Goal: Task Accomplishment & Management: Manage account settings

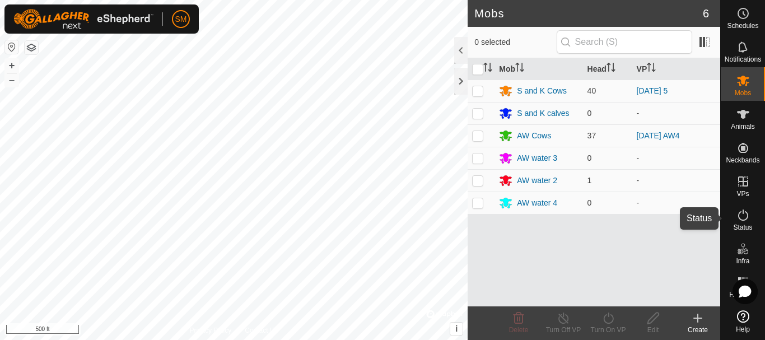
click at [746, 215] on icon at bounding box center [743, 214] width 13 height 13
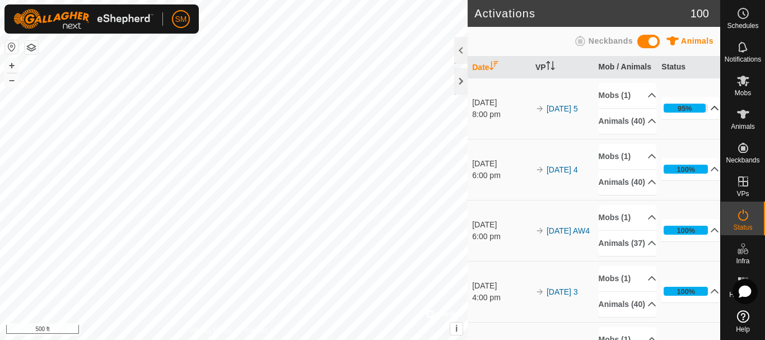
click at [699, 119] on p-accordion-header "95%" at bounding box center [691, 108] width 58 height 22
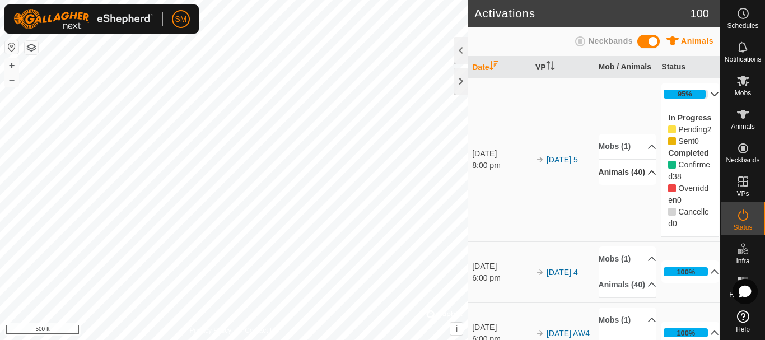
click at [648, 177] on icon at bounding box center [652, 172] width 9 height 9
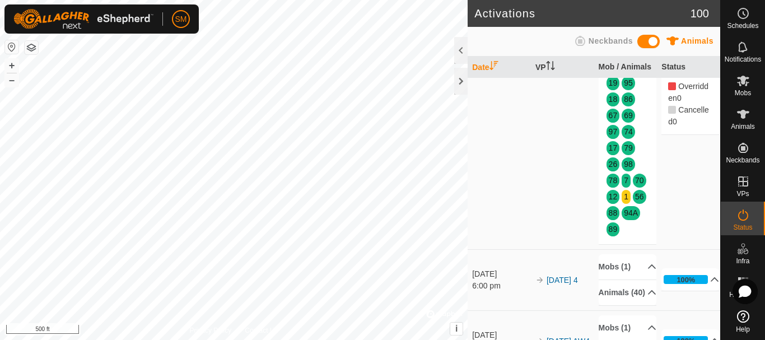
scroll to position [224, 0]
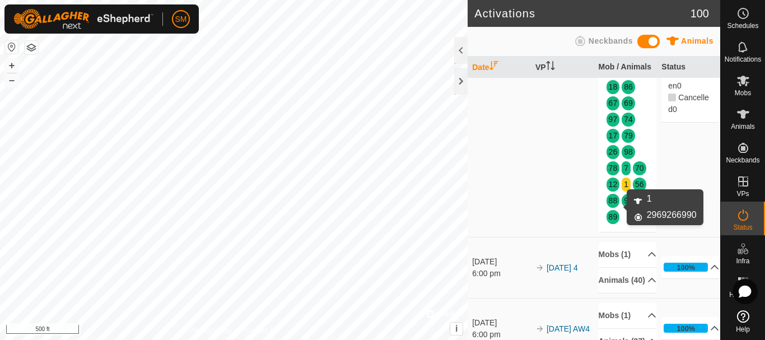
click at [624, 189] on link "1" at bounding box center [626, 184] width 4 height 9
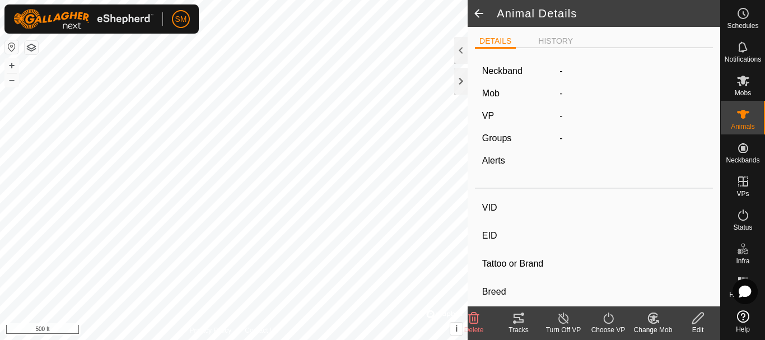
type input "1"
type input "-"
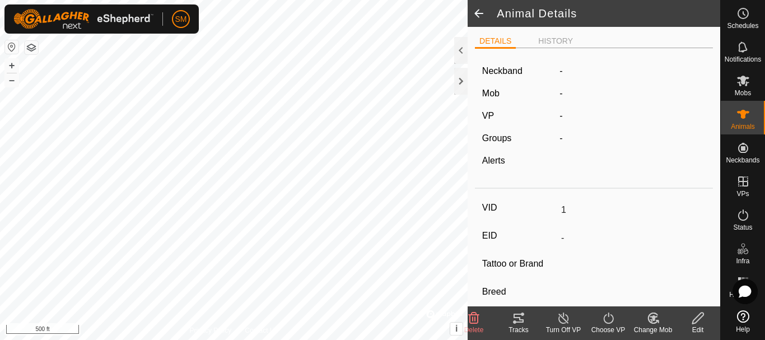
type input "Joined"
type input "-1 kg"
type input "-"
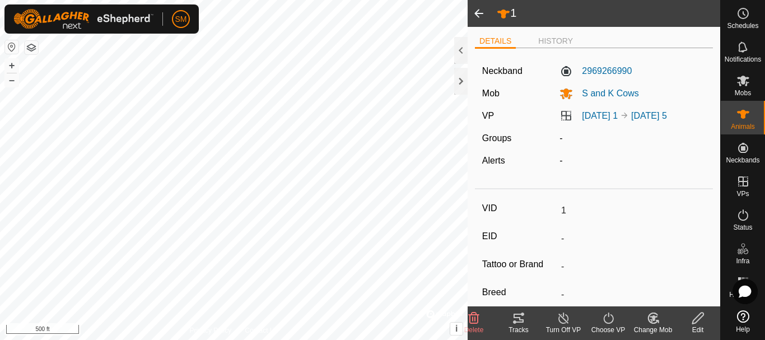
click at [654, 321] on icon at bounding box center [654, 318] width 14 height 13
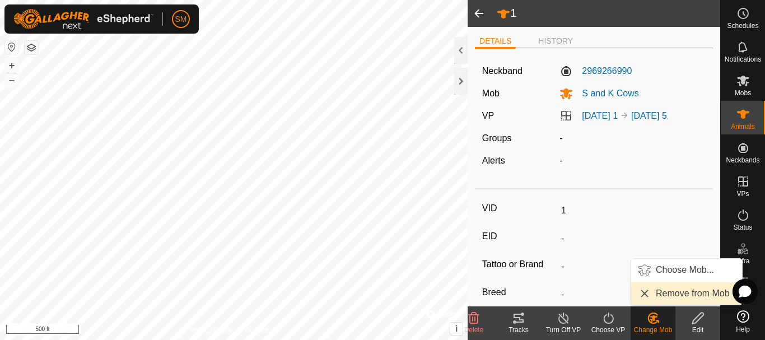
click at [668, 293] on link "Remove from Mob" at bounding box center [686, 293] width 111 height 22
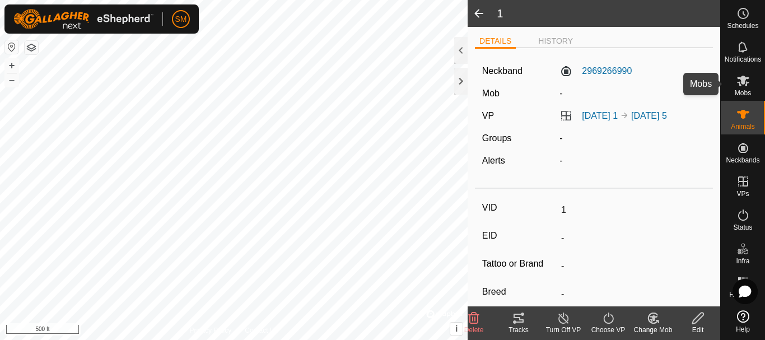
click at [743, 80] on icon at bounding box center [743, 81] width 12 height 11
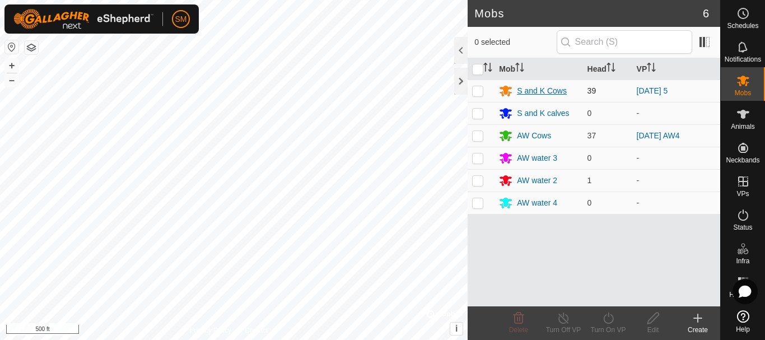
click at [529, 94] on div "S and K Cows" at bounding box center [542, 91] width 50 height 12
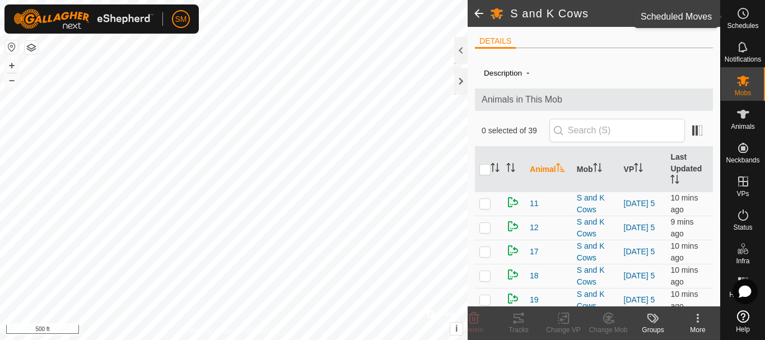
click at [743, 13] on icon at bounding box center [743, 13] width 13 height 13
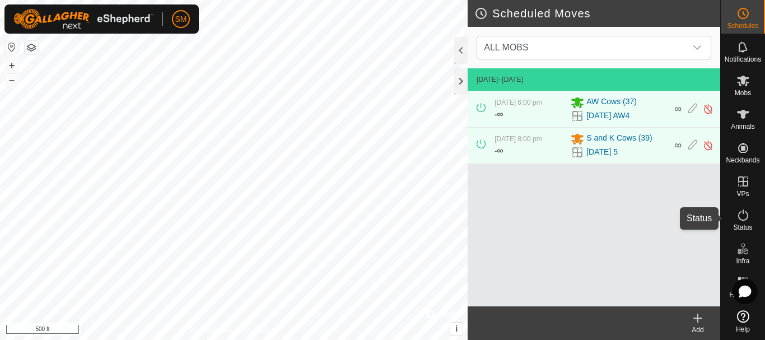
click at [744, 217] on icon at bounding box center [743, 214] width 13 height 13
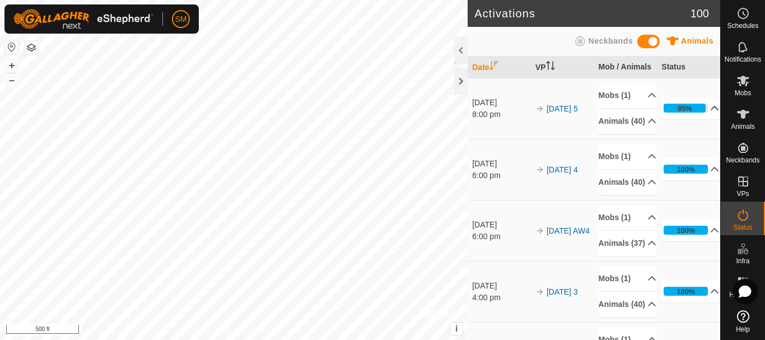
click at [712, 110] on icon at bounding box center [716, 108] width 8 height 4
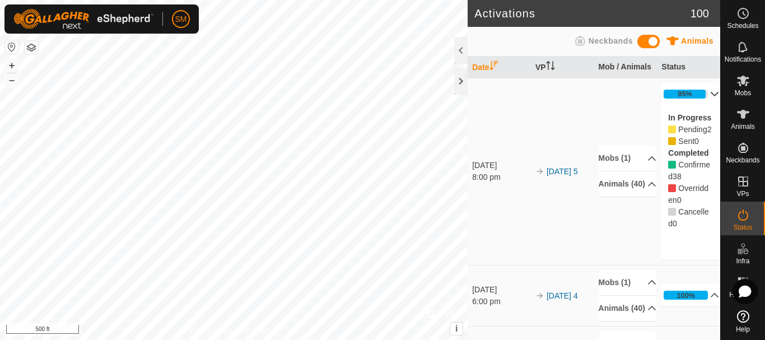
click at [700, 124] on div "In Progress Pending 2 Sent 0 Completed Confirmed 38 Overridden 0 Cancelled 0" at bounding box center [691, 170] width 58 height 131
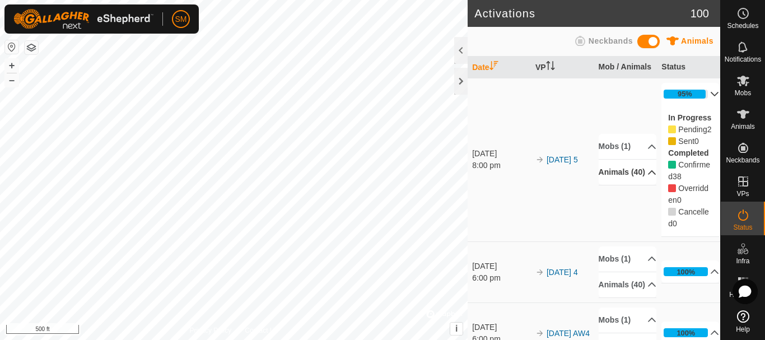
click at [638, 185] on p-accordion-header "Animals (40)" at bounding box center [628, 172] width 58 height 25
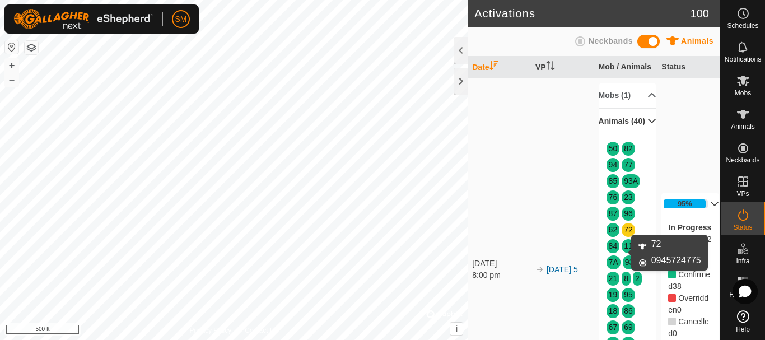
click at [624, 234] on link "72" at bounding box center [628, 229] width 9 height 9
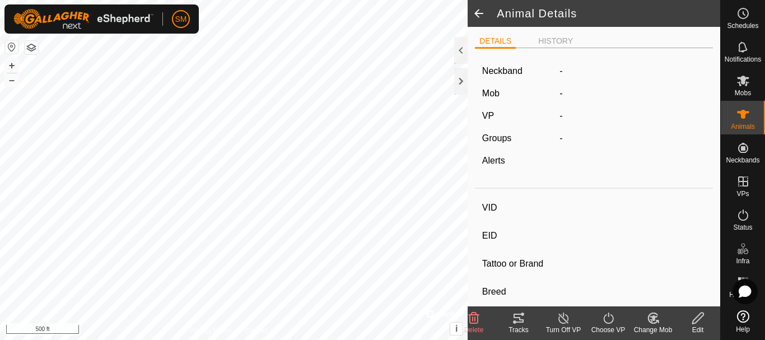
click at [652, 320] on icon at bounding box center [654, 318] width 14 height 13
type input "72"
type input "-"
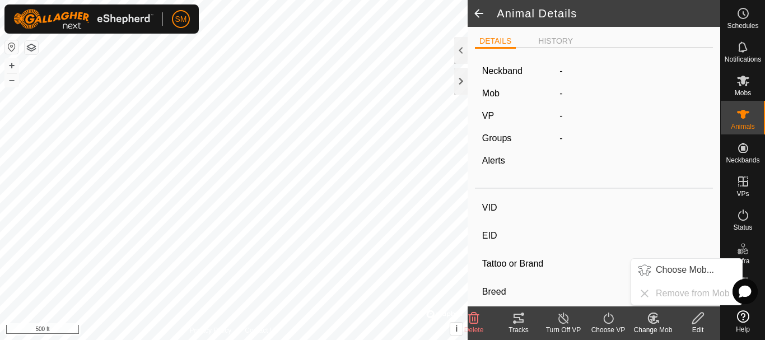
type input "-"
type input "Joined"
type input "-1 kg"
type input "-"
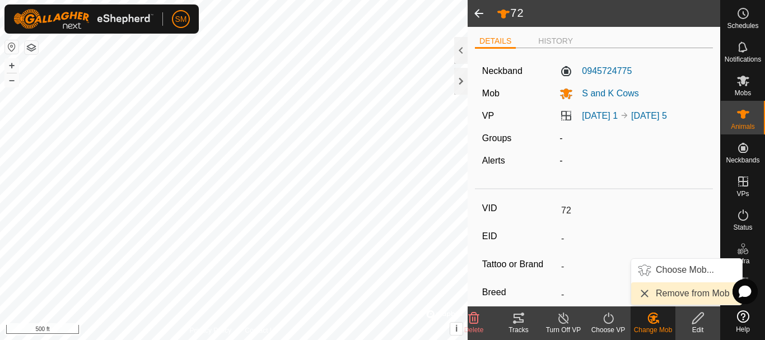
click at [655, 294] on link "Remove from Mob" at bounding box center [686, 293] width 111 height 22
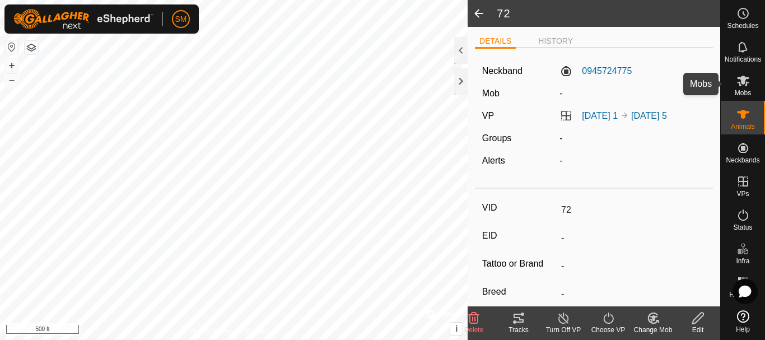
click at [744, 81] on icon at bounding box center [743, 81] width 12 height 11
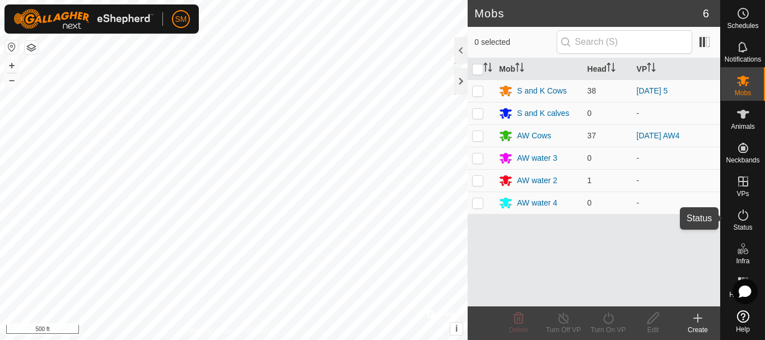
click at [747, 220] on icon at bounding box center [743, 214] width 13 height 13
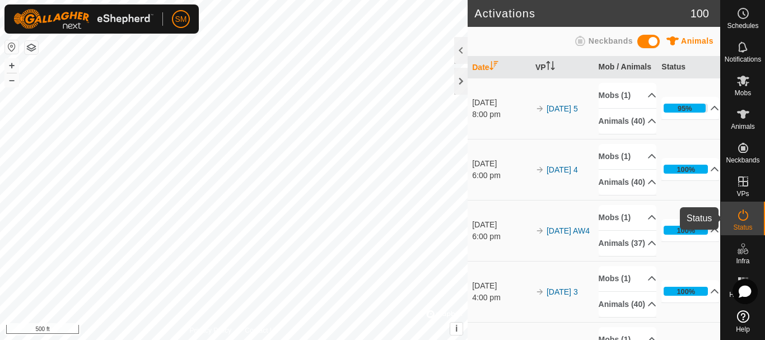
click at [741, 217] on icon at bounding box center [743, 214] width 13 height 13
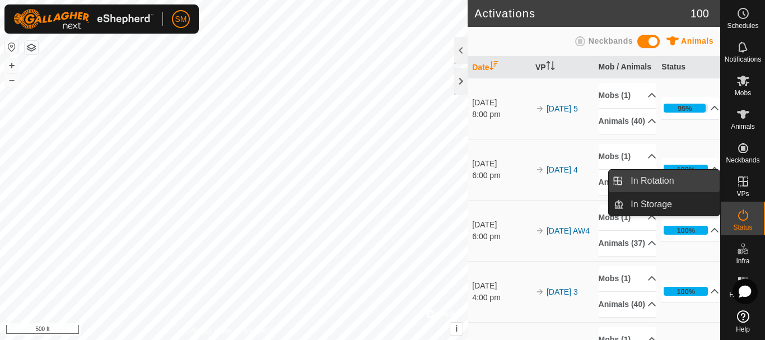
click at [649, 181] on link "In Rotation" at bounding box center [672, 181] width 96 height 22
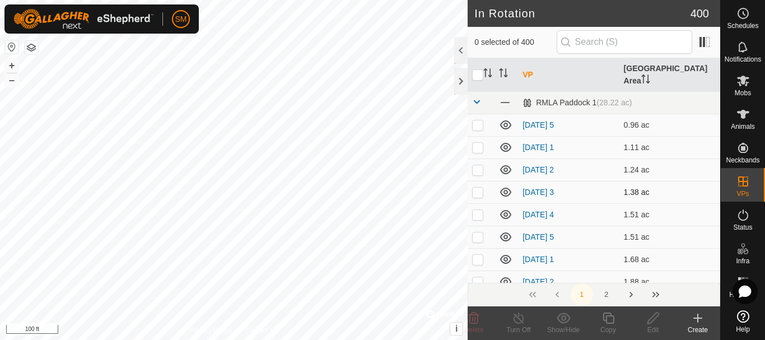
checkbox input "true"
checkbox input "false"
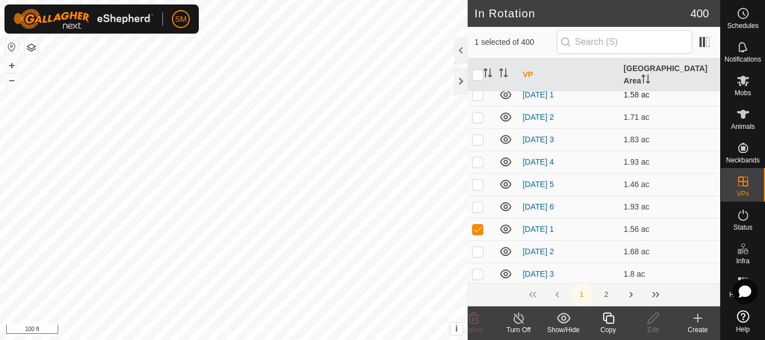
scroll to position [1849, 0]
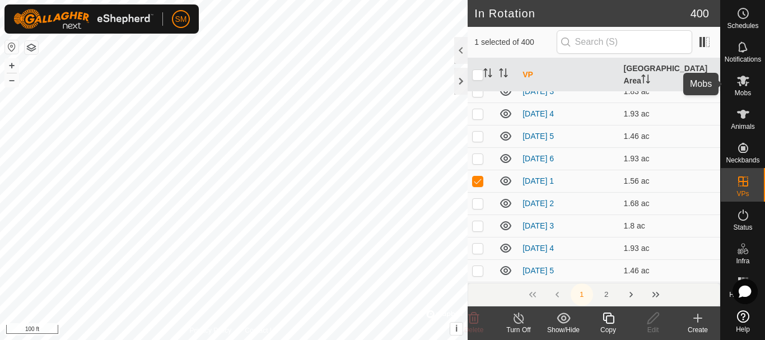
click at [741, 85] on icon at bounding box center [743, 81] width 12 height 11
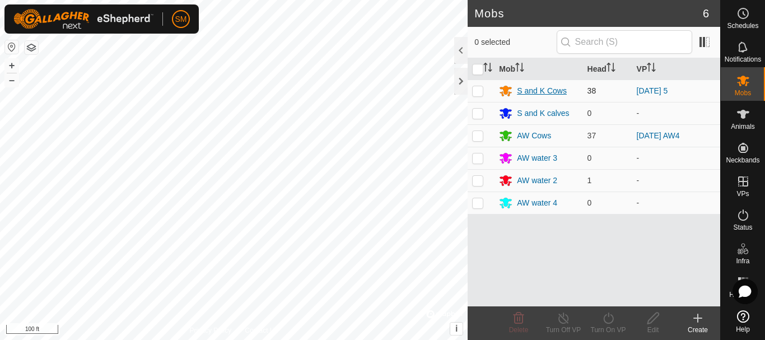
click at [537, 94] on div "S and K Cows" at bounding box center [542, 91] width 50 height 12
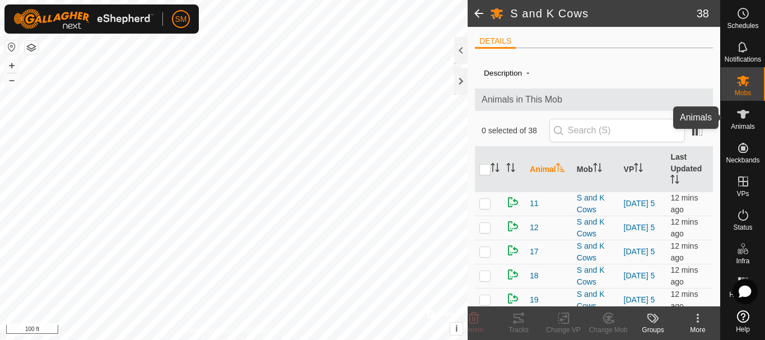
click at [743, 115] on icon at bounding box center [743, 114] width 12 height 9
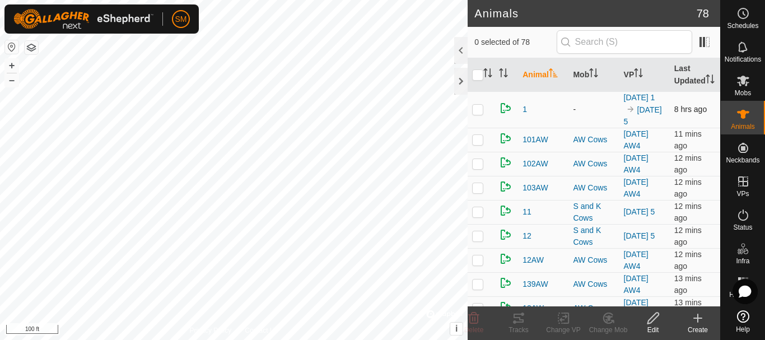
click at [477, 114] on p-checkbox at bounding box center [477, 109] width 11 height 9
checkbox input "true"
click at [564, 320] on icon at bounding box center [564, 318] width 14 height 13
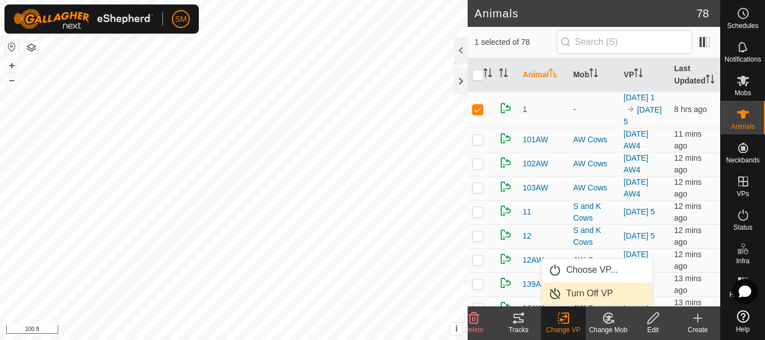
click at [573, 292] on link "Turn Off VP" at bounding box center [597, 293] width 111 height 22
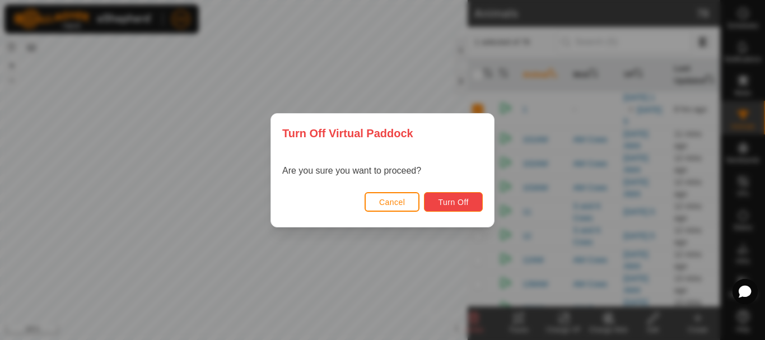
click at [440, 204] on span "Turn Off" at bounding box center [453, 202] width 31 height 9
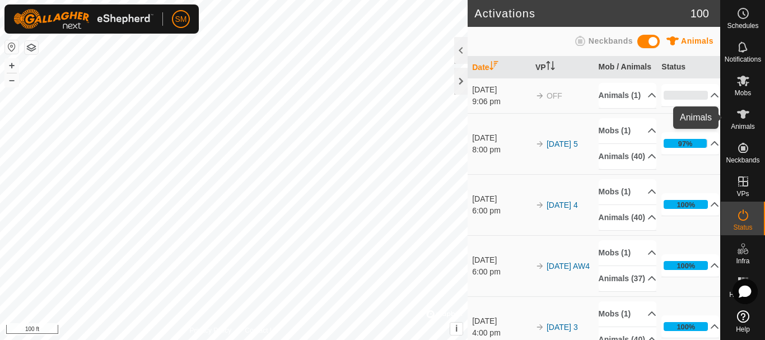
click at [745, 118] on icon at bounding box center [743, 114] width 13 height 13
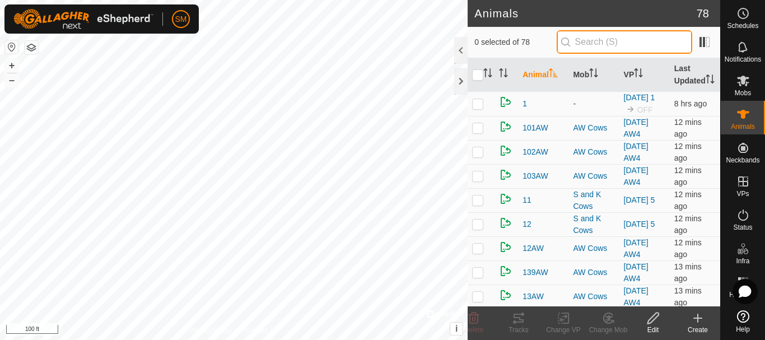
click at [607, 47] on input "text" at bounding box center [625, 42] width 136 height 24
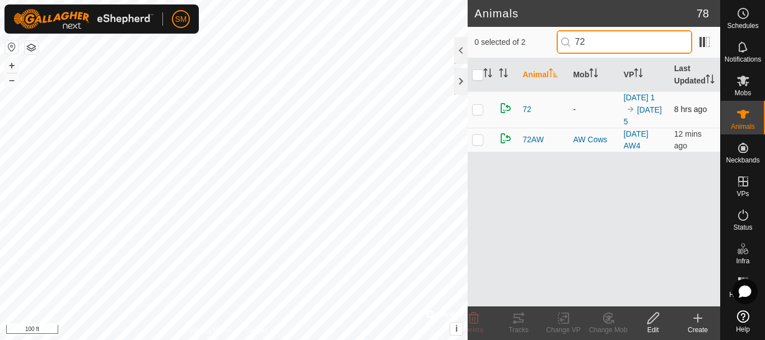
type input "72"
click at [476, 114] on p-checkbox at bounding box center [477, 109] width 11 height 9
checkbox input "true"
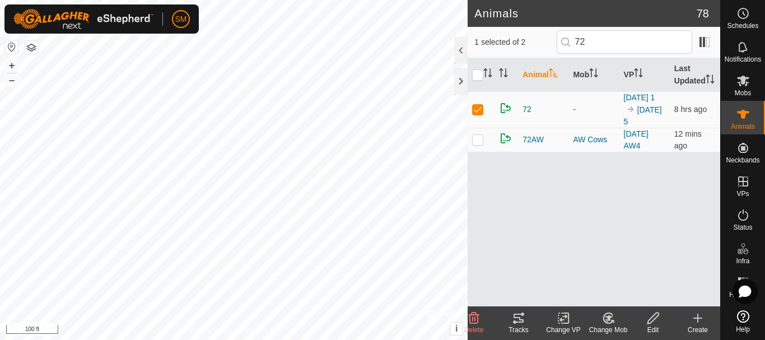
click at [567, 318] on icon at bounding box center [564, 318] width 14 height 13
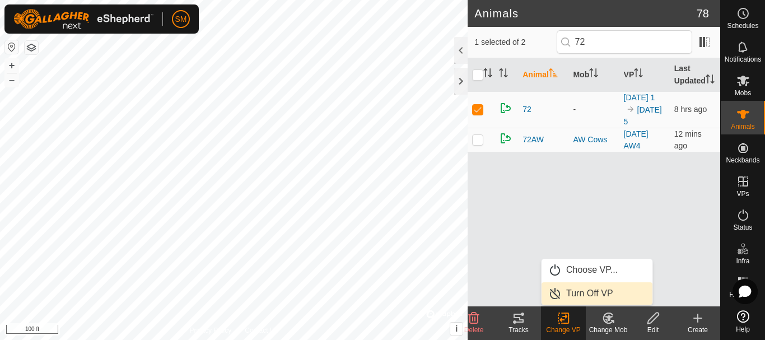
click at [578, 292] on link "Turn Off VP" at bounding box center [597, 293] width 111 height 22
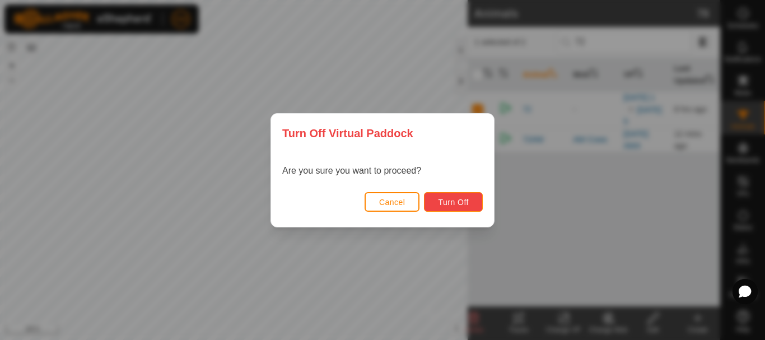
click at [436, 196] on button "Turn Off" at bounding box center [453, 202] width 59 height 20
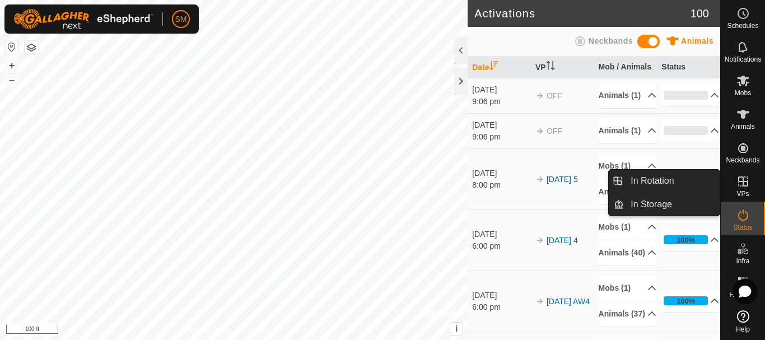
click at [666, 180] on span "In Rotation" at bounding box center [652, 180] width 43 height 13
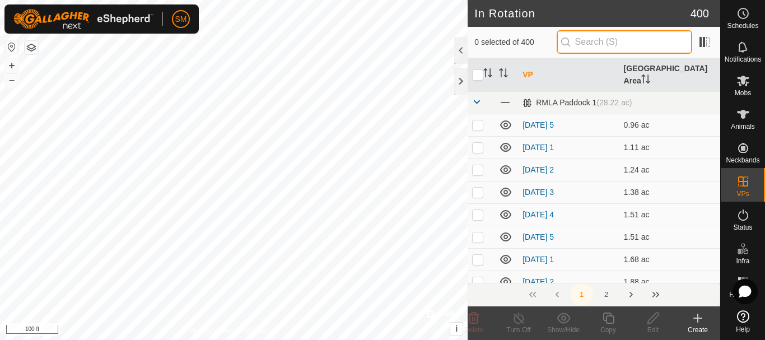
click at [590, 38] on input "text" at bounding box center [625, 42] width 136 height 24
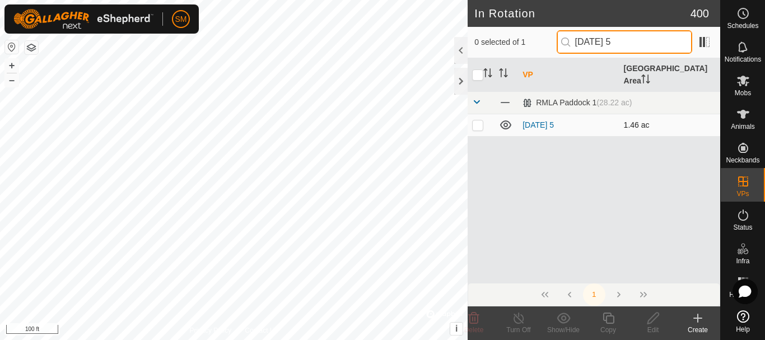
type input "[DATE] 5"
click at [482, 120] on p-checkbox at bounding box center [477, 124] width 11 height 9
checkbox input "true"
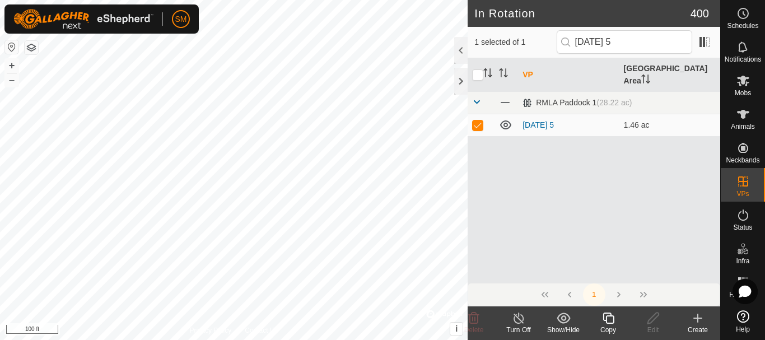
click at [608, 323] on icon at bounding box center [608, 318] width 11 height 11
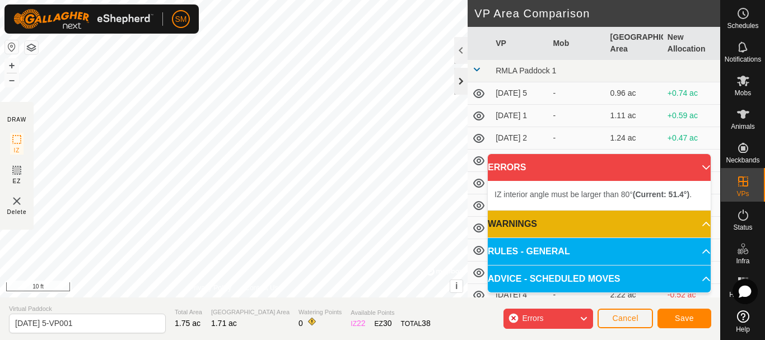
click at [459, 78] on div at bounding box center [460, 81] width 13 height 27
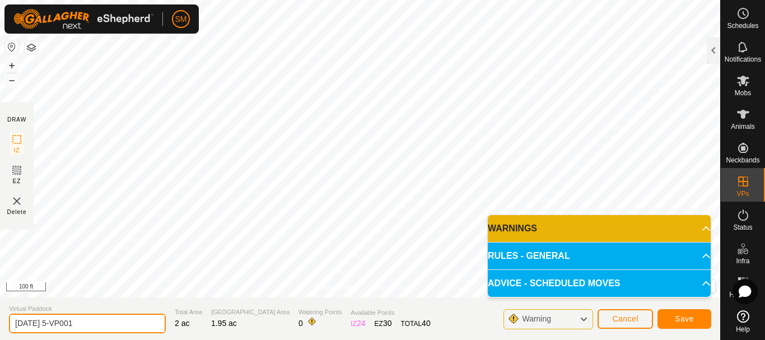
drag, startPoint x: 53, startPoint y: 323, endPoint x: 103, endPoint y: 323, distance: 49.3
click at [102, 322] on input "2025-08-23 5-VP001" at bounding box center [87, 324] width 157 height 20
type input "[DATE] 4"
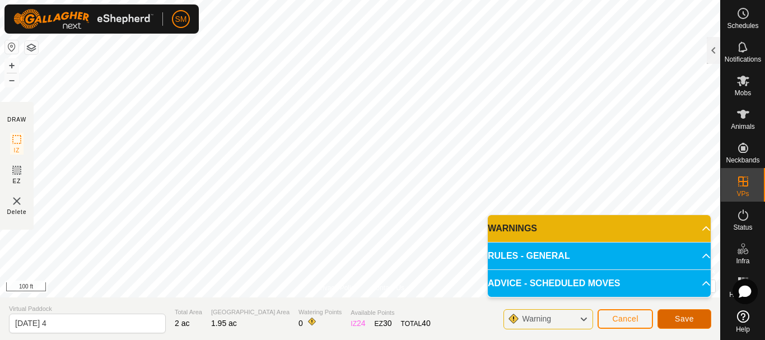
click at [686, 320] on span "Save" at bounding box center [684, 318] width 19 height 9
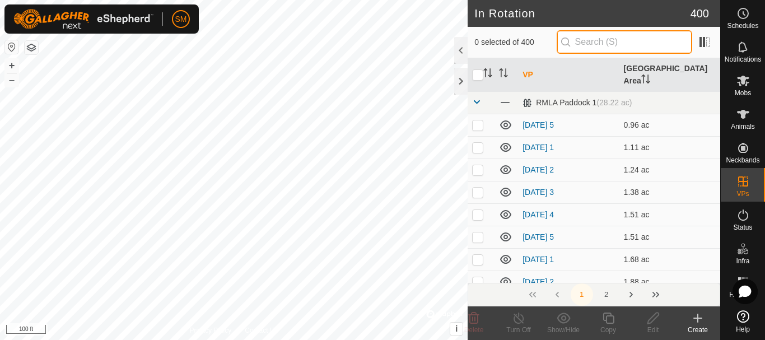
click at [593, 35] on input "text" at bounding box center [625, 42] width 136 height 24
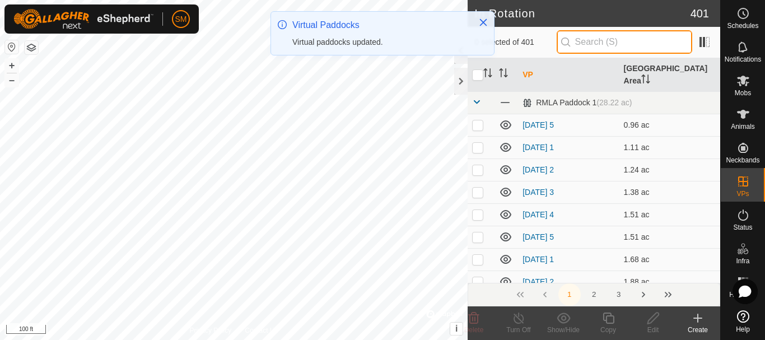
paste input "How to start using"
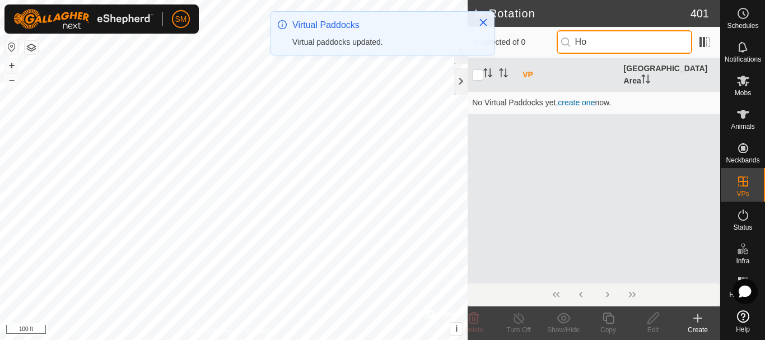
type input "H"
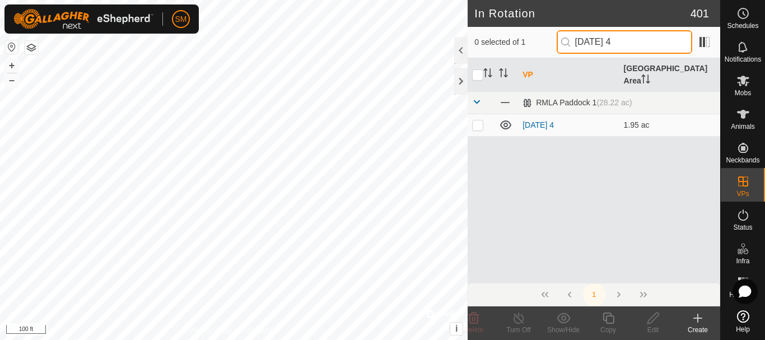
drag, startPoint x: 625, startPoint y: 40, endPoint x: 581, endPoint y: 40, distance: 43.7
click at [581, 40] on input "[DATE] 4" at bounding box center [625, 42] width 136 height 24
drag, startPoint x: 628, startPoint y: 43, endPoint x: 558, endPoint y: 43, distance: 69.5
click at [558, 43] on div "0 selected of 1 2025-08-24 4" at bounding box center [594, 42] width 239 height 24
type input "[DATE] 4"
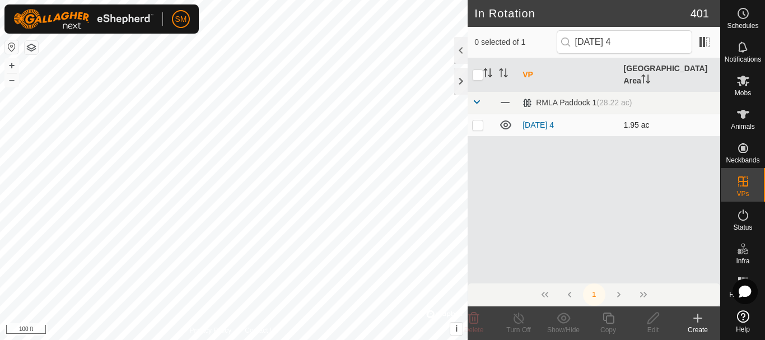
click at [477, 120] on p-checkbox at bounding box center [477, 124] width 11 height 9
checkbox input "true"
click at [609, 320] on icon at bounding box center [609, 318] width 14 height 13
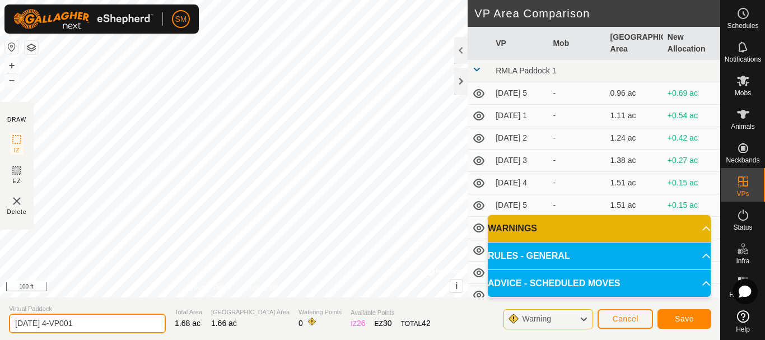
drag, startPoint x: 66, startPoint y: 321, endPoint x: 114, endPoint y: 322, distance: 47.6
click at [114, 322] on input "2025-08-24 4-VP001" at bounding box center [87, 324] width 157 height 20
type input "[DATE] 5"
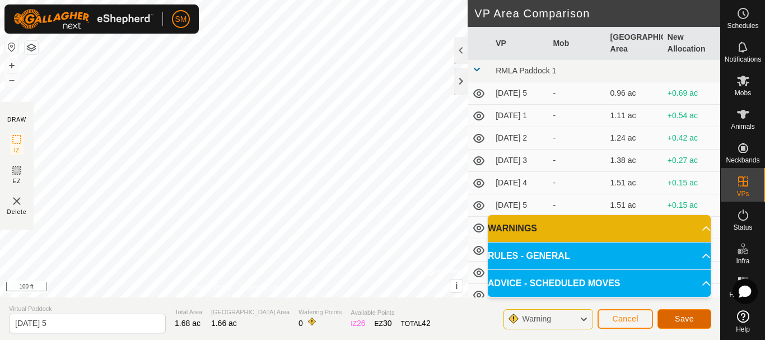
click at [695, 317] on button "Save" at bounding box center [685, 319] width 54 height 20
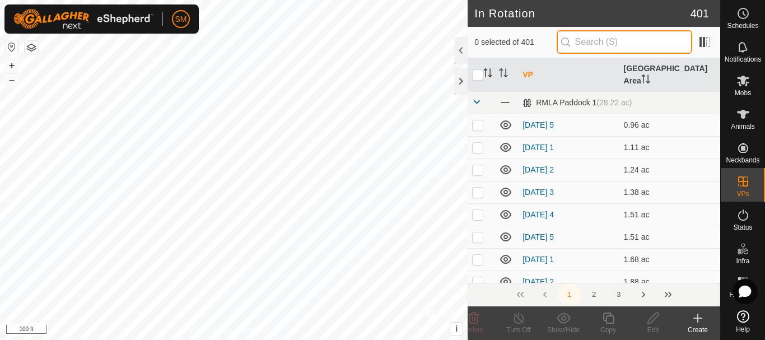
click at [633, 39] on input "text" at bounding box center [625, 42] width 136 height 24
paste input "[DATE]"
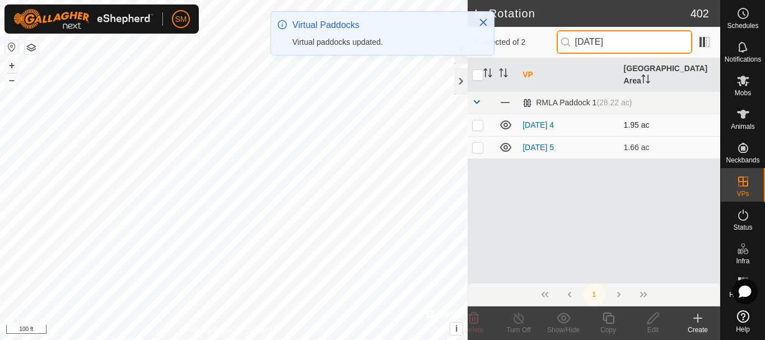
type input "[DATE]"
click at [477, 120] on p-checkbox at bounding box center [477, 124] width 11 height 9
checkbox input "true"
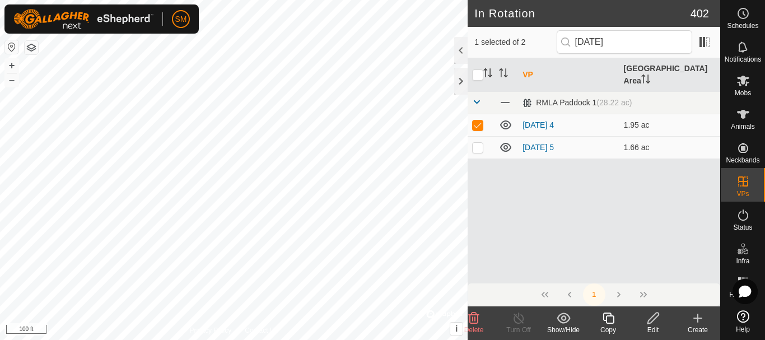
click at [612, 320] on icon at bounding box center [609, 318] width 14 height 13
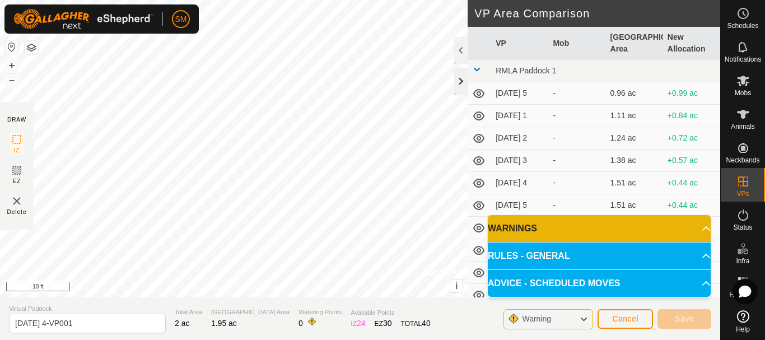
click at [462, 85] on div at bounding box center [460, 81] width 13 height 27
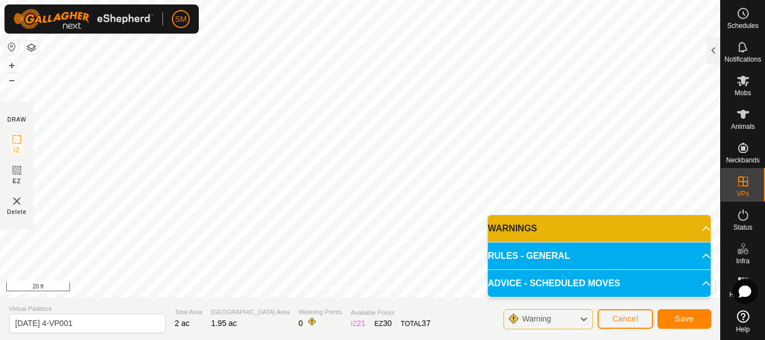
click at [383, 0] on html "SM Schedules Notifications Mobs Animals Neckbands VPs Status Infra Heatmap Help…" at bounding box center [382, 170] width 765 height 340
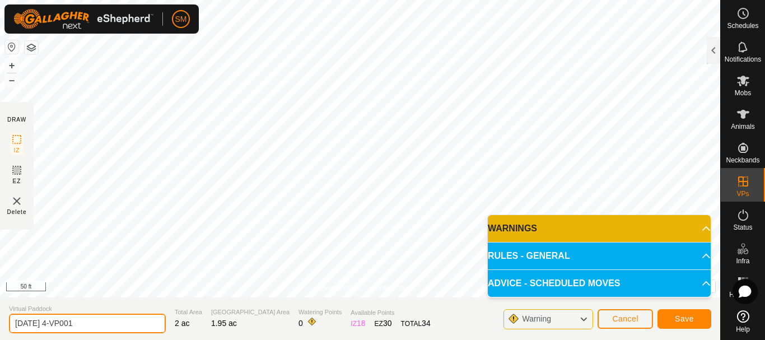
drag, startPoint x: 59, startPoint y: 320, endPoint x: 106, endPoint y: 318, distance: 47.1
click at [106, 318] on input "2025-08-24 4-VP001" at bounding box center [87, 324] width 157 height 20
type input "[DATE] 6"
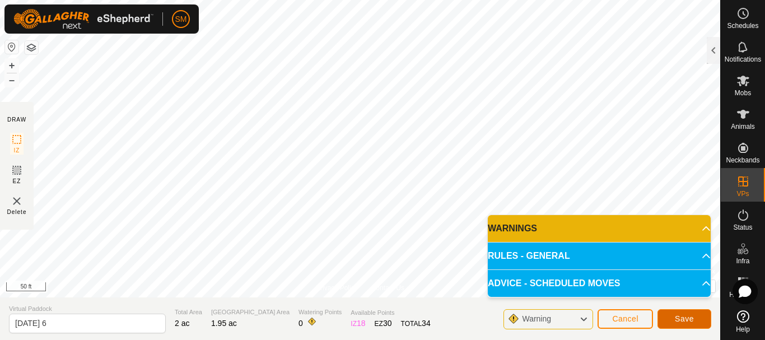
click at [677, 318] on span "Save" at bounding box center [684, 318] width 19 height 9
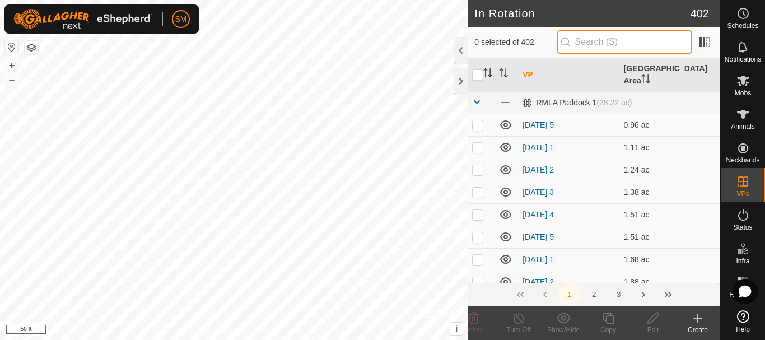
click at [603, 45] on input "text" at bounding box center [625, 42] width 136 height 24
paste input "[DATE]"
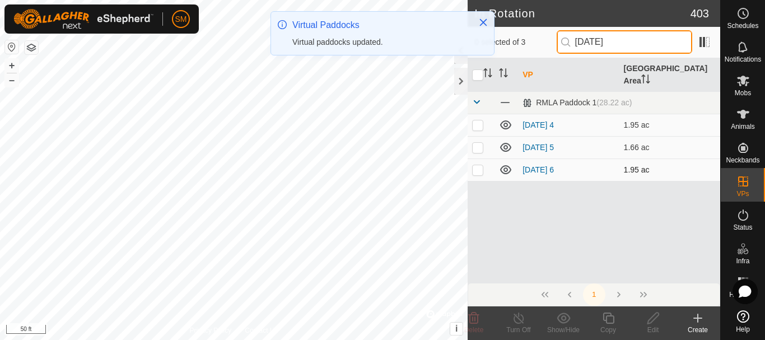
type input "[DATE]"
click at [481, 164] on td at bounding box center [481, 170] width 27 height 22
checkbox input "true"
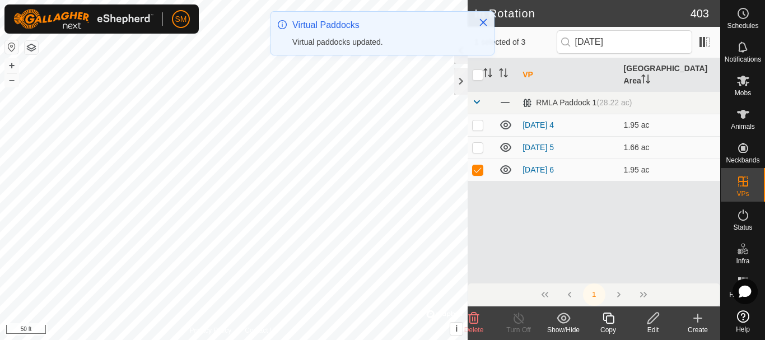
click at [609, 318] on icon at bounding box center [609, 318] width 14 height 13
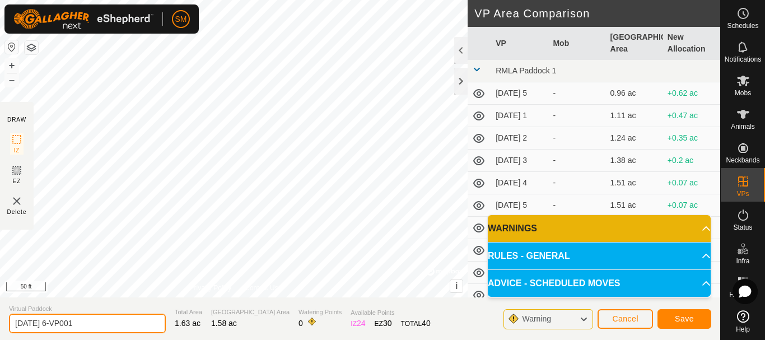
click at [75, 322] on input "2025-08-24 6-VP001" at bounding box center [87, 324] width 157 height 20
type input "[DATE] 1"
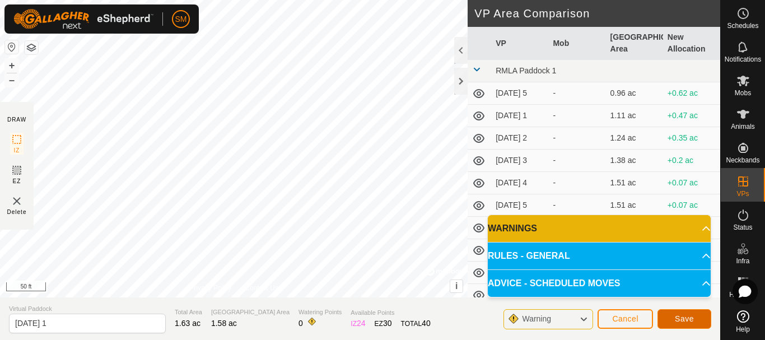
click at [681, 317] on span "Save" at bounding box center [684, 318] width 19 height 9
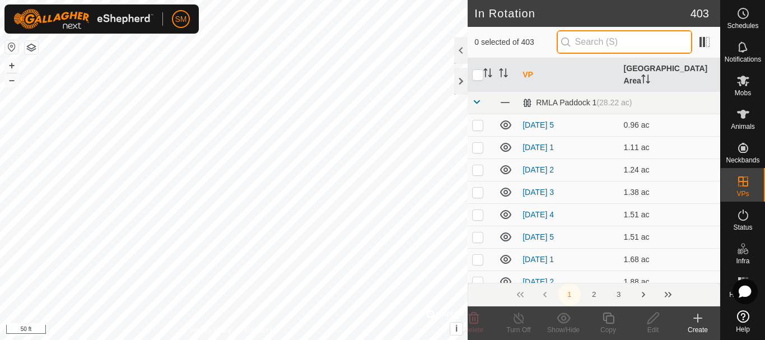
click at [601, 40] on input "text" at bounding box center [625, 42] width 136 height 24
paste input "[DATE]"
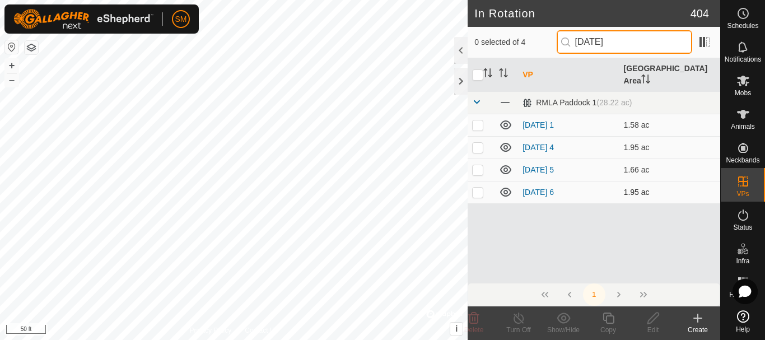
type input "[DATE]"
click at [480, 188] on p-checkbox at bounding box center [477, 192] width 11 height 9
checkbox input "true"
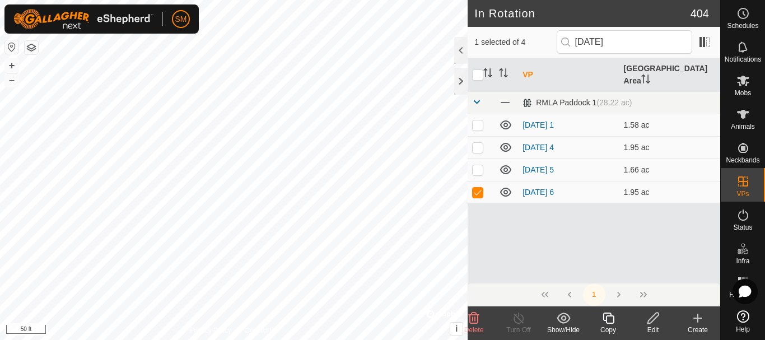
click at [610, 329] on div "Copy" at bounding box center [608, 330] width 45 height 10
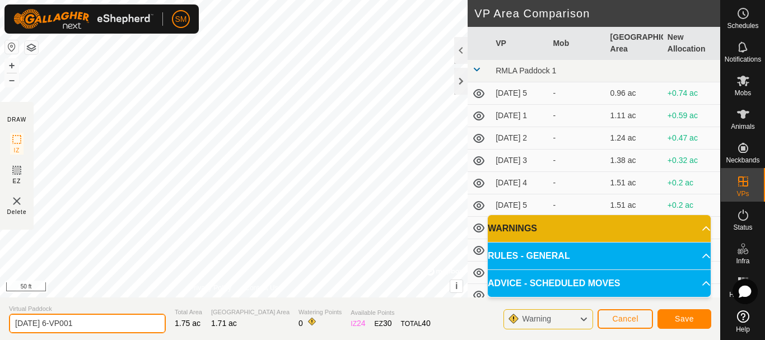
drag, startPoint x: 55, startPoint y: 323, endPoint x: 132, endPoint y: 321, distance: 76.2
click at [132, 321] on input "2025-08-24 6-VP001" at bounding box center [87, 324] width 157 height 20
type input "[DATE] 2"
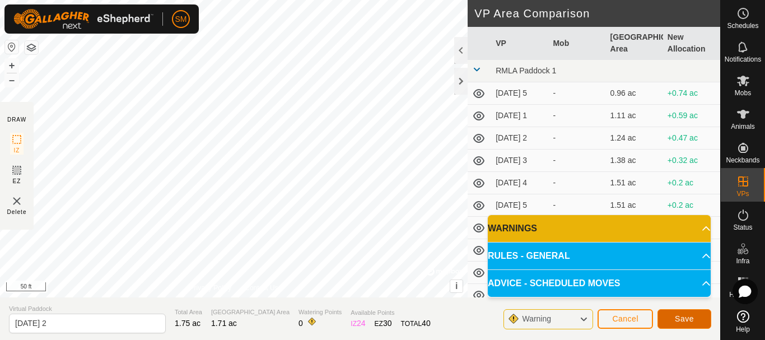
click at [697, 318] on button "Save" at bounding box center [685, 319] width 54 height 20
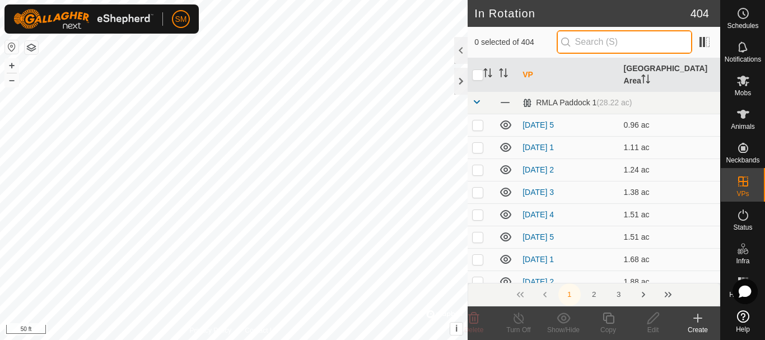
click at [601, 38] on input "text" at bounding box center [625, 42] width 136 height 24
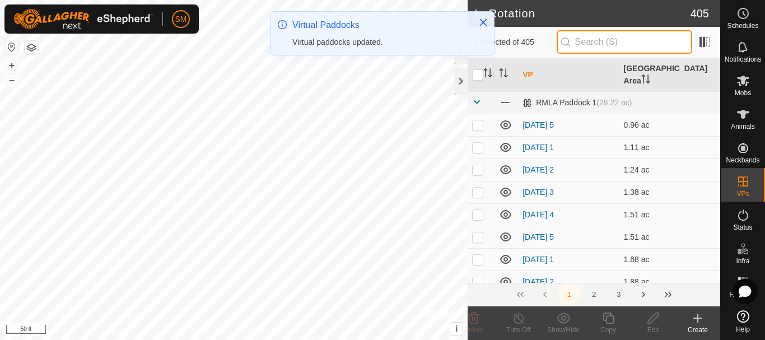
paste input "[DATE]"
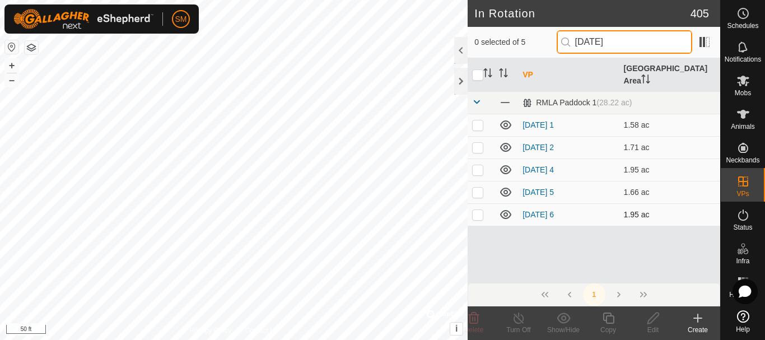
type input "[DATE]"
click at [480, 210] on p-checkbox at bounding box center [477, 214] width 11 height 9
checkbox input "true"
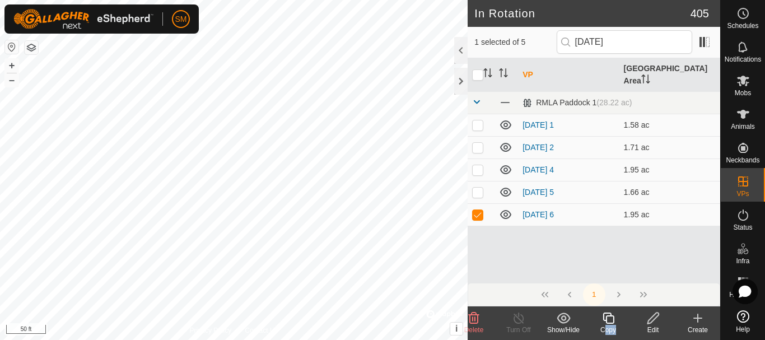
click at [611, 325] on div "Copy" at bounding box center [608, 323] width 45 height 34
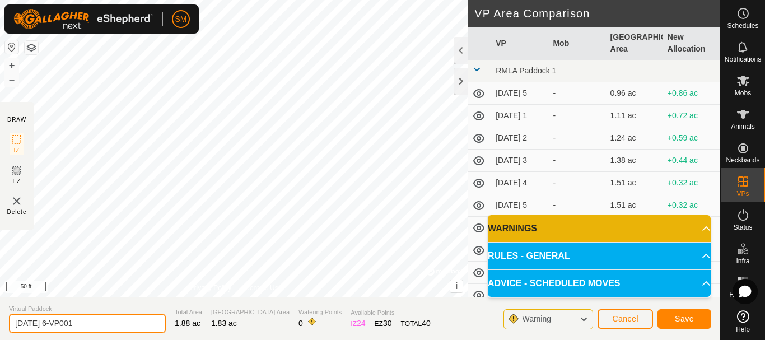
click at [72, 318] on input "2025-08-24 6-VP001" at bounding box center [87, 324] width 157 height 20
click at [95, 322] on input "2025-08-24 6-VP001" at bounding box center [87, 324] width 157 height 20
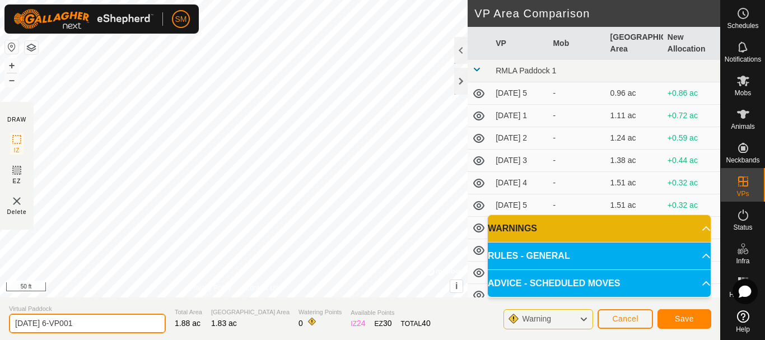
drag, startPoint x: 95, startPoint y: 322, endPoint x: 58, endPoint y: 322, distance: 37.5
click at [58, 322] on input "2025-08-24 6-VP001" at bounding box center [87, 324] width 157 height 20
type input "[DATE] 3"
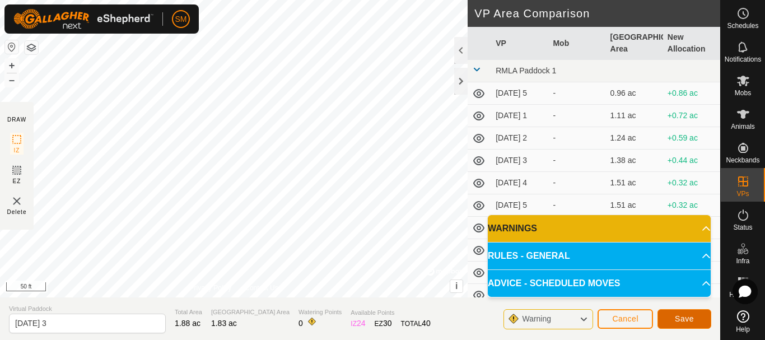
click at [680, 320] on span "Save" at bounding box center [684, 318] width 19 height 9
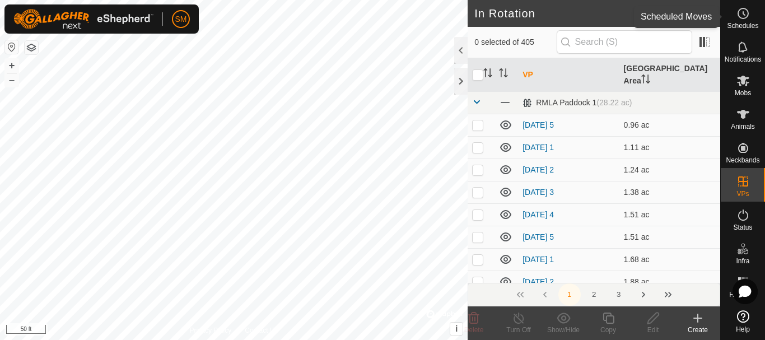
click at [746, 12] on icon at bounding box center [743, 13] width 13 height 13
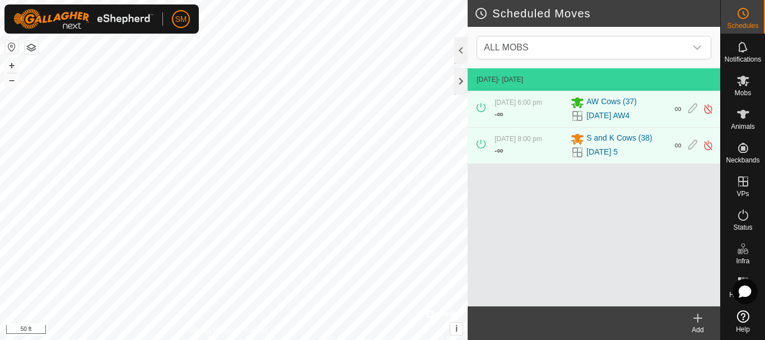
click at [698, 318] on icon at bounding box center [698, 318] width 8 height 0
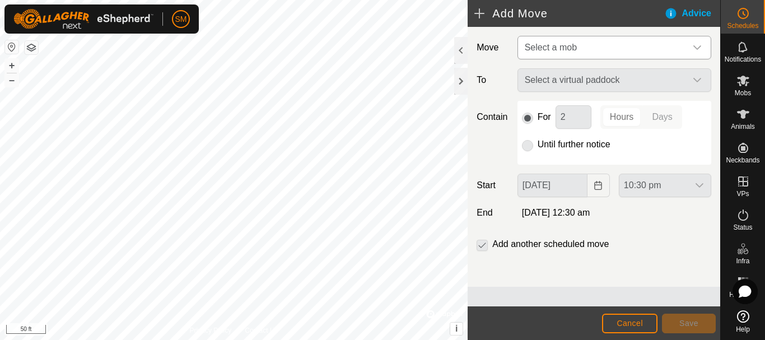
click at [591, 50] on span "Select a mob" at bounding box center [603, 47] width 166 height 22
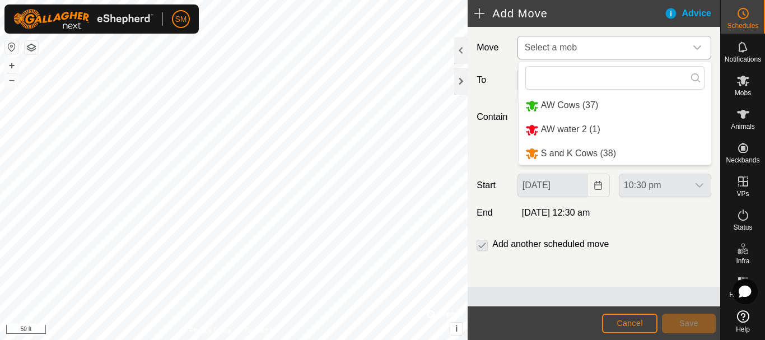
click at [580, 157] on li "S and K Cows (38)" at bounding box center [615, 153] width 193 height 23
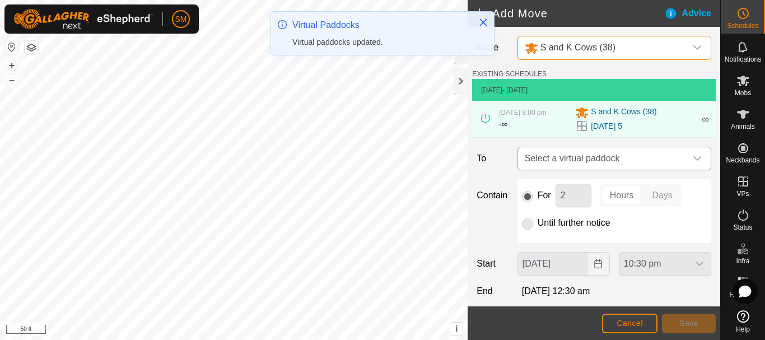
click at [693, 161] on icon "dropdown trigger" at bounding box center [697, 158] width 9 height 9
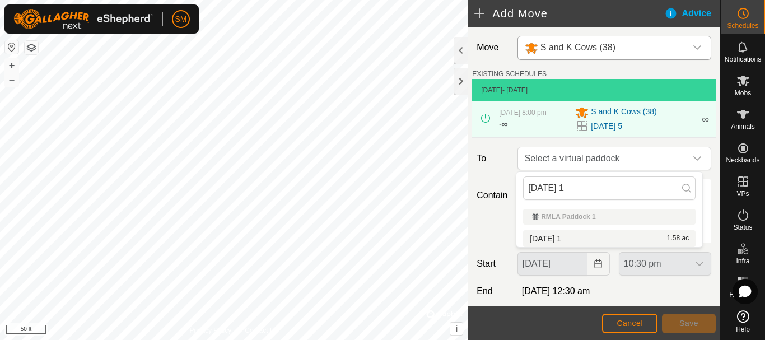
type input "[DATE] 1"
click at [565, 236] on li "2025-08-24 1 1.58 ac" at bounding box center [609, 238] width 173 height 17
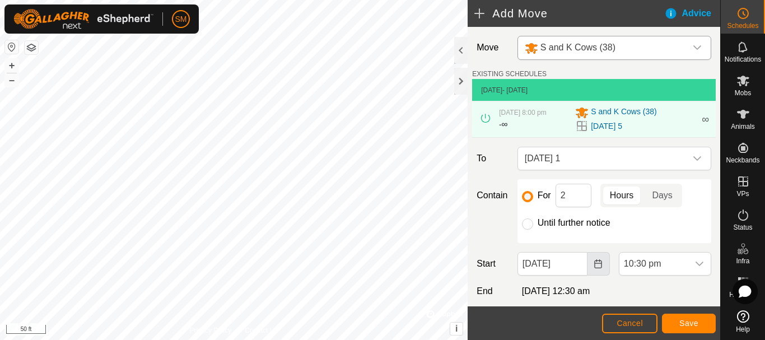
click at [594, 267] on icon "Choose Date" at bounding box center [598, 263] width 9 height 9
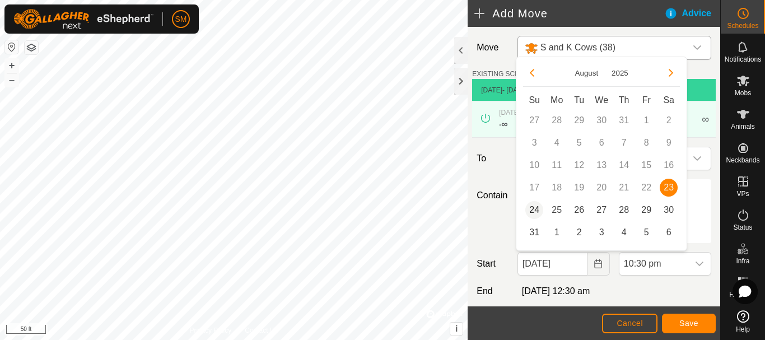
click at [535, 208] on span "24" at bounding box center [535, 210] width 18 height 18
type input "24 Aug, 2025"
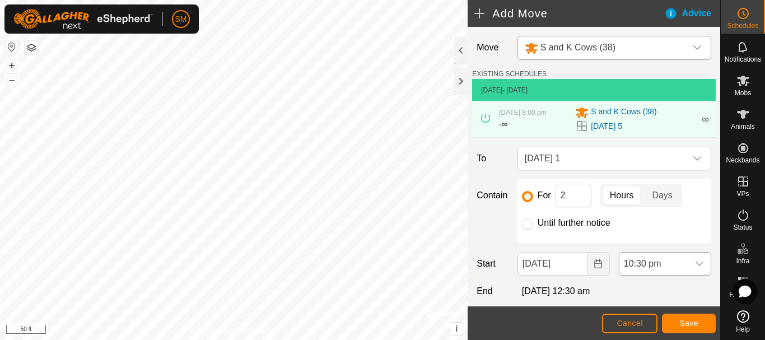
click at [700, 266] on div "dropdown trigger" at bounding box center [700, 264] width 22 height 22
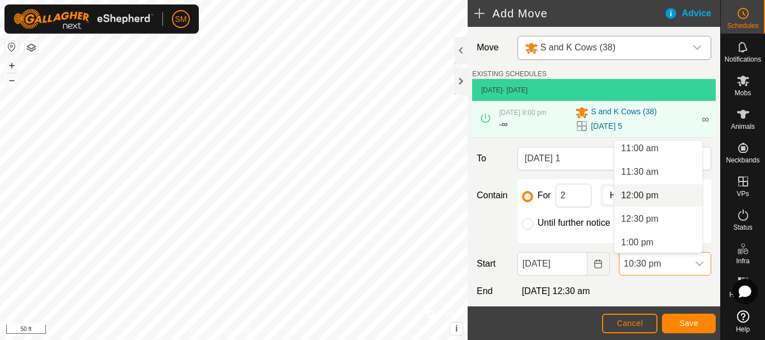
click at [633, 195] on li "12:00 pm" at bounding box center [659, 195] width 88 height 22
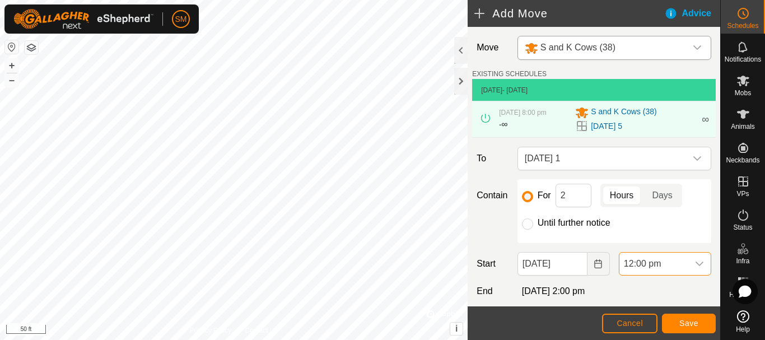
scroll to position [969, 0]
click at [696, 322] on span "Save" at bounding box center [689, 323] width 19 height 9
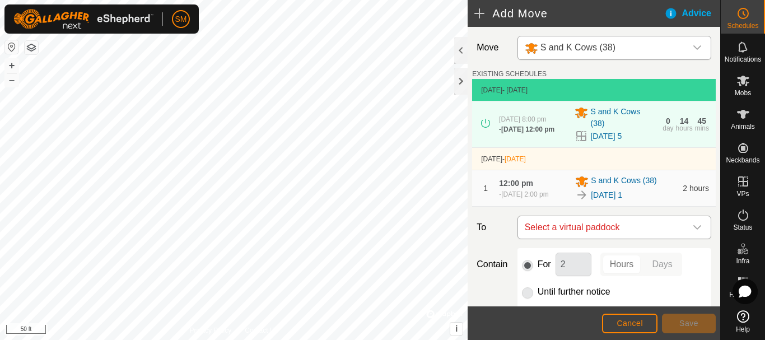
click at [693, 232] on icon "dropdown trigger" at bounding box center [697, 227] width 9 height 9
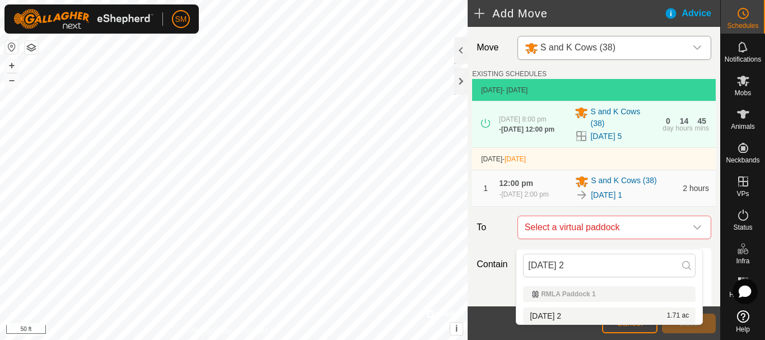
type input "[DATE] 2"
click at [559, 315] on li "2025-08-24 2 1.71 ac" at bounding box center [609, 316] width 173 height 17
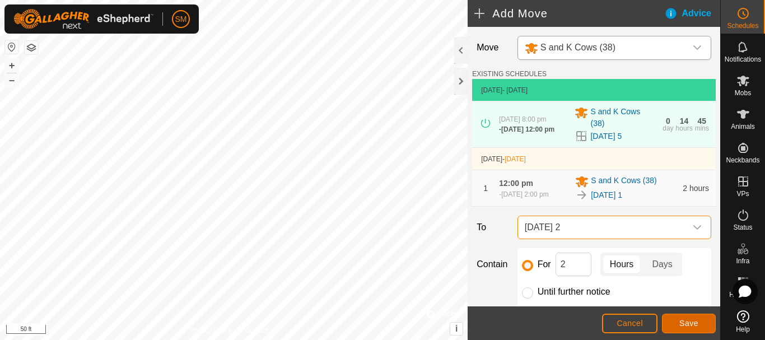
click at [695, 324] on span "Save" at bounding box center [689, 323] width 19 height 9
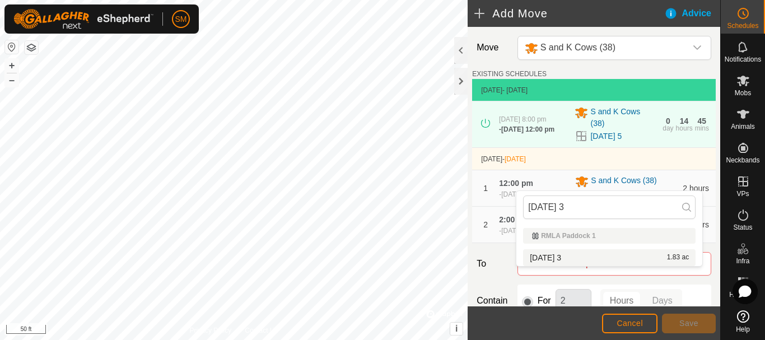
type input "[DATE] 3"
click at [553, 254] on li "[DATE] 3 1.83 ac" at bounding box center [609, 257] width 173 height 17
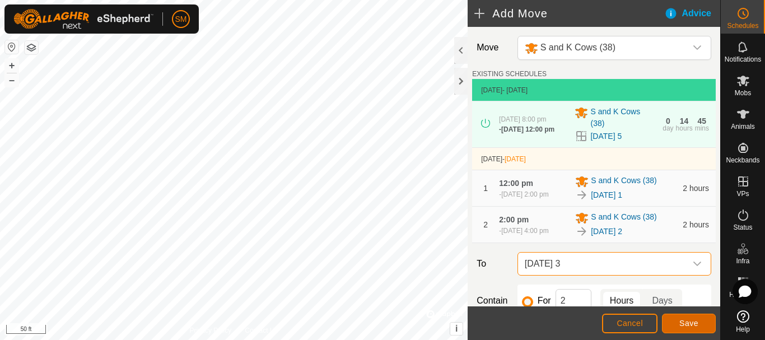
click at [692, 320] on span "Save" at bounding box center [689, 323] width 19 height 9
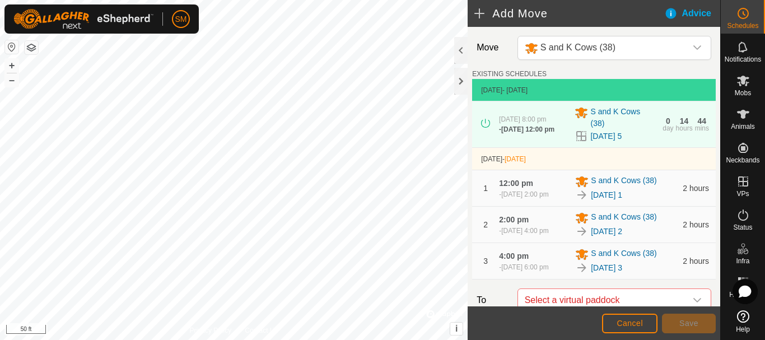
scroll to position [228, 0]
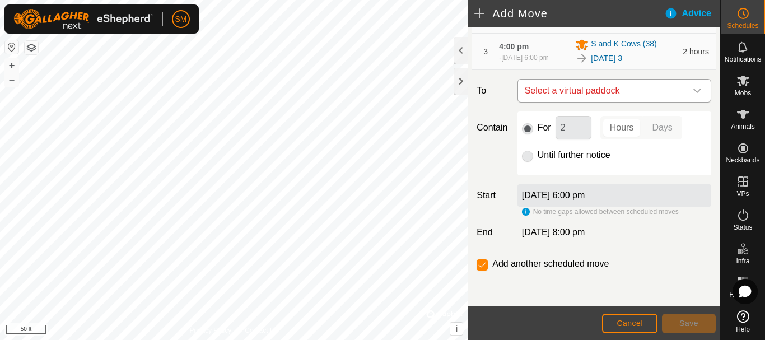
click at [694, 90] on icon "dropdown trigger" at bounding box center [698, 91] width 8 height 4
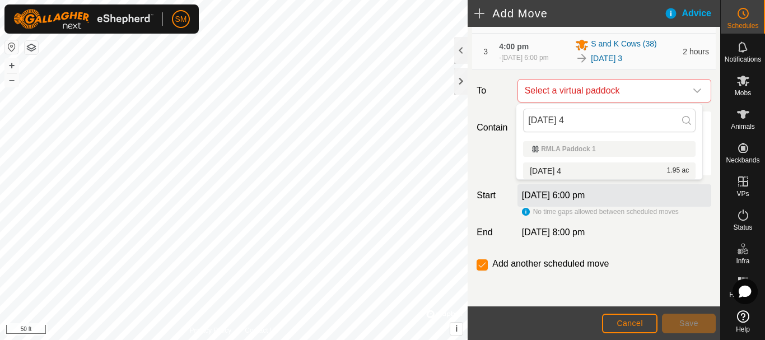
type input "[DATE] 4"
click at [574, 171] on li "[DATE] 4 1.95 ac" at bounding box center [609, 170] width 173 height 17
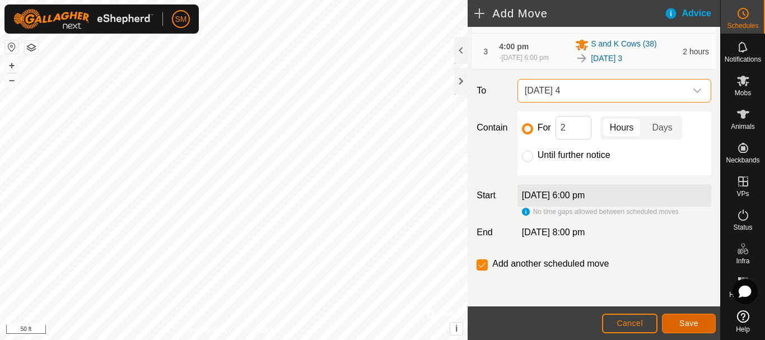
click at [690, 318] on button "Save" at bounding box center [689, 324] width 54 height 20
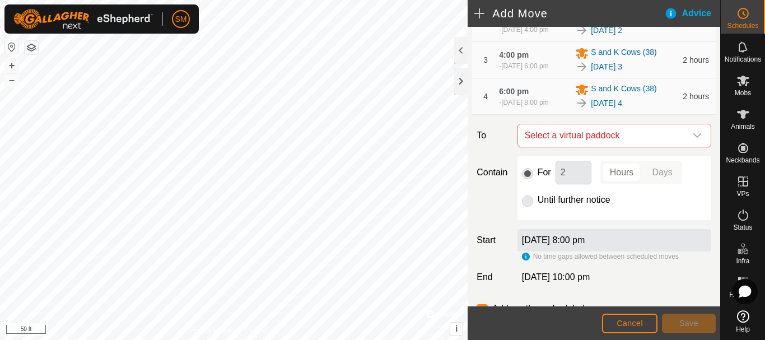
scroll to position [269, 0]
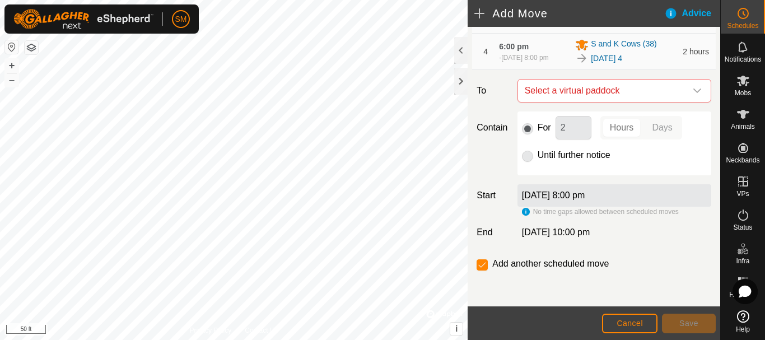
click at [693, 92] on icon "dropdown trigger" at bounding box center [697, 90] width 9 height 9
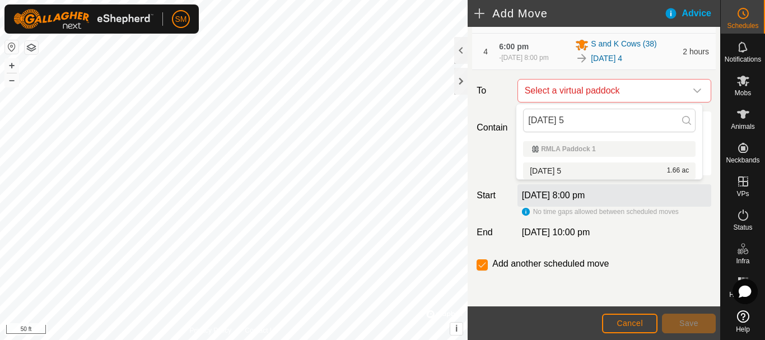
type input "[DATE] 5"
click at [565, 169] on li "[DATE] 5 1.66 ac" at bounding box center [609, 170] width 173 height 17
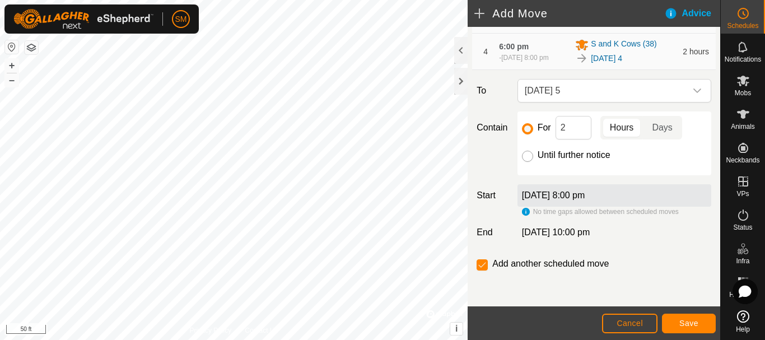
click at [527, 160] on input "Until further notice" at bounding box center [527, 156] width 11 height 11
radio input "true"
checkbox input "false"
click at [700, 323] on button "Save" at bounding box center [689, 324] width 54 height 20
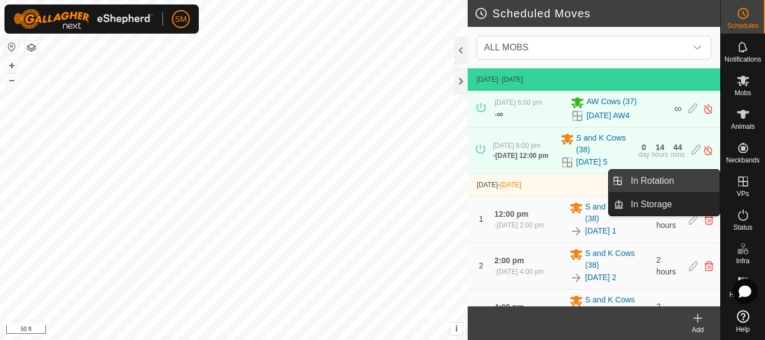
click at [647, 182] on link "In Rotation" at bounding box center [672, 181] width 96 height 22
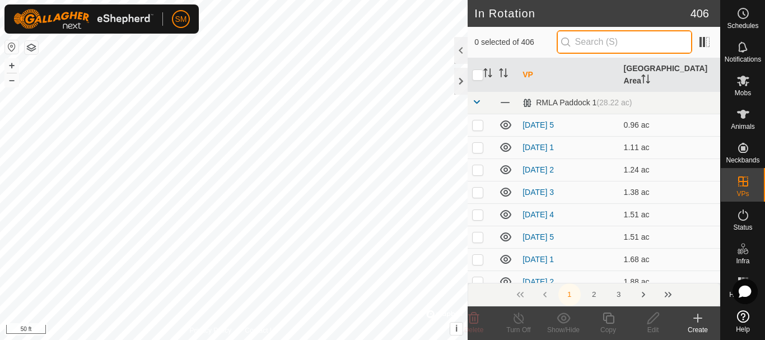
click at [598, 43] on input "text" at bounding box center [625, 42] width 136 height 24
paste input "[DATE]"
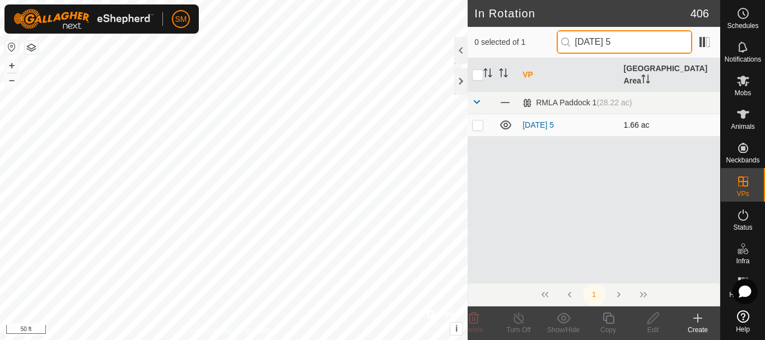
type input "[DATE] 5"
click at [479, 120] on p-checkbox at bounding box center [477, 124] width 11 height 9
checkbox input "true"
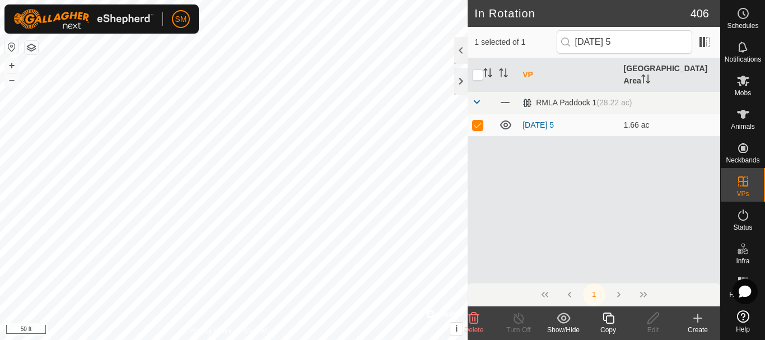
click at [606, 319] on icon at bounding box center [608, 318] width 11 height 11
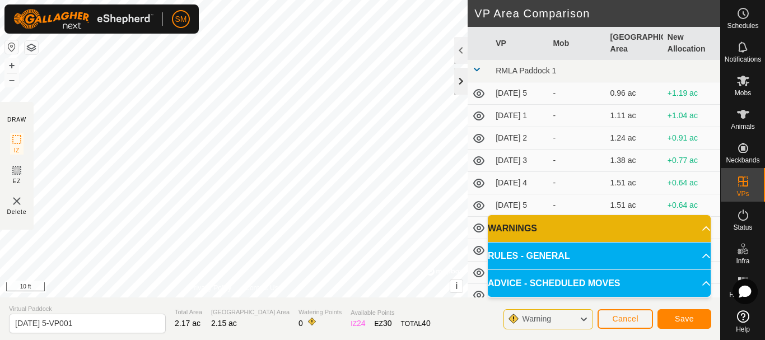
click at [464, 74] on div at bounding box center [460, 81] width 13 height 27
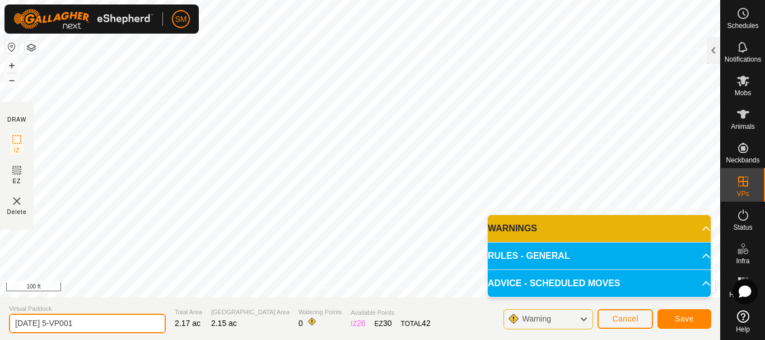
drag, startPoint x: 52, startPoint y: 324, endPoint x: 119, endPoint y: 314, distance: 68.0
click at [119, 314] on input "[DATE] 5-VP001" at bounding box center [87, 324] width 157 height 20
drag, startPoint x: 58, startPoint y: 324, endPoint x: 13, endPoint y: 322, distance: 44.3
click at [0, 324] on section "Virtual Paddock [DATE] 4 Total Area 2.17 ac Grazing Area 2.15 ac Watering Point…" at bounding box center [360, 319] width 721 height 43
click at [89, 318] on input "[DATE] 4" at bounding box center [87, 324] width 157 height 20
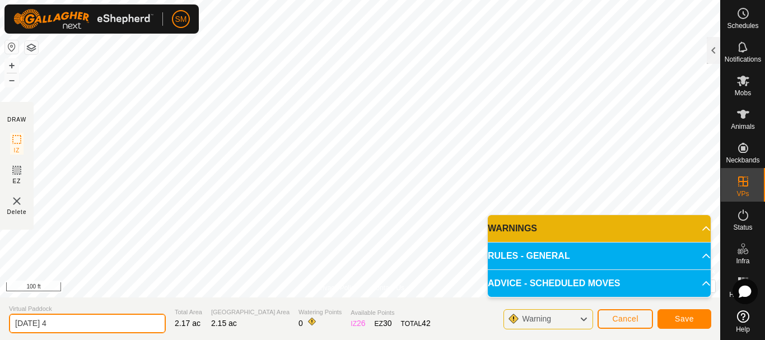
type input "[DATE] 4"
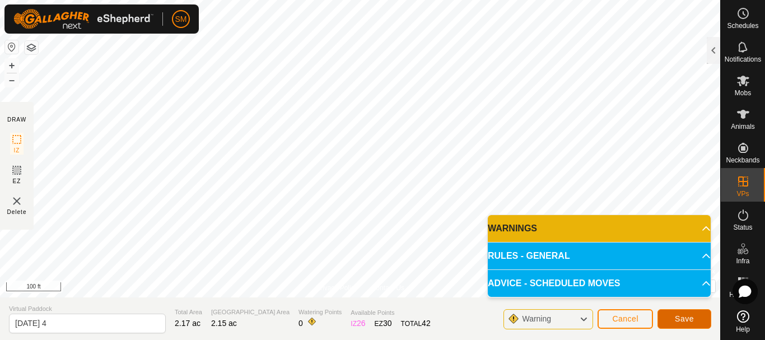
click at [696, 318] on button "Save" at bounding box center [685, 319] width 54 height 20
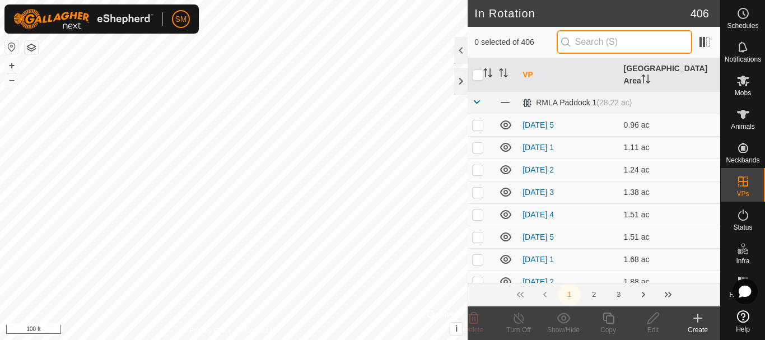
click at [621, 38] on input "text" at bounding box center [625, 42] width 136 height 24
paste input "[DATE]"
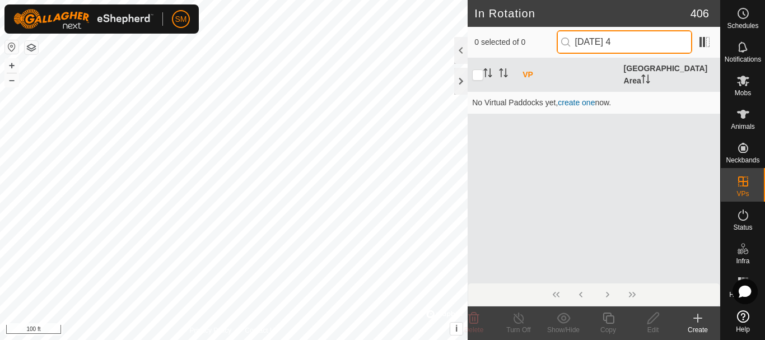
type input "[DATE]"
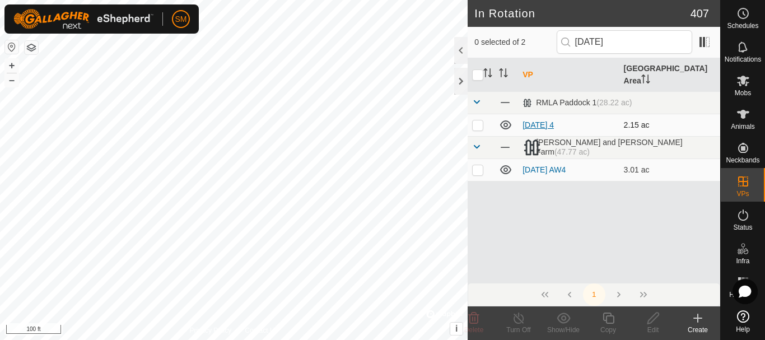
click at [550, 120] on link "[DATE] 4" at bounding box center [538, 124] width 31 height 9
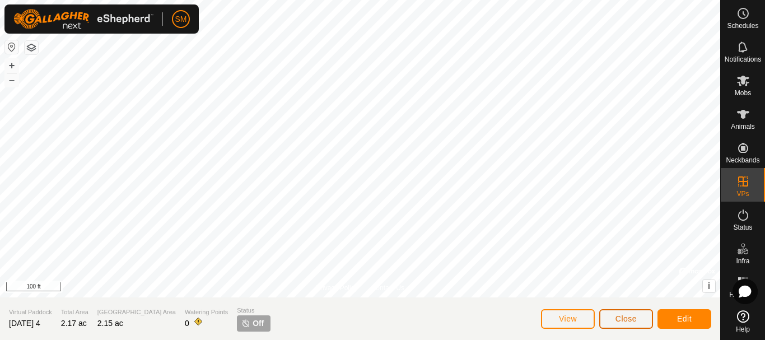
click at [634, 322] on span "Close" at bounding box center [626, 318] width 21 height 9
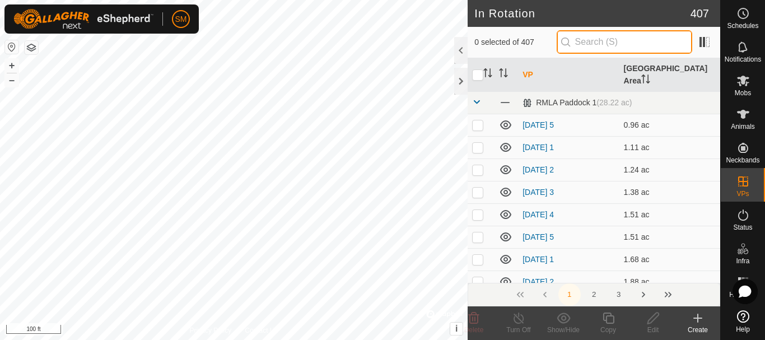
click at [629, 43] on input "text" at bounding box center [625, 42] width 136 height 24
paste input "[DATE]"
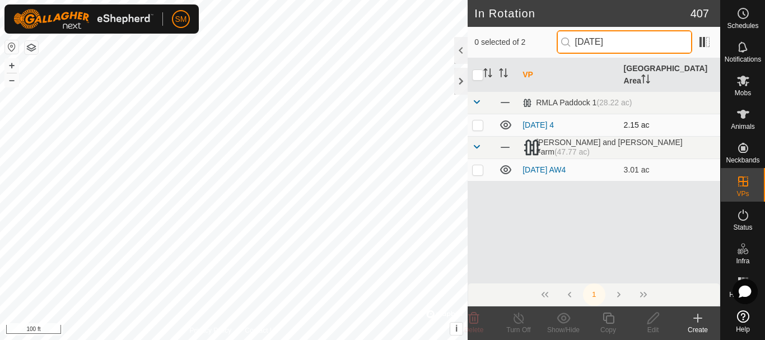
type input "[DATE]"
click at [478, 120] on p-checkbox at bounding box center [477, 124] width 11 height 9
checkbox input "true"
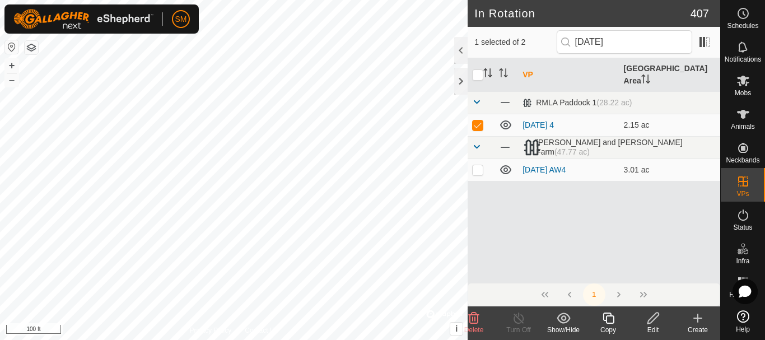
click at [605, 327] on div "Copy" at bounding box center [608, 330] width 45 height 10
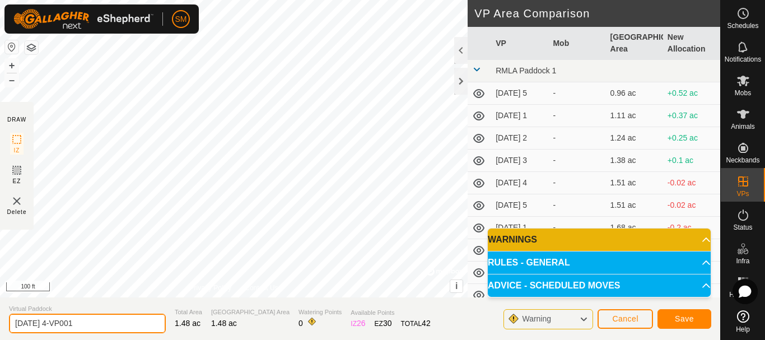
click at [101, 323] on input "[DATE] 4-VP001" at bounding box center [87, 324] width 157 height 20
paste input "text"
type input "[DATE] 5"
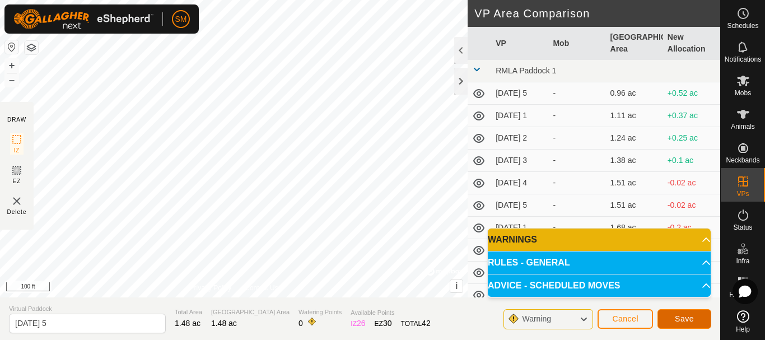
click at [692, 321] on span "Save" at bounding box center [684, 318] width 19 height 9
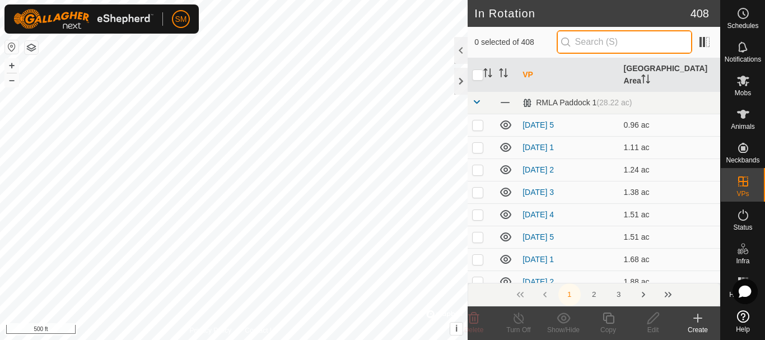
click at [603, 45] on input "text" at bounding box center [625, 42] width 136 height 24
paste input "[DATE]"
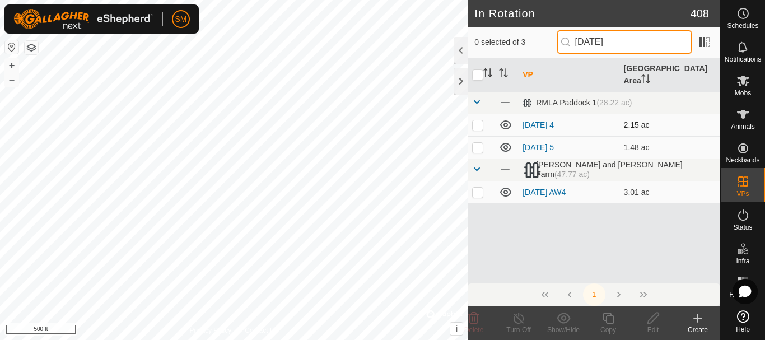
type input "[DATE]"
click at [475, 120] on p-checkbox at bounding box center [477, 124] width 11 height 9
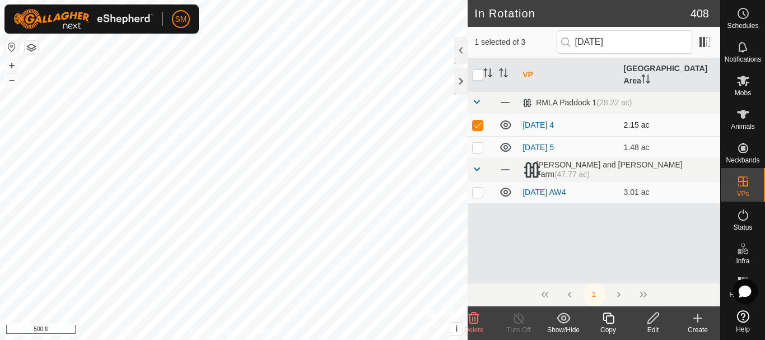
checkbox input "true"
click at [606, 314] on icon at bounding box center [609, 318] width 14 height 13
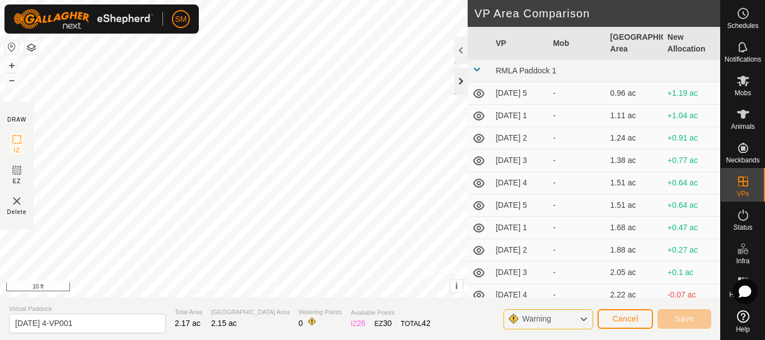
click at [460, 77] on div at bounding box center [460, 81] width 13 height 27
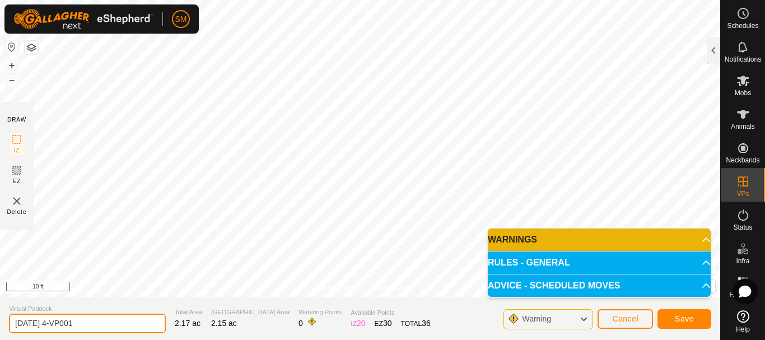
click at [97, 324] on input "[DATE] 4-VP001" at bounding box center [87, 324] width 157 height 20
paste input "text"
type input "[DATE] 6"
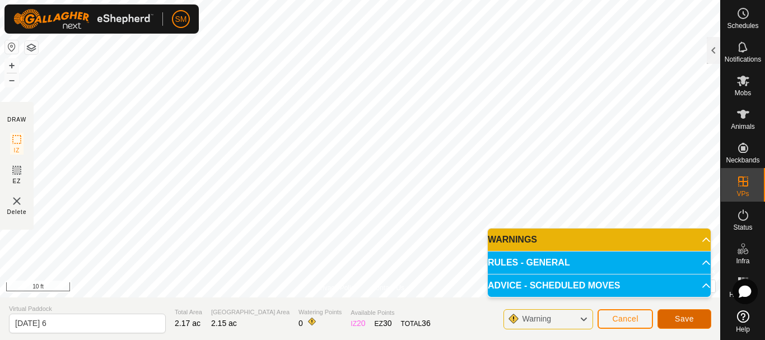
click at [681, 319] on span "Save" at bounding box center [684, 318] width 19 height 9
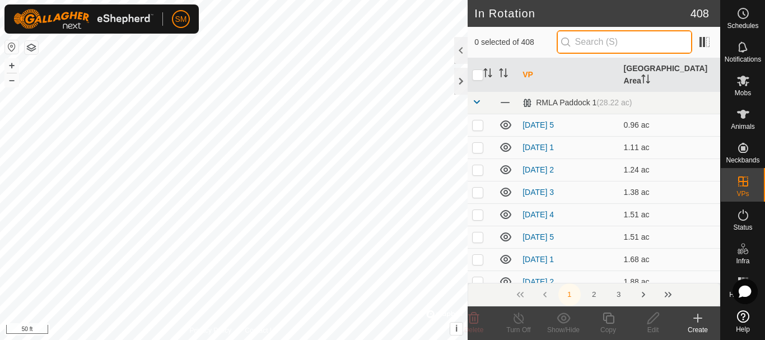
click at [616, 41] on input "text" at bounding box center [625, 42] width 136 height 24
paste input "[DATE]"
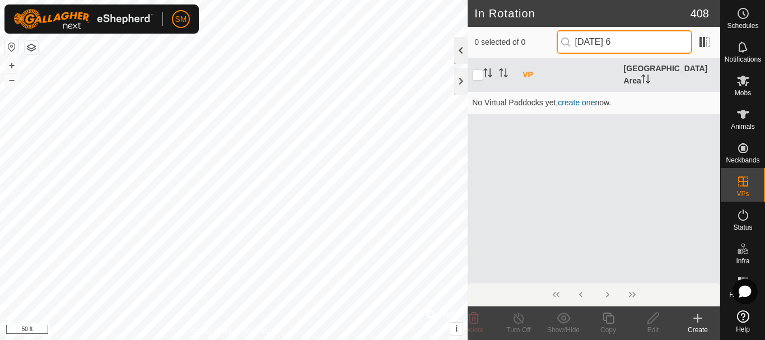
type input "[DATE] 6"
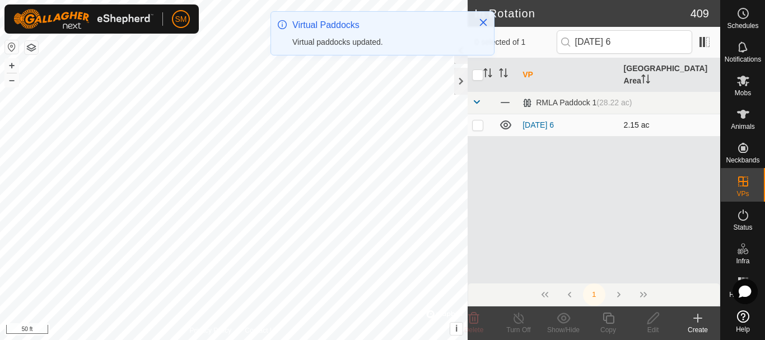
click at [477, 120] on p-checkbox at bounding box center [477, 124] width 11 height 9
checkbox input "true"
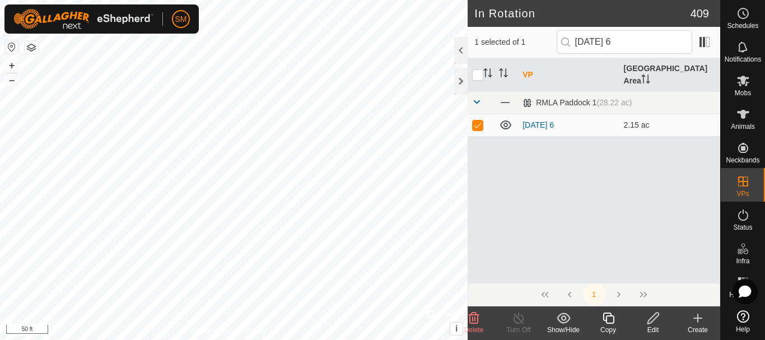
click at [608, 321] on icon at bounding box center [609, 318] width 14 height 13
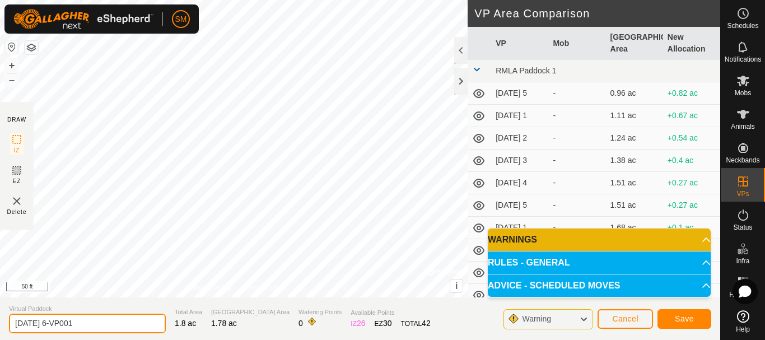
click at [122, 324] on input "[DATE] 6-VP001" at bounding box center [87, 324] width 157 height 20
paste input "text"
type input "[DATE] 1"
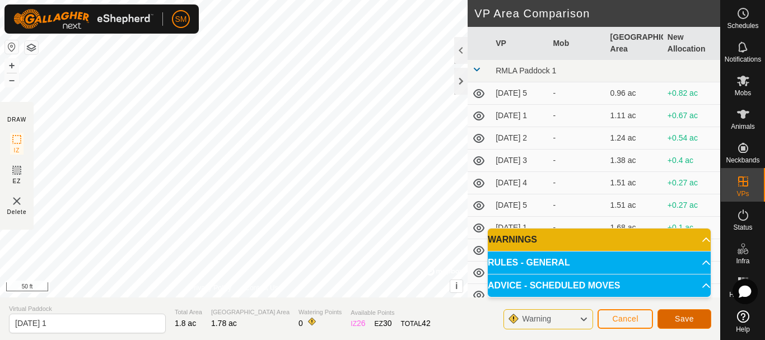
click at [689, 317] on span "Save" at bounding box center [684, 318] width 19 height 9
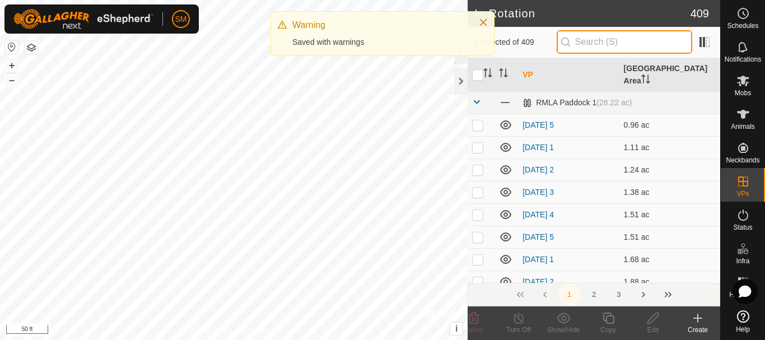
click at [607, 44] on input "text" at bounding box center [625, 42] width 136 height 24
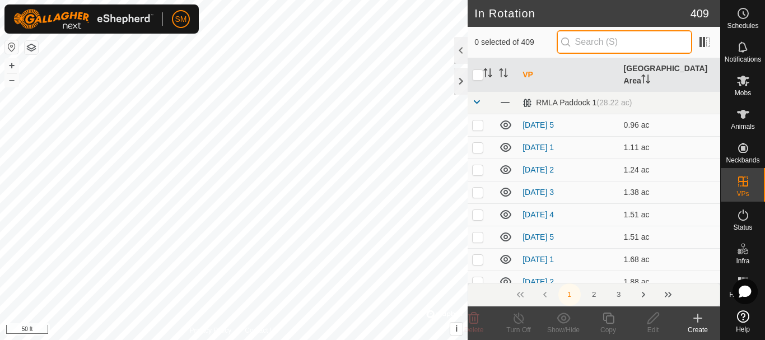
paste input "[DATE]"
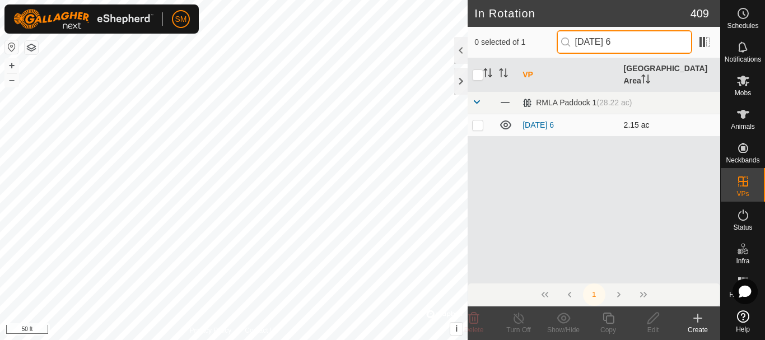
type input "[DATE] 6"
click at [480, 120] on p-checkbox at bounding box center [477, 124] width 11 height 9
checkbox input "true"
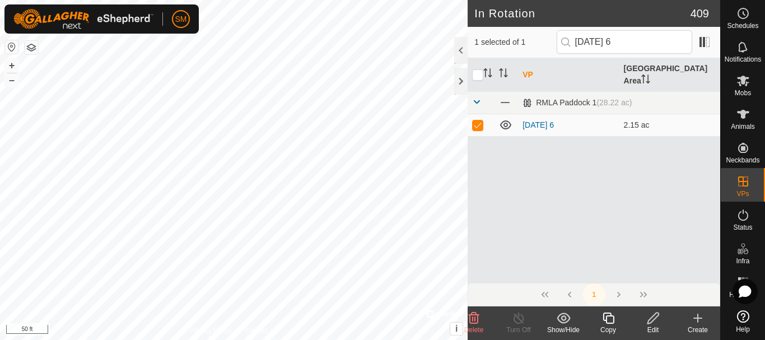
click at [607, 319] on icon at bounding box center [609, 318] width 14 height 13
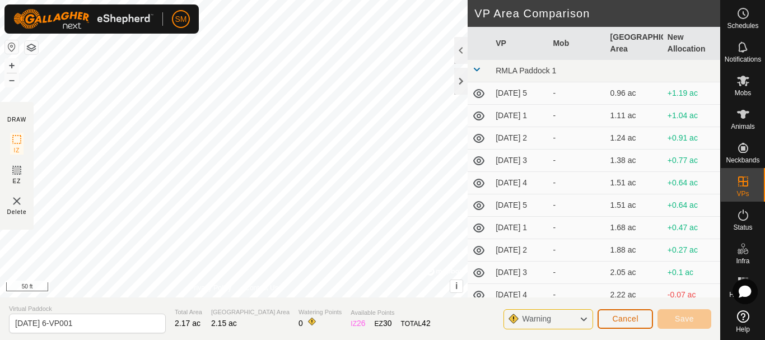
click at [637, 323] on span "Cancel" at bounding box center [625, 318] width 26 height 9
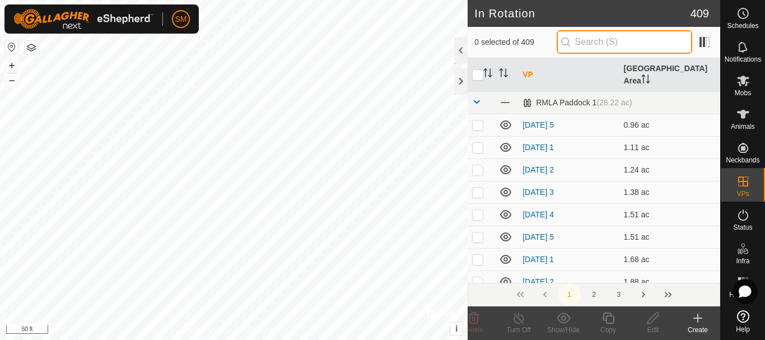
click at [596, 41] on input "text" at bounding box center [625, 42] width 136 height 24
paste input "[DATE]"
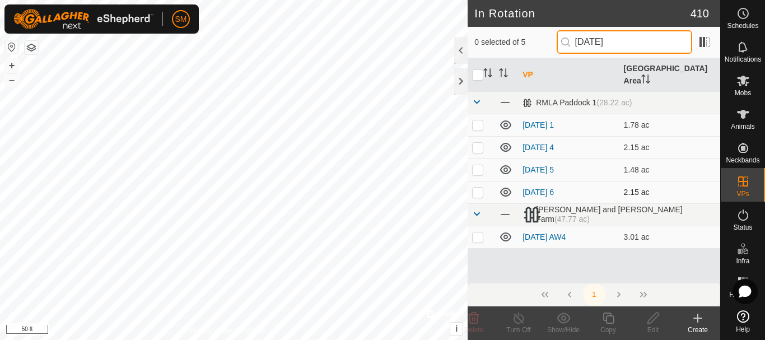
type input "[DATE]"
click at [478, 120] on p-checkbox at bounding box center [477, 124] width 11 height 9
checkbox input "true"
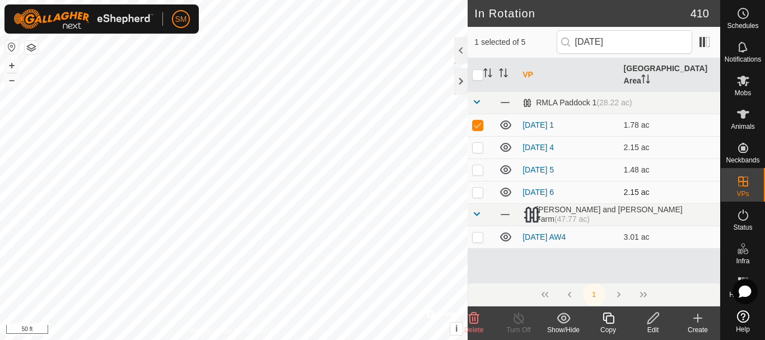
click at [478, 188] on p-checkbox at bounding box center [477, 192] width 11 height 9
checkbox input "true"
click at [475, 120] on p-checkbox at bounding box center [477, 124] width 11 height 9
checkbox input "false"
click at [611, 324] on icon at bounding box center [608, 318] width 11 height 11
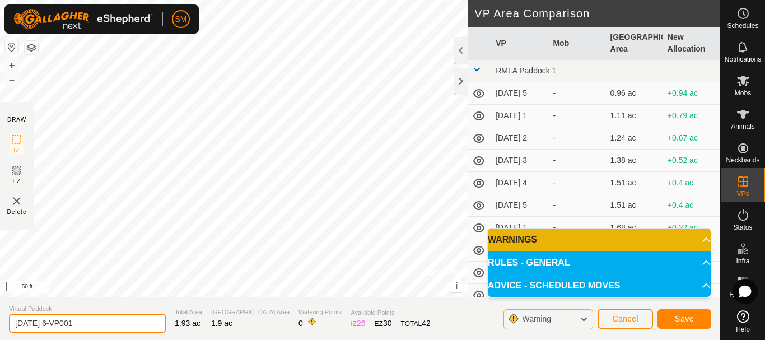
click at [77, 323] on input "[DATE] 6-VP001" at bounding box center [87, 324] width 157 height 20
paste input "text"
type input "[DATE] 2"
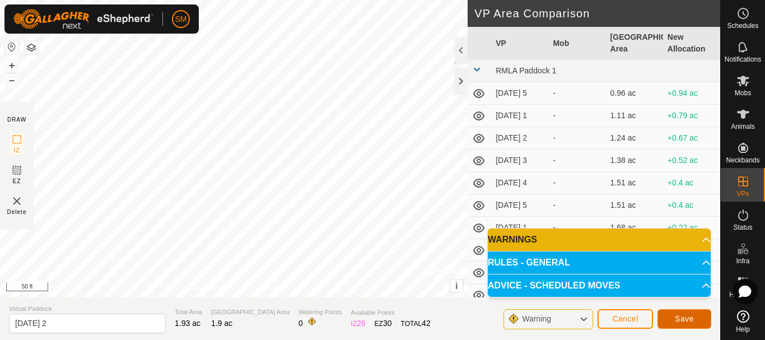
click at [686, 323] on span "Save" at bounding box center [684, 318] width 19 height 9
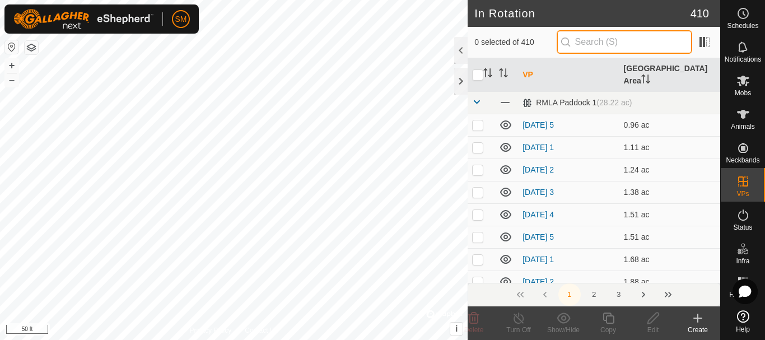
click at [618, 37] on input "text" at bounding box center [625, 42] width 136 height 24
paste input "[DATE]"
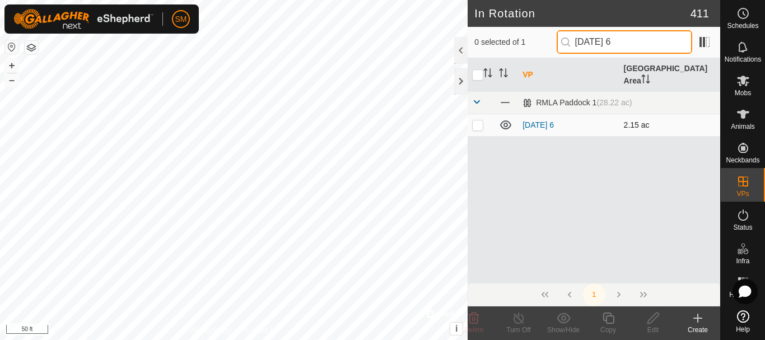
type input "[DATE] 6"
click at [478, 120] on p-checkbox at bounding box center [477, 124] width 11 height 9
checkbox input "true"
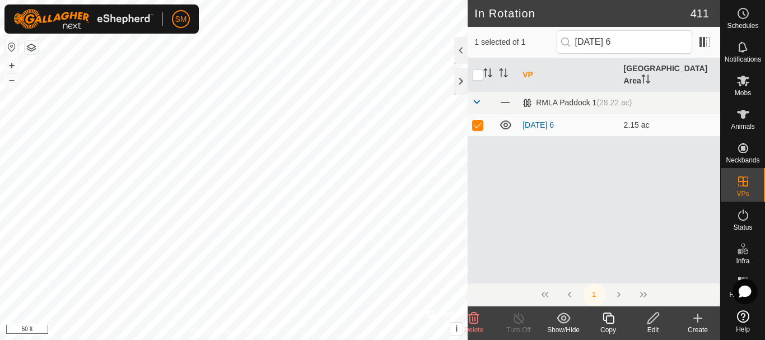
click at [608, 318] on icon at bounding box center [609, 318] width 14 height 13
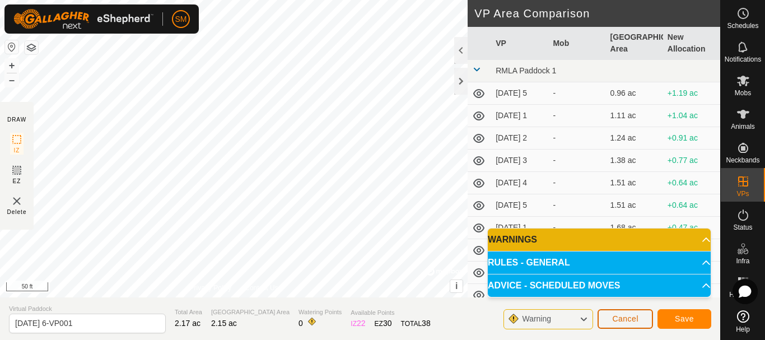
click at [626, 316] on span "Cancel" at bounding box center [625, 318] width 26 height 9
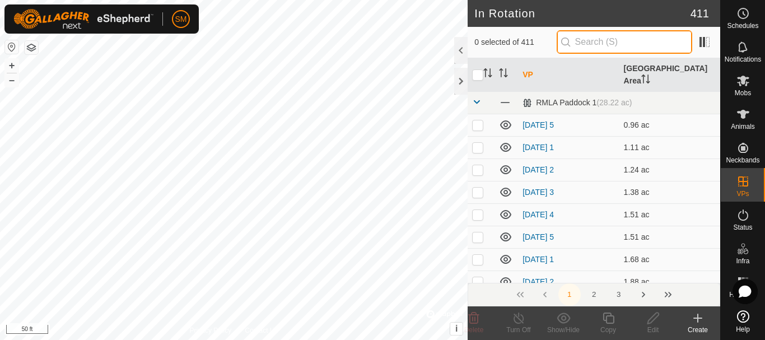
click at [611, 40] on input "text" at bounding box center [625, 42] width 136 height 24
paste input "[DATE]"
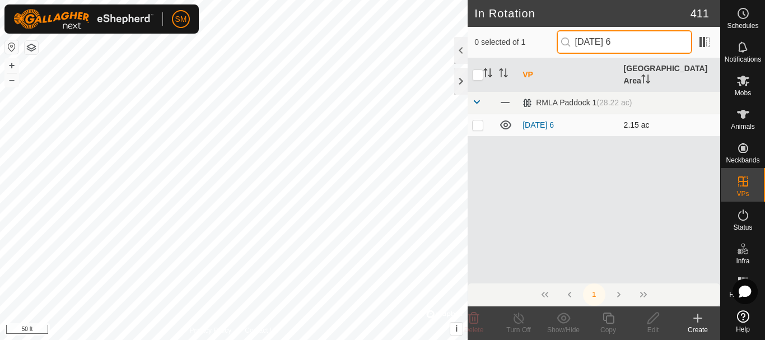
type input "[DATE] 6"
click at [476, 120] on p-checkbox at bounding box center [477, 124] width 11 height 9
checkbox input "true"
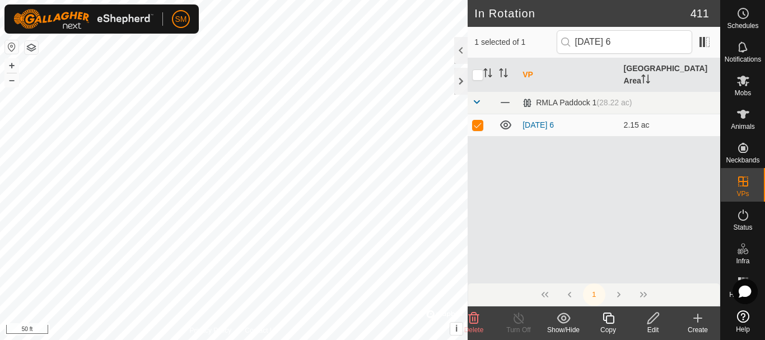
click at [607, 319] on icon at bounding box center [608, 318] width 11 height 11
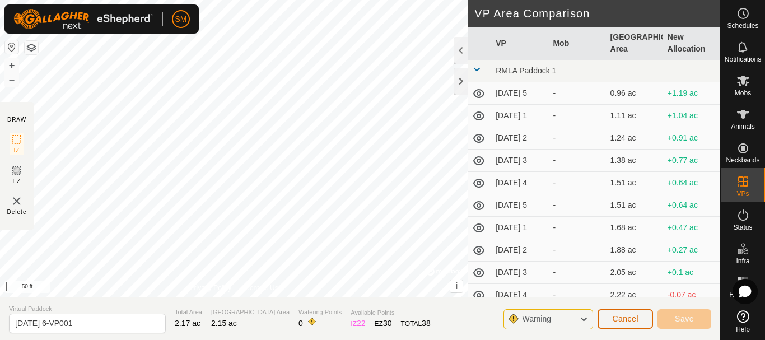
click at [629, 318] on span "Cancel" at bounding box center [625, 318] width 26 height 9
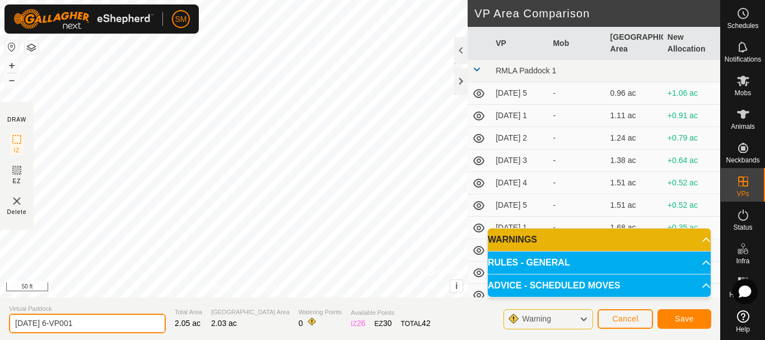
click at [91, 318] on input "[DATE] 6-VP001" at bounding box center [87, 324] width 157 height 20
paste input "text"
type input "[DATE] 3"
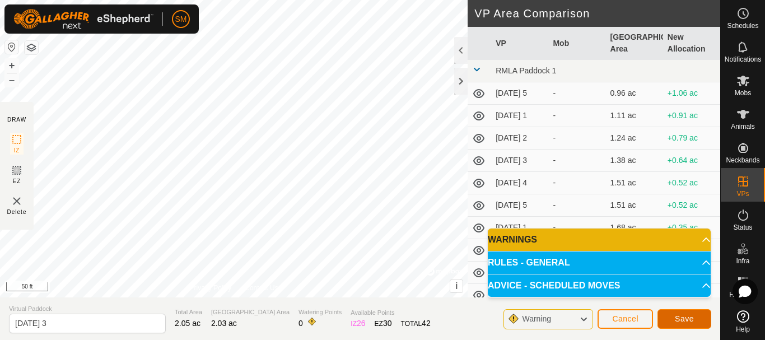
click at [689, 318] on span "Save" at bounding box center [684, 318] width 19 height 9
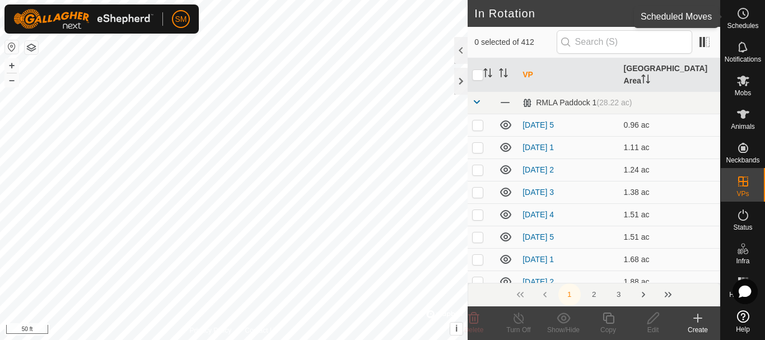
click at [741, 13] on icon at bounding box center [743, 13] width 13 height 13
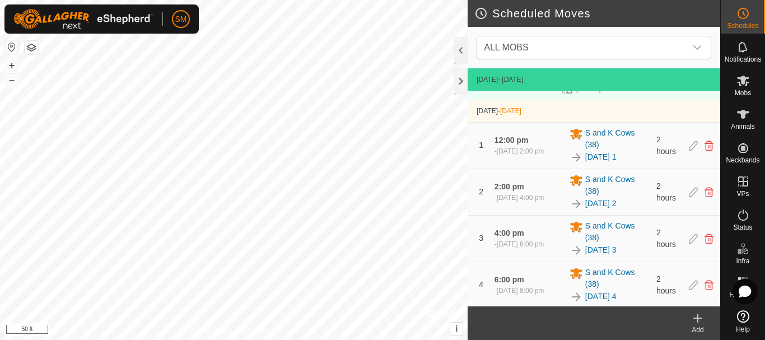
scroll to position [116, 0]
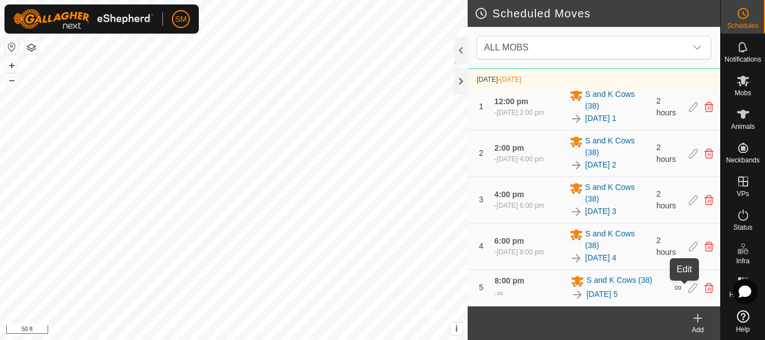
click at [689, 290] on icon at bounding box center [693, 288] width 9 height 10
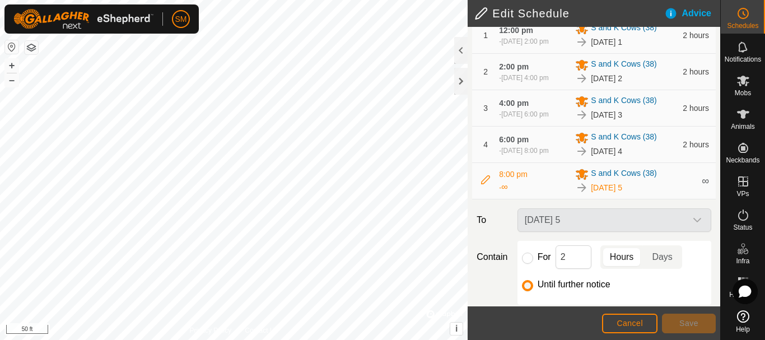
scroll to position [257, 0]
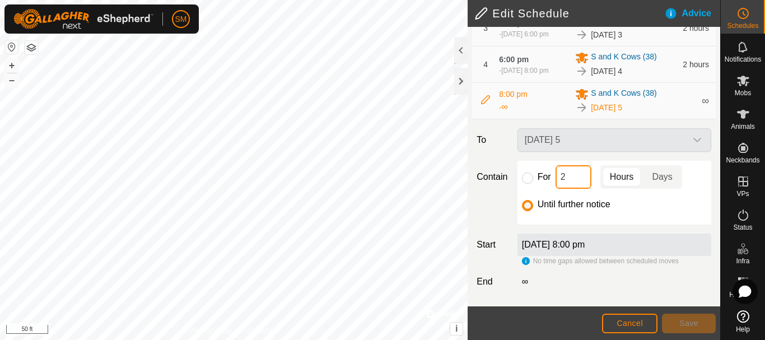
click at [563, 179] on input "2" at bounding box center [574, 177] width 36 height 24
type input "16"
click at [528, 180] on input "For" at bounding box center [527, 178] width 11 height 11
radio input "true"
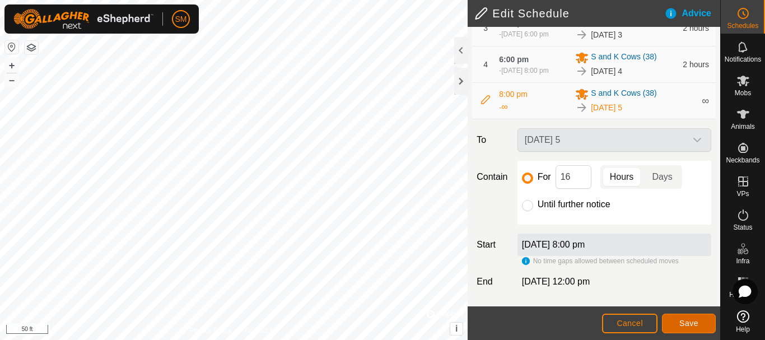
click at [692, 325] on span "Save" at bounding box center [689, 323] width 19 height 9
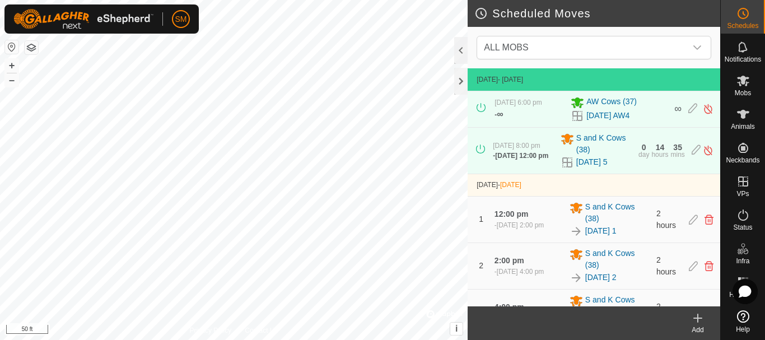
click at [696, 324] on icon at bounding box center [697, 318] width 13 height 13
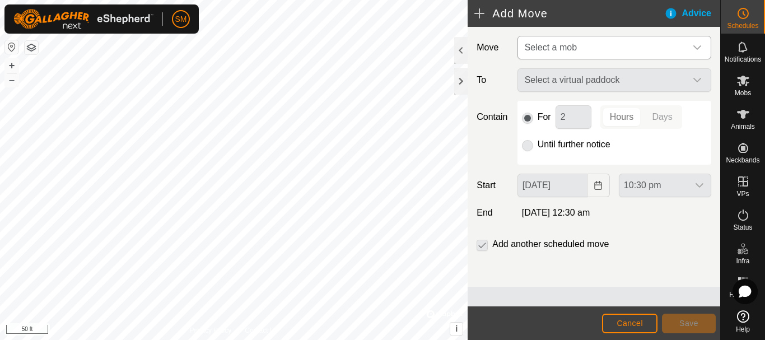
click at [621, 48] on span "Select a mob" at bounding box center [603, 47] width 166 height 22
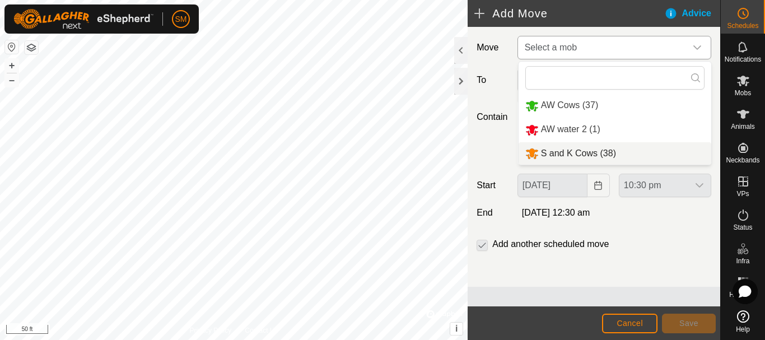
click at [580, 151] on li "S and K Cows (38)" at bounding box center [615, 153] width 193 height 23
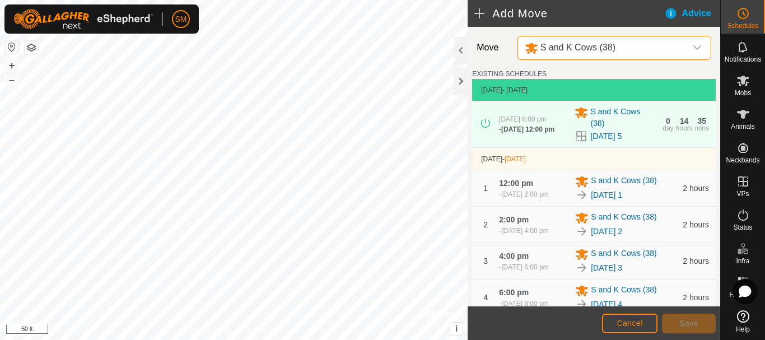
scroll to position [311, 0]
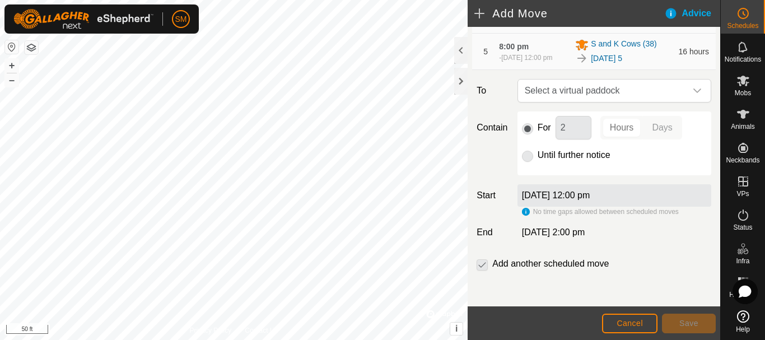
click at [687, 99] on div "dropdown trigger" at bounding box center [697, 91] width 22 height 22
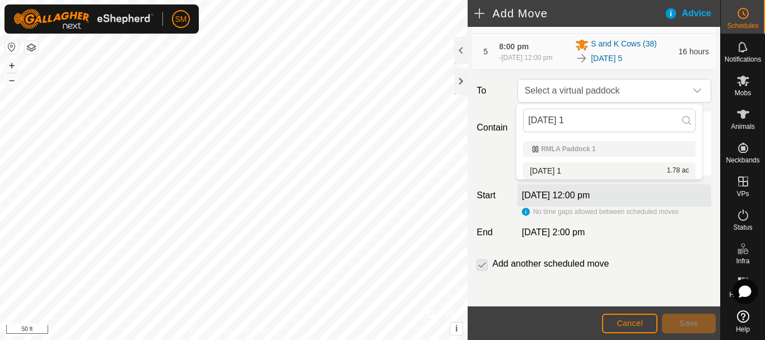
type input "[DATE] 1"
click at [573, 171] on li "[DATE] 1 1.78 ac" at bounding box center [609, 170] width 173 height 17
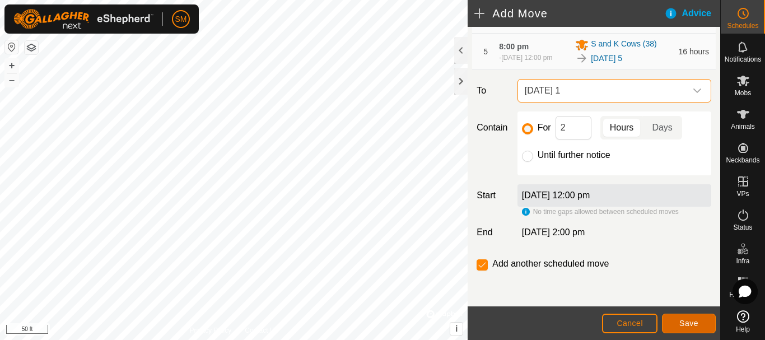
click at [680, 324] on span "Save" at bounding box center [689, 323] width 19 height 9
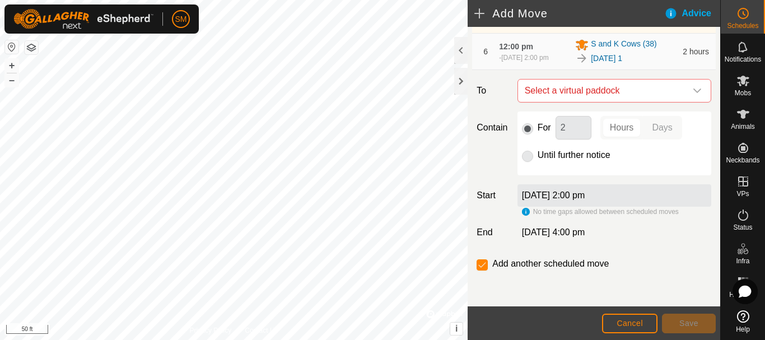
scroll to position [375, 0]
click at [693, 91] on icon "dropdown trigger" at bounding box center [697, 90] width 9 height 9
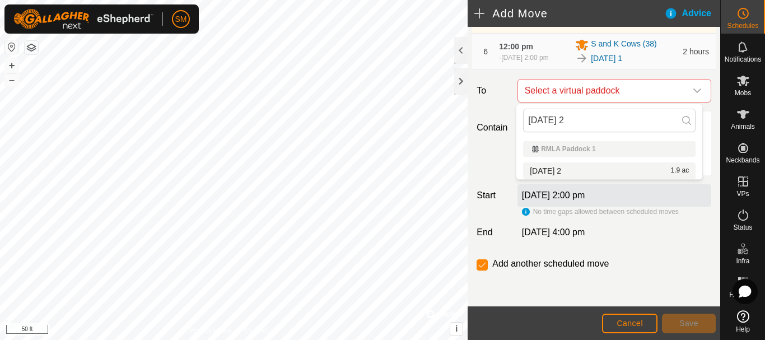
type input "[DATE] 2"
click at [573, 165] on li "[DATE] 2 1.9 ac" at bounding box center [609, 170] width 173 height 17
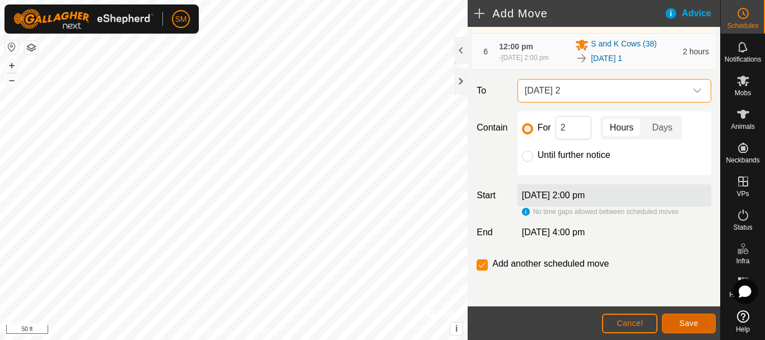
click at [690, 319] on span "Save" at bounding box center [689, 323] width 19 height 9
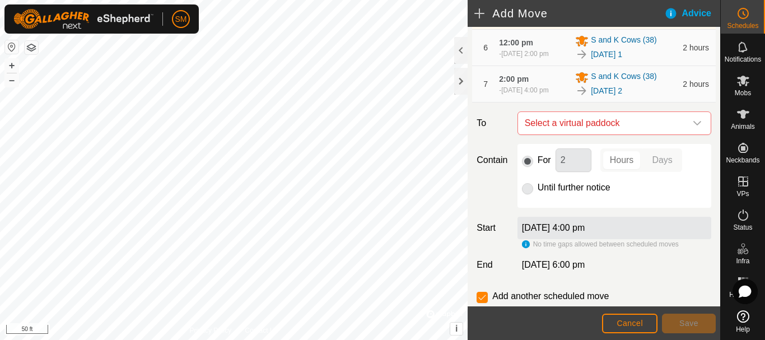
scroll to position [416, 0]
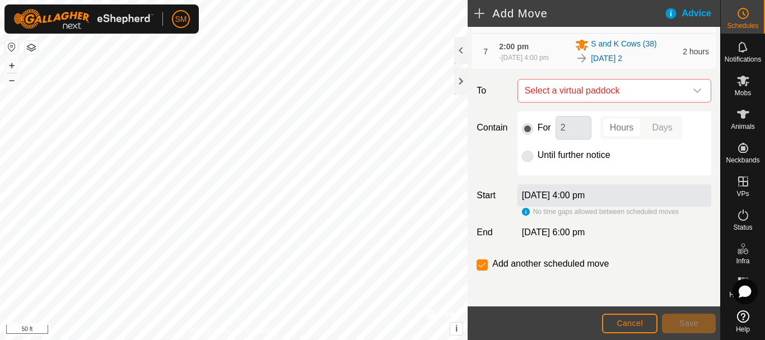
click at [694, 90] on icon "dropdown trigger" at bounding box center [698, 91] width 8 height 4
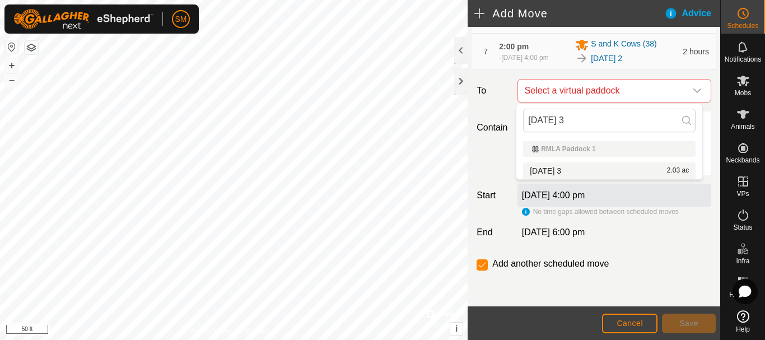
type input "[DATE] 3"
click at [571, 170] on li "[DATE] 3 2.03 ac" at bounding box center [609, 170] width 173 height 17
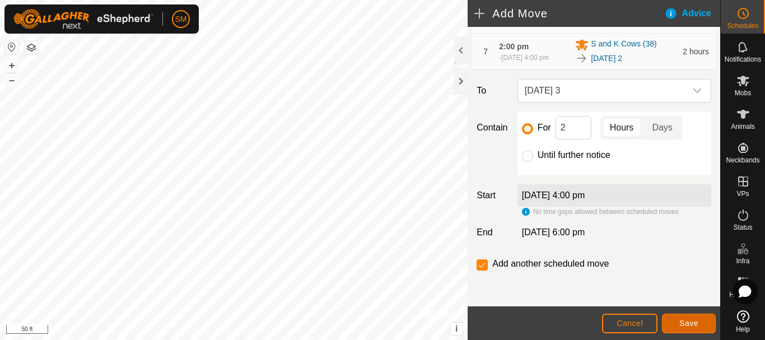
click at [689, 322] on span "Save" at bounding box center [689, 323] width 19 height 9
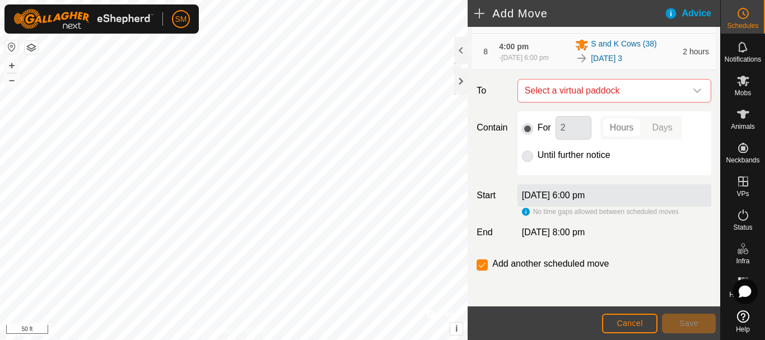
scroll to position [458, 0]
click at [693, 92] on icon "dropdown trigger" at bounding box center [697, 90] width 9 height 9
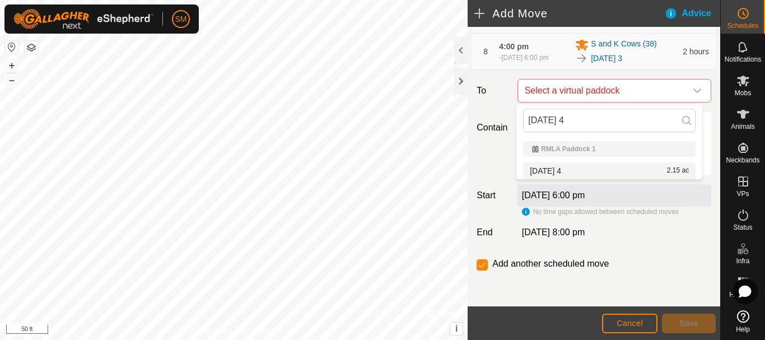
type input "[DATE] 4"
click at [563, 170] on li "[DATE] 4 2.15 ac" at bounding box center [609, 170] width 173 height 17
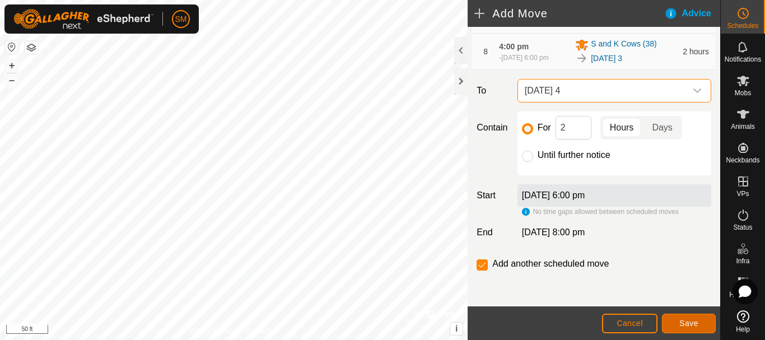
click at [695, 328] on button "Save" at bounding box center [689, 324] width 54 height 20
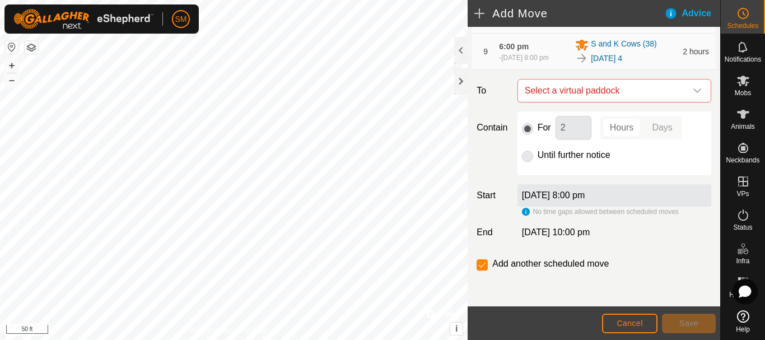
scroll to position [499, 0]
click at [693, 92] on icon "dropdown trigger" at bounding box center [697, 90] width 9 height 9
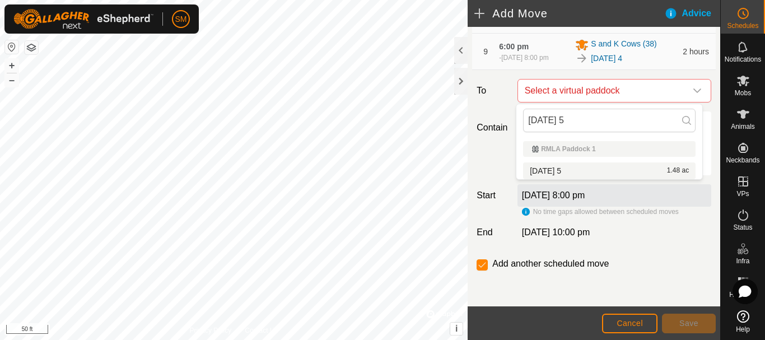
type input "[DATE] 5"
click at [568, 168] on li "[DATE] 5 1.48 ac" at bounding box center [609, 170] width 173 height 17
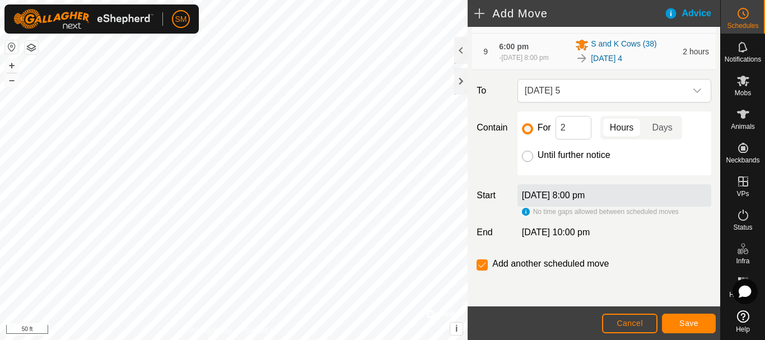
click at [528, 157] on input "Until further notice" at bounding box center [527, 156] width 11 height 11
radio input "true"
checkbox input "false"
click at [695, 320] on span "Save" at bounding box center [689, 323] width 19 height 9
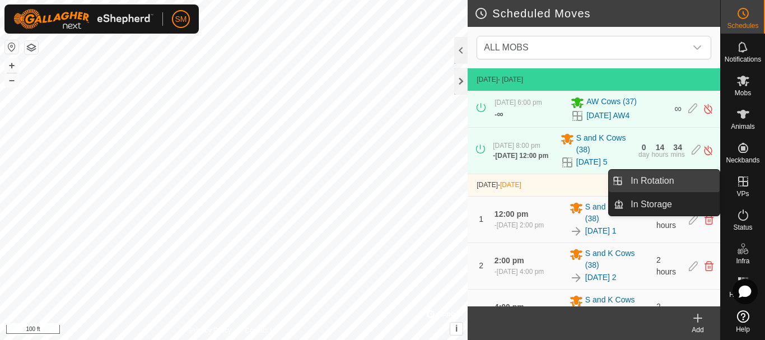
click at [659, 176] on link "In Rotation" at bounding box center [672, 181] width 96 height 22
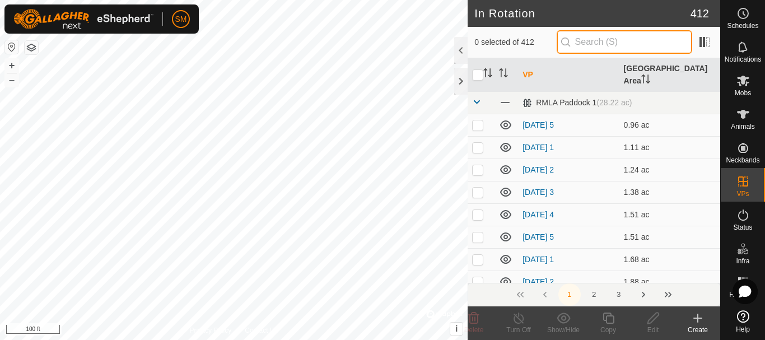
click at [600, 39] on input "text" at bounding box center [625, 42] width 136 height 24
paste input "[DATE]"
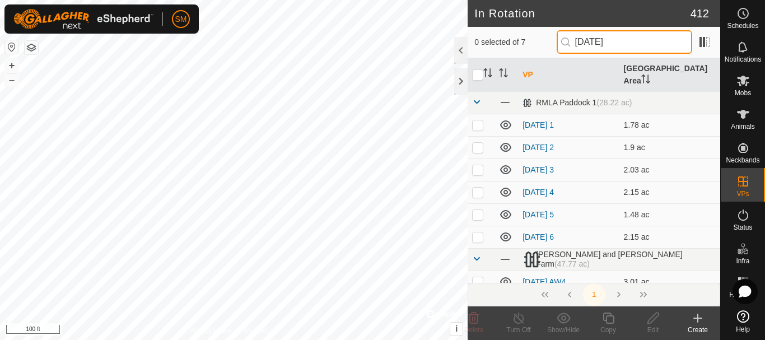
type input "[DATE]"
click at [561, 277] on link "[DATE] AW4" at bounding box center [544, 281] width 43 height 9
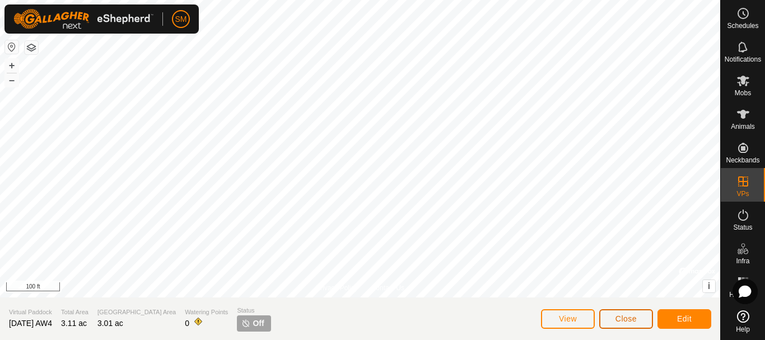
click at [632, 322] on span "Close" at bounding box center [626, 318] width 21 height 9
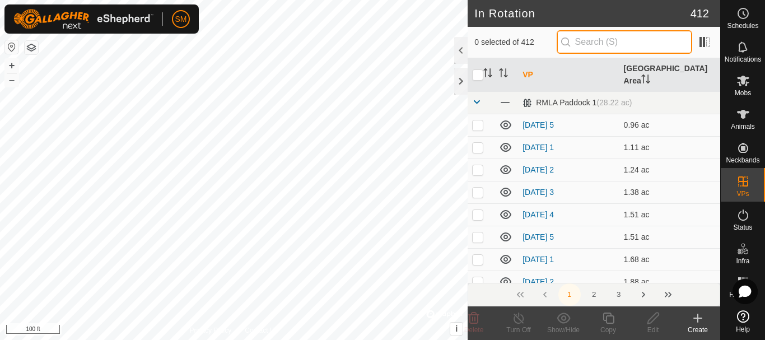
click at [612, 41] on input "text" at bounding box center [625, 42] width 136 height 24
paste input "[DATE]"
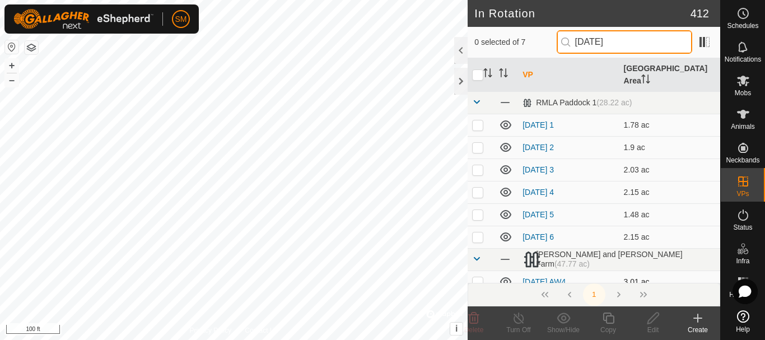
type input "[DATE]"
click at [473, 277] on p-checkbox at bounding box center [477, 281] width 11 height 9
checkbox input "true"
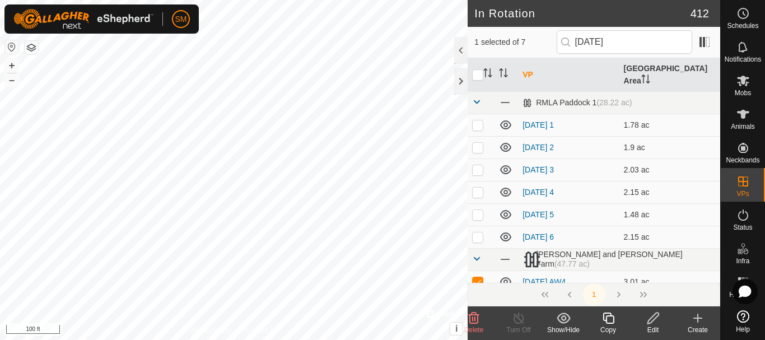
click at [610, 323] on icon at bounding box center [608, 318] width 11 height 11
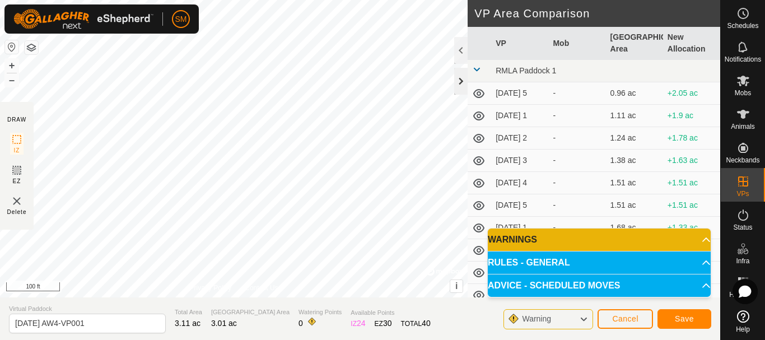
click at [464, 78] on div at bounding box center [460, 81] width 13 height 27
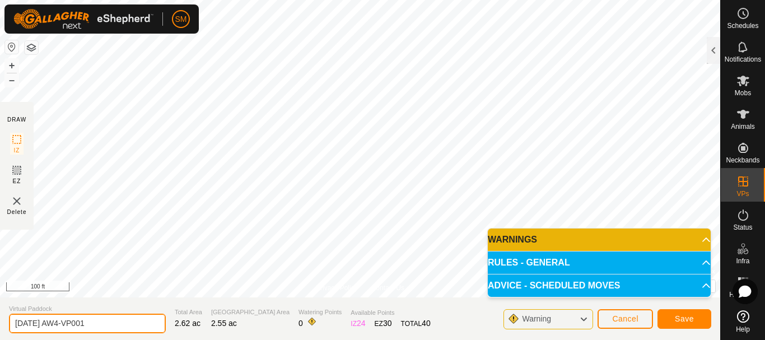
drag, startPoint x: 50, startPoint y: 320, endPoint x: 124, endPoint y: 318, distance: 74.0
click at [124, 318] on input "[DATE] AW4-VP001" at bounding box center [87, 324] width 157 height 20
type input "[DATE] AW4"
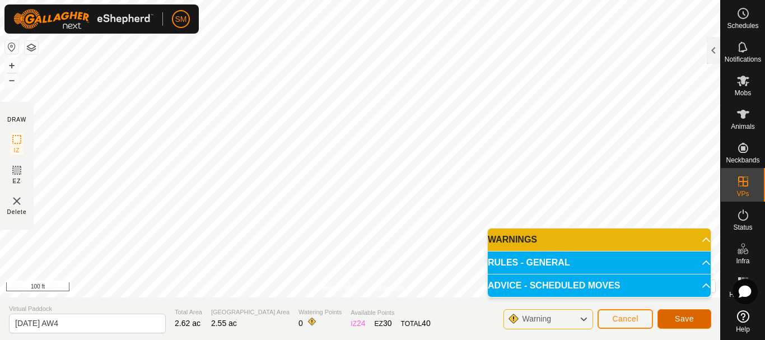
click at [690, 321] on span "Save" at bounding box center [684, 318] width 19 height 9
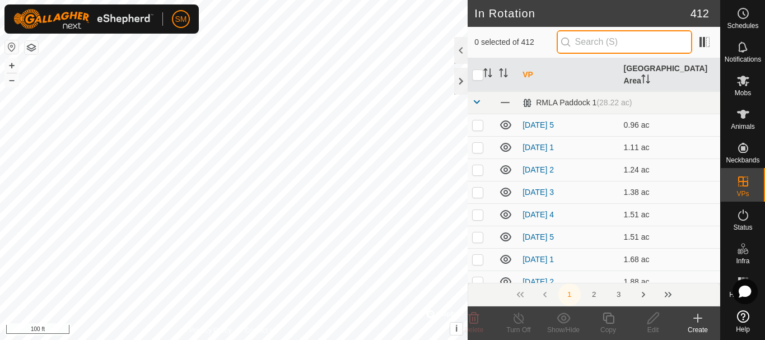
click at [603, 44] on input "text" at bounding box center [625, 42] width 136 height 24
paste input "[DATE]"
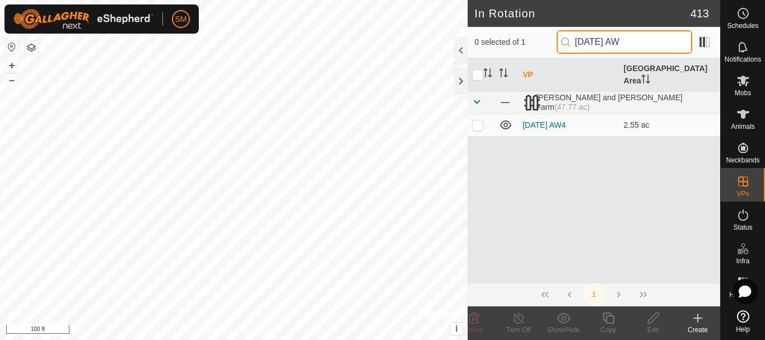
drag, startPoint x: 644, startPoint y: 43, endPoint x: 579, endPoint y: 47, distance: 65.1
click at [579, 47] on input "[DATE] AW" at bounding box center [625, 42] width 136 height 24
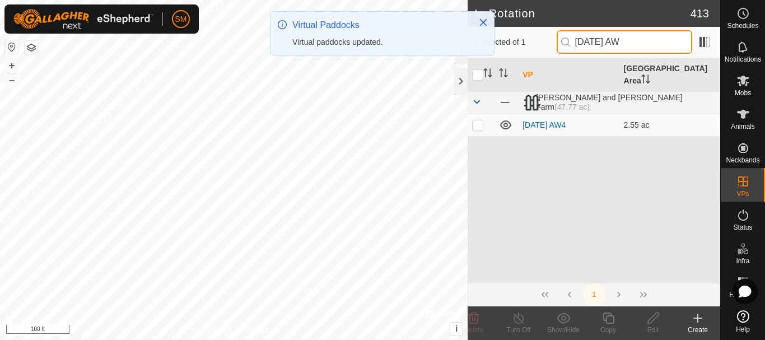
type input "[DATE] AW"
click at [475, 120] on p-checkbox at bounding box center [477, 124] width 11 height 9
checkbox input "true"
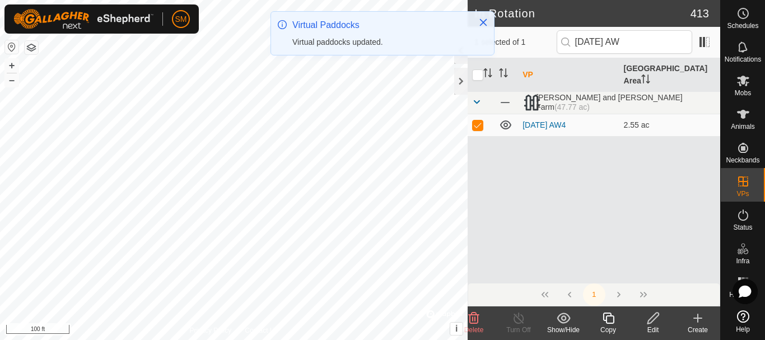
click at [609, 317] on icon at bounding box center [608, 318] width 11 height 11
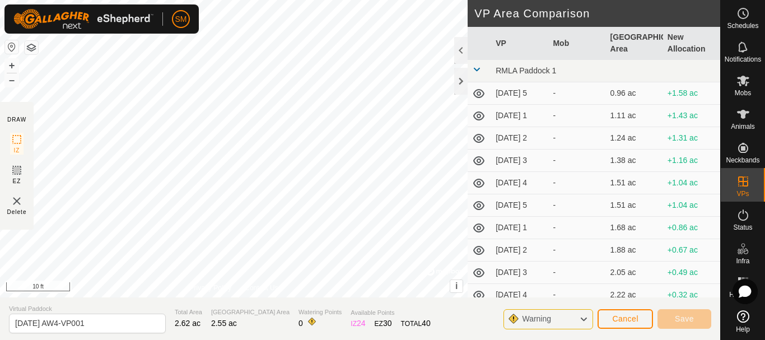
click at [227, 308] on div "DRAW IZ EZ Delete Privacy Policy Contact Us + – ⇧ i © Mapbox , © OpenStreetMap …" at bounding box center [360, 170] width 721 height 340
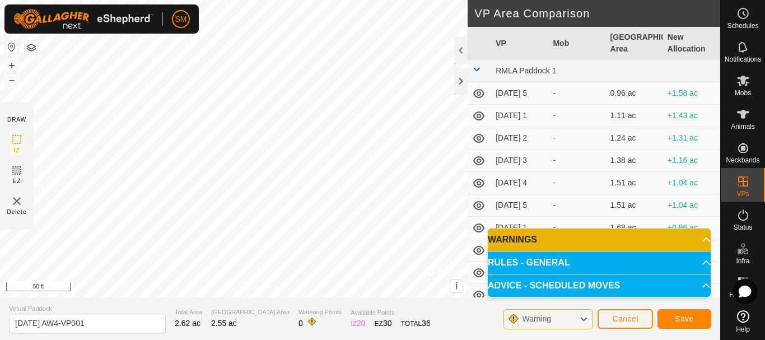
click at [472, 150] on div "DRAW IZ EZ Delete Privacy Policy Contact Us + – ⇧ i © Mapbox , © OpenStreetMap …" at bounding box center [360, 149] width 721 height 298
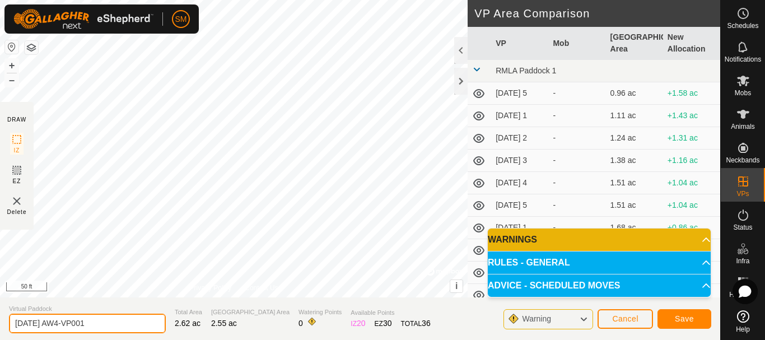
drag, startPoint x: 113, startPoint y: 326, endPoint x: 0, endPoint y: 328, distance: 112.6
click at [0, 328] on section "Virtual Paddock [DATE] AW4-VP001 Total Area 2.62 ac Grazing Area 2.55 ac Wateri…" at bounding box center [360, 319] width 721 height 43
paste input "text"
type input "[DATE] AW6"
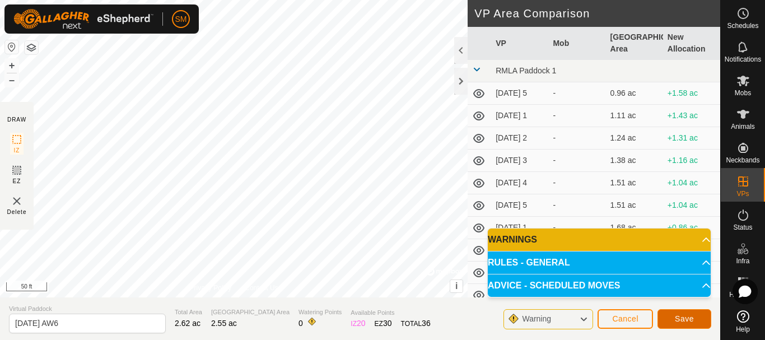
click at [673, 316] on button "Save" at bounding box center [685, 319] width 54 height 20
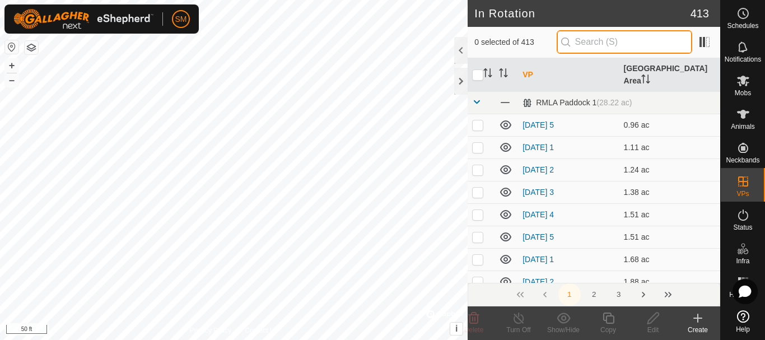
click at [611, 40] on input "text" at bounding box center [625, 42] width 136 height 24
paste input "[DATE] AW"
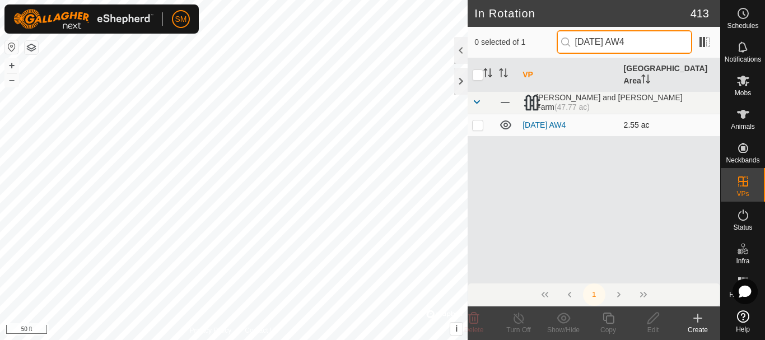
type input "[DATE] AW4"
click at [477, 120] on p-checkbox at bounding box center [477, 124] width 11 height 9
checkbox input "true"
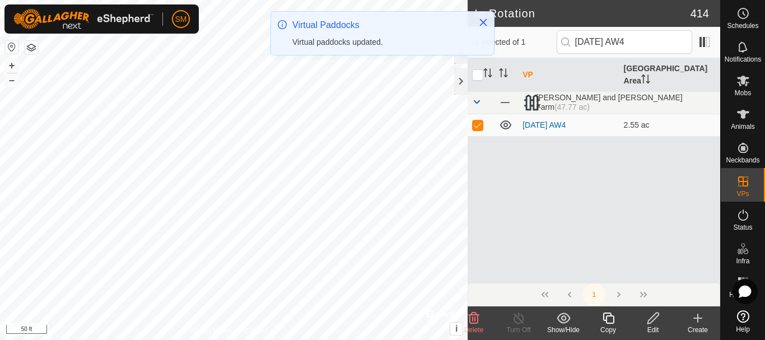
click at [653, 322] on icon at bounding box center [654, 318] width 14 height 13
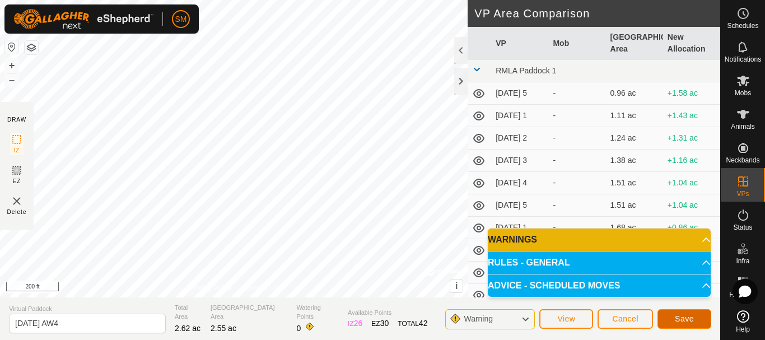
click at [686, 314] on button "Save" at bounding box center [685, 319] width 54 height 20
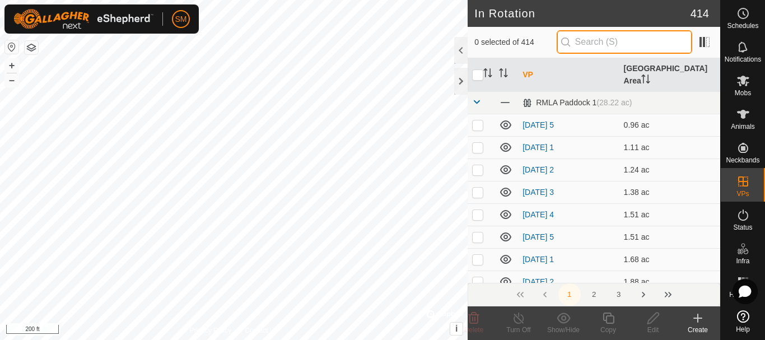
click at [605, 39] on input "text" at bounding box center [625, 42] width 136 height 24
paste input "[DATE] AW"
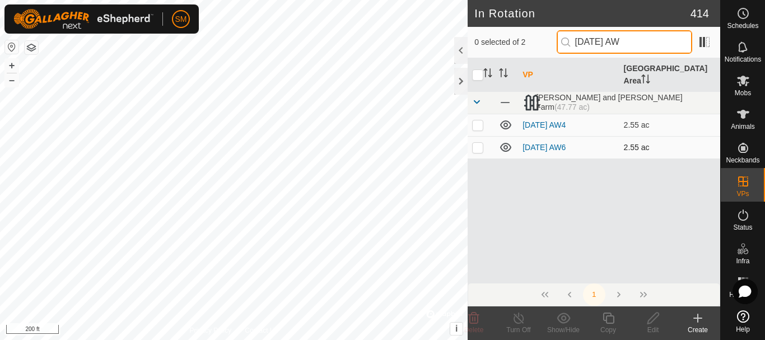
type input "[DATE] AW"
click at [475, 143] on p-checkbox at bounding box center [477, 147] width 11 height 9
checkbox input "true"
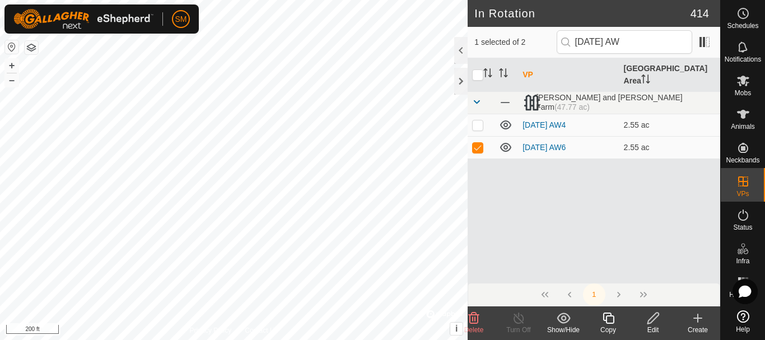
click at [611, 326] on div "Copy" at bounding box center [608, 330] width 45 height 10
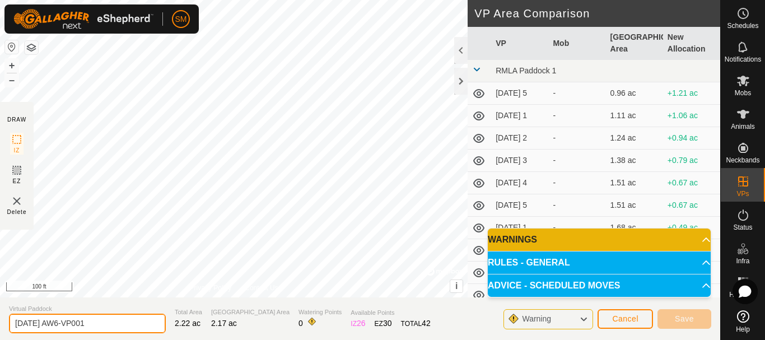
click at [97, 321] on input "[DATE] AW6-VP001" at bounding box center [87, 324] width 157 height 20
click at [97, 322] on input "[DATE] AW6-VP001" at bounding box center [87, 324] width 157 height 20
click at [108, 320] on input "[DATE] AW6-VP001" at bounding box center [87, 324] width 157 height 20
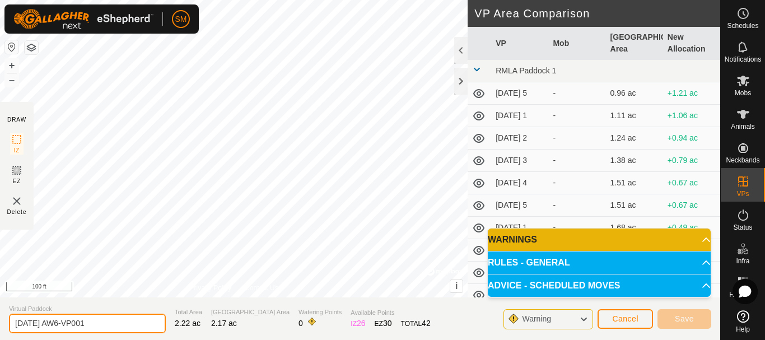
click at [108, 320] on input "[DATE] AW6-VP001" at bounding box center [87, 324] width 157 height 20
paste input "text"
type input "[DATE] AW1"
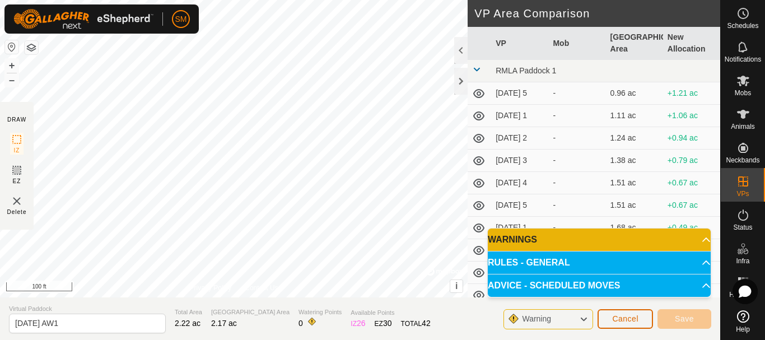
click at [630, 319] on span "Cancel" at bounding box center [625, 318] width 26 height 9
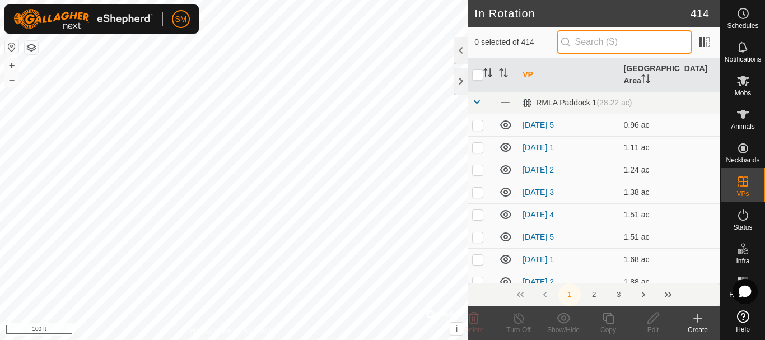
click at [635, 40] on input "text" at bounding box center [625, 42] width 136 height 24
paste input "[DATE] AW"
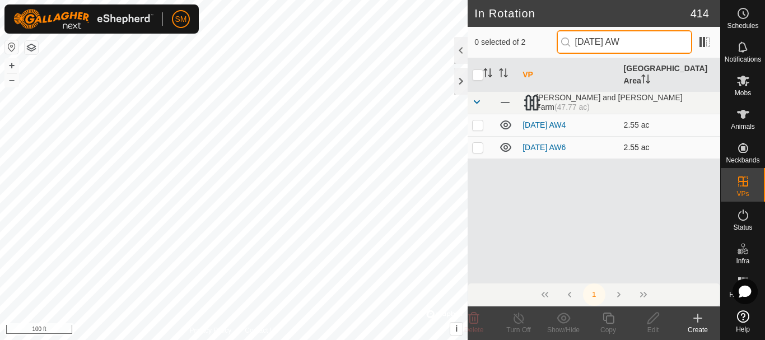
type input "[DATE] AW"
click at [477, 143] on p-checkbox at bounding box center [477, 147] width 11 height 9
checkbox input "true"
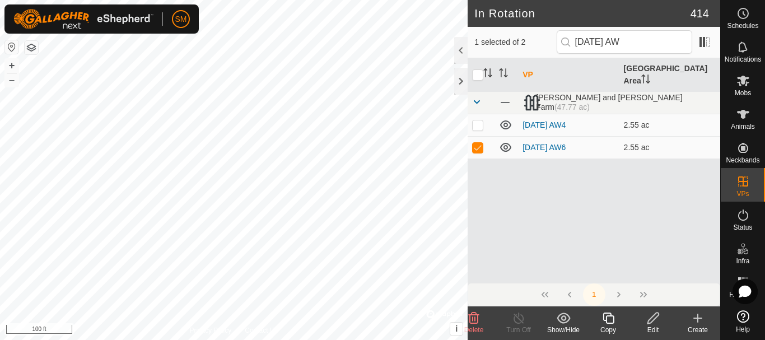
click at [606, 327] on div "Copy" at bounding box center [608, 330] width 45 height 10
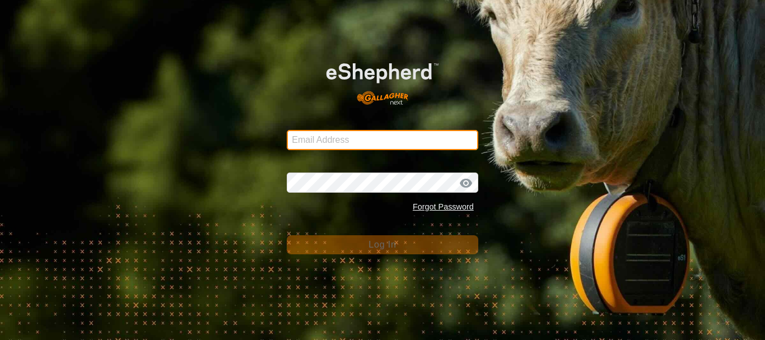
type input "steve@robertsfarm.com"
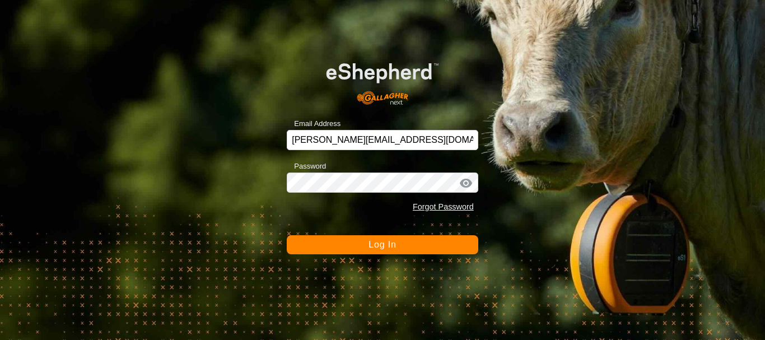
click at [385, 243] on span "Log In" at bounding box center [382, 245] width 27 height 10
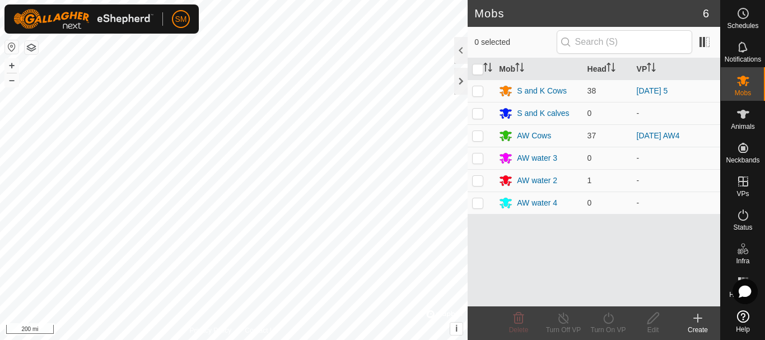
click at [498, 238] on div "Mobs 6 0 selected Mob Head VP S and K Cows 38 2025-08-23 5 S and K calves 0 - A…" at bounding box center [360, 170] width 721 height 340
click at [550, 174] on div "Mobs 6 0 selected Mob Head VP S and K Cows 38 2025-08-23 5 S and K calves 0 - A…" at bounding box center [360, 170] width 721 height 340
click at [586, 169] on div "Mobs 6 0 selected Mob Head VP S and K Cows 38 2025-08-23 5 S and K calves 0 - A…" at bounding box center [360, 170] width 721 height 340
click at [602, 176] on div "Mobs 6 0 selected Mob Head VP S and K Cows 38 2025-08-23 5 S and K calves 0 - A…" at bounding box center [360, 170] width 721 height 340
click at [518, 198] on div "Mobs 6 0 selected Mob Head VP S and K Cows 38 2025-08-23 5 S and K calves 0 - A…" at bounding box center [360, 170] width 721 height 340
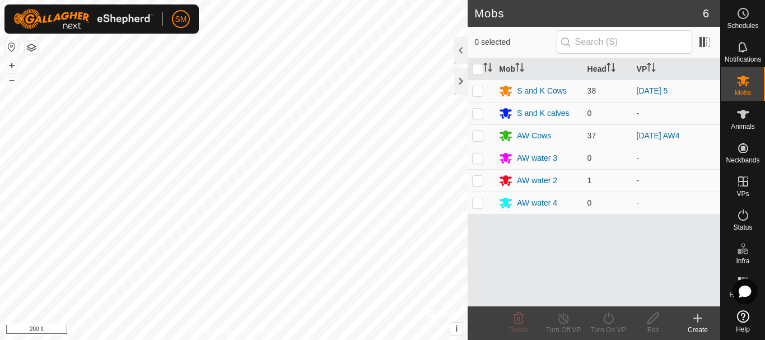
click at [512, 340] on html "SM Schedules Notifications Mobs Animals Neckbands VPs Status Infra Heatmap Help…" at bounding box center [382, 170] width 765 height 340
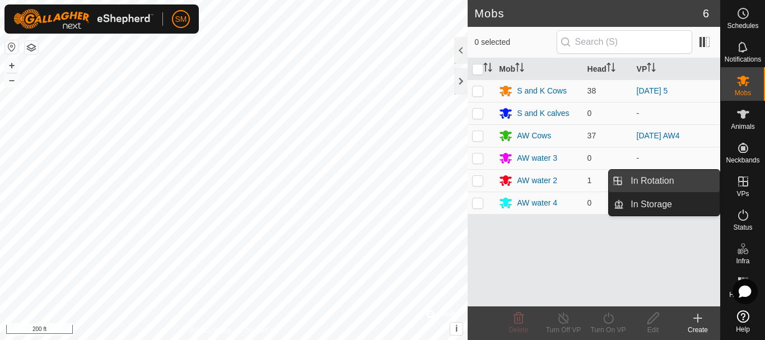
click at [662, 183] on link "In Rotation" at bounding box center [672, 181] width 96 height 22
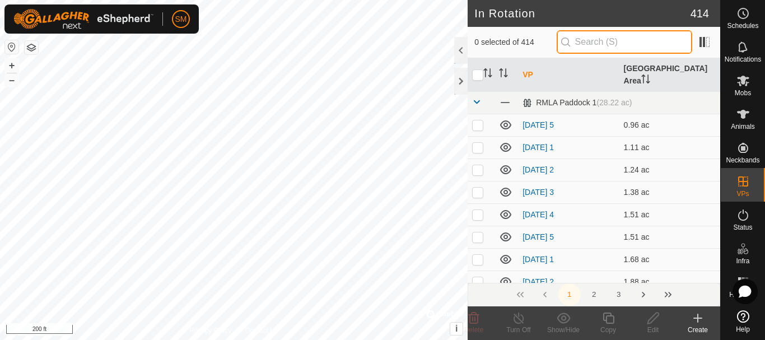
click at [599, 44] on input "text" at bounding box center [625, 42] width 136 height 24
paste input "[DATE] AW"
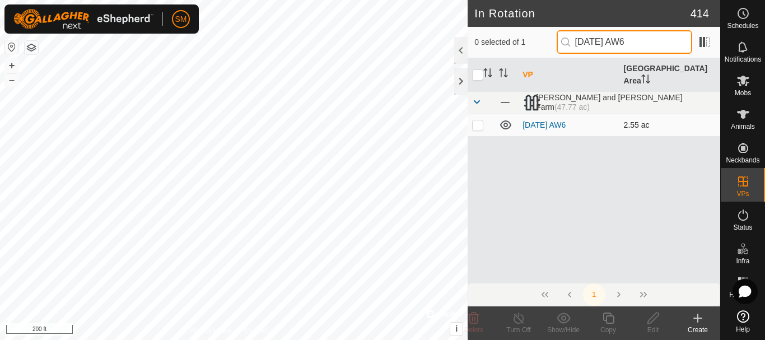
type input "[DATE] AW6"
click at [473, 120] on p-checkbox at bounding box center [477, 124] width 11 height 9
checkbox input "true"
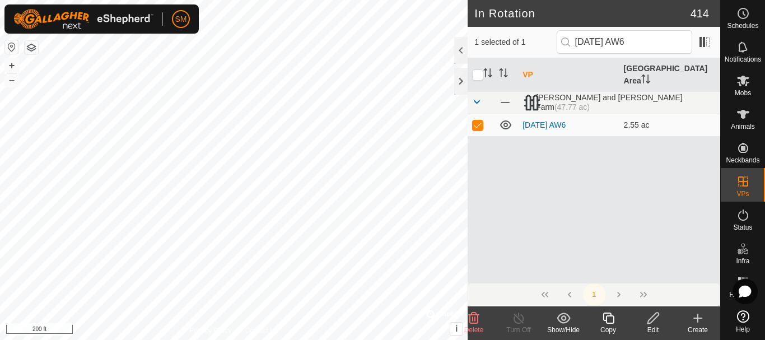
click at [610, 321] on icon at bounding box center [609, 318] width 14 height 13
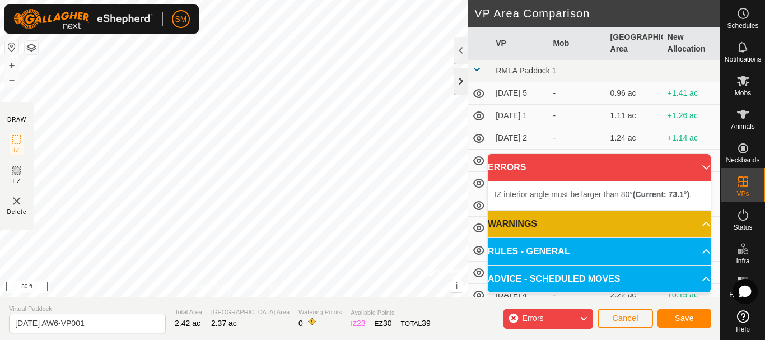
click at [458, 83] on div at bounding box center [460, 81] width 13 height 27
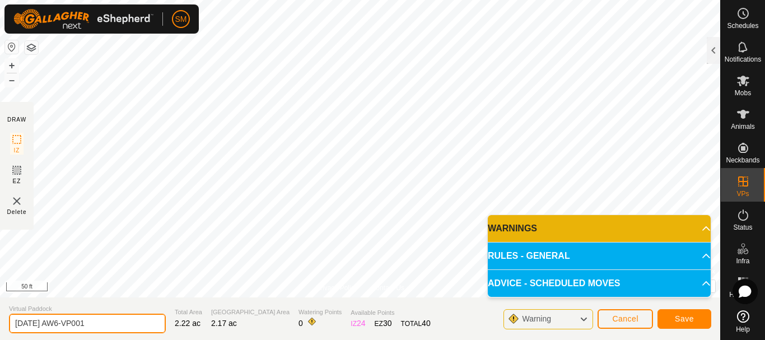
click at [86, 324] on input "[DATE] AW6-VP001" at bounding box center [87, 324] width 157 height 20
paste input "text"
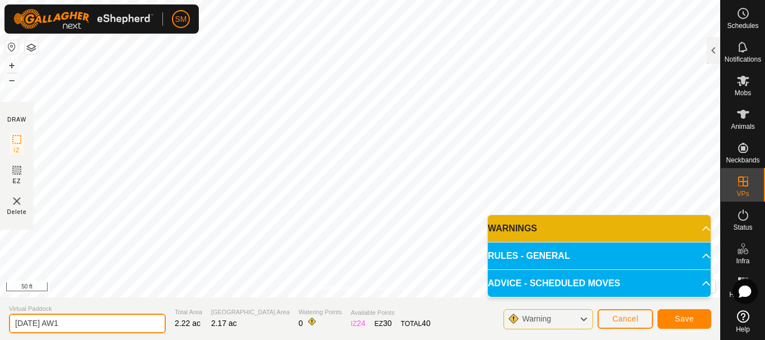
type input "[DATE] AW1"
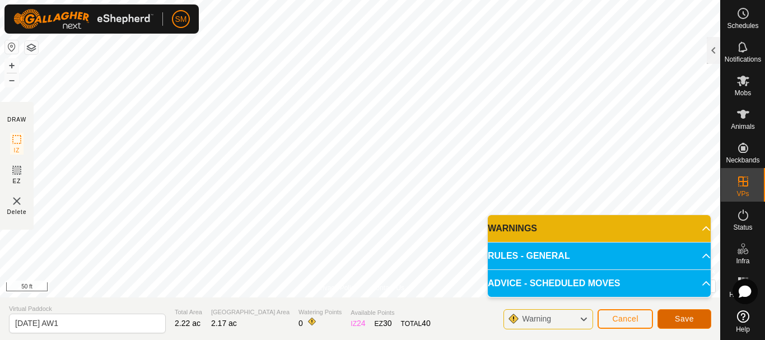
click at [694, 321] on span "Save" at bounding box center [684, 318] width 19 height 9
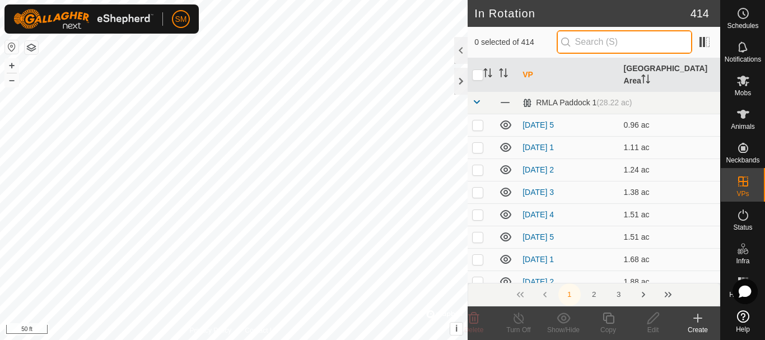
click at [616, 41] on input "text" at bounding box center [625, 42] width 136 height 24
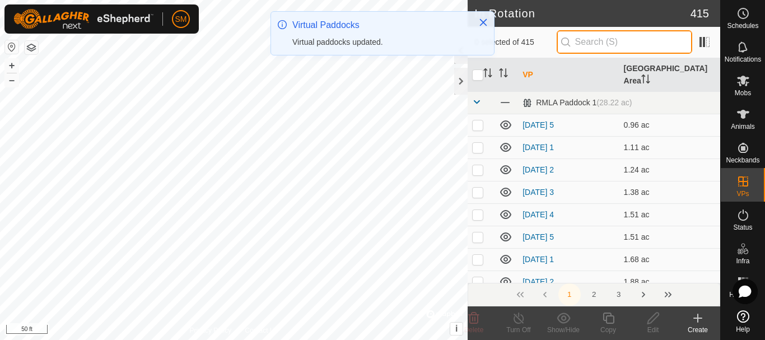
paste input "[DATE] AW"
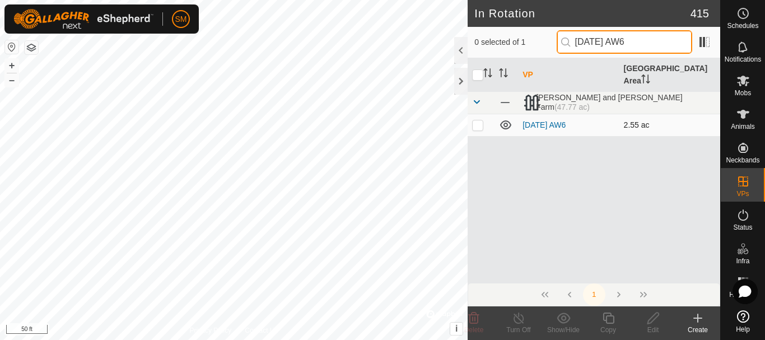
type input "[DATE] AW6"
click at [473, 120] on p-checkbox at bounding box center [477, 124] width 11 height 9
checkbox input "true"
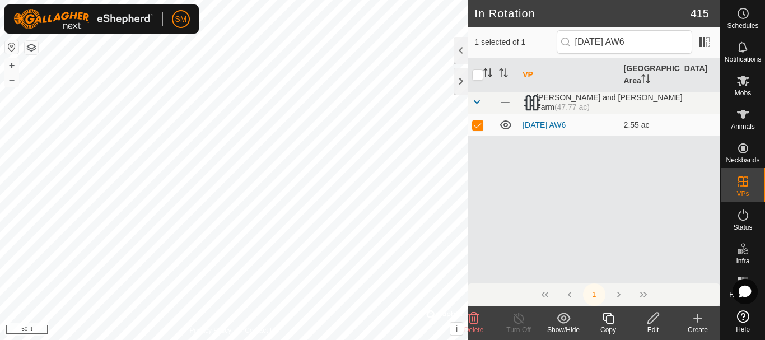
click at [612, 317] on icon at bounding box center [609, 318] width 14 height 13
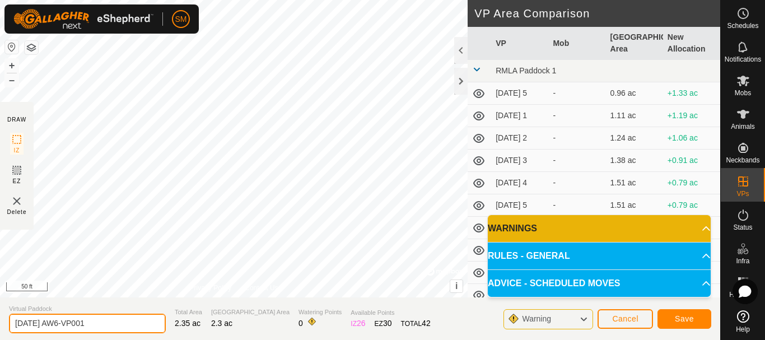
click at [77, 331] on input "[DATE] AW6-VP001" at bounding box center [87, 324] width 157 height 20
click at [75, 323] on input "[DATE] AW6-VP001" at bounding box center [87, 324] width 157 height 20
paste input "text"
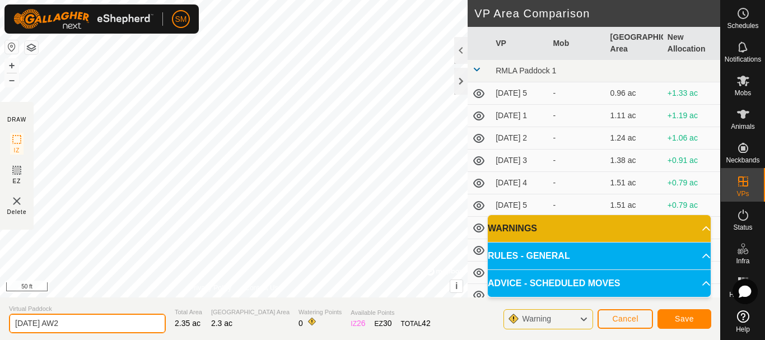
type input "2025-08-24 AW2"
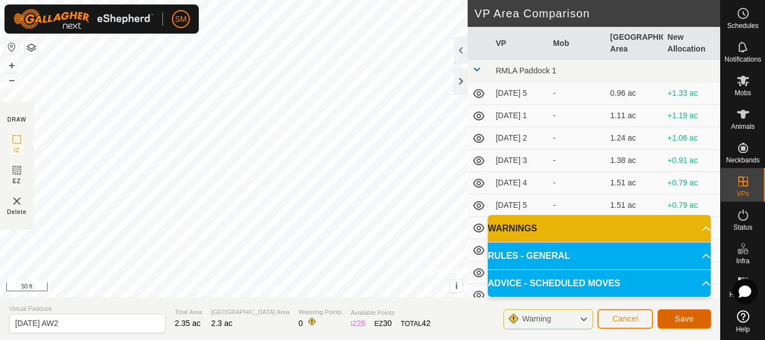
click at [682, 315] on span "Save" at bounding box center [684, 318] width 19 height 9
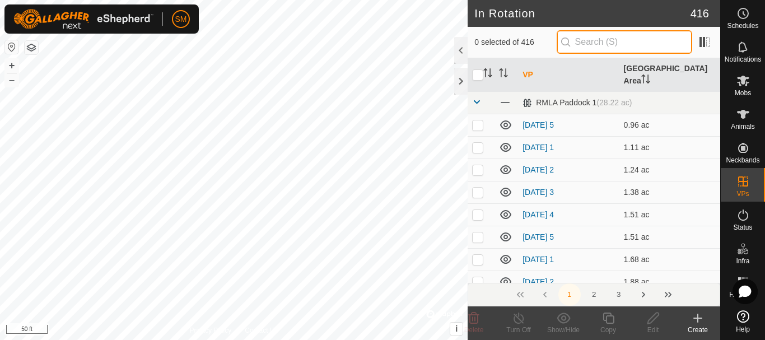
click at [599, 40] on input "text" at bounding box center [625, 42] width 136 height 24
paste input "[DATE] AW"
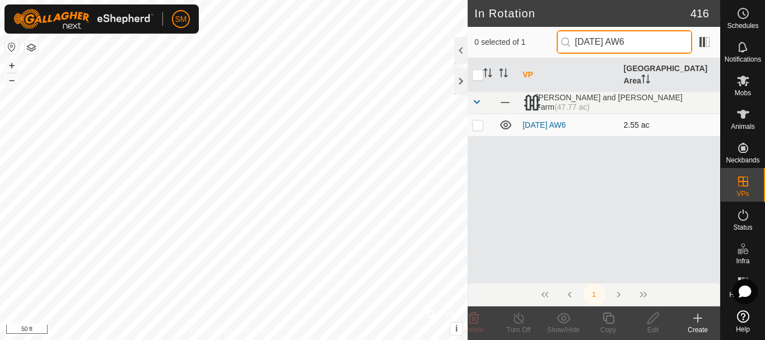
type input "[DATE] AW6"
click at [476, 120] on p-checkbox at bounding box center [477, 124] width 11 height 9
checkbox input "true"
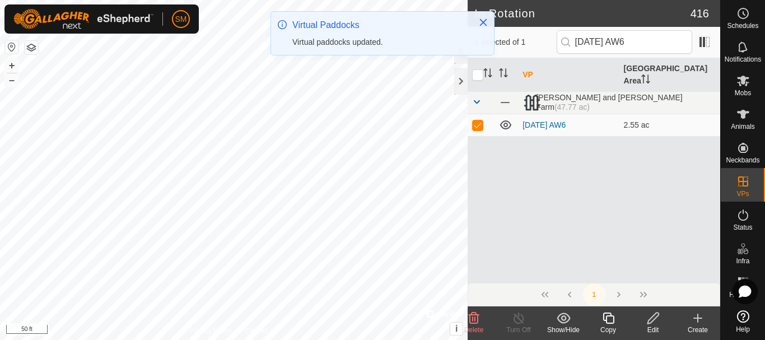
click at [606, 325] on div "Copy" at bounding box center [608, 330] width 45 height 10
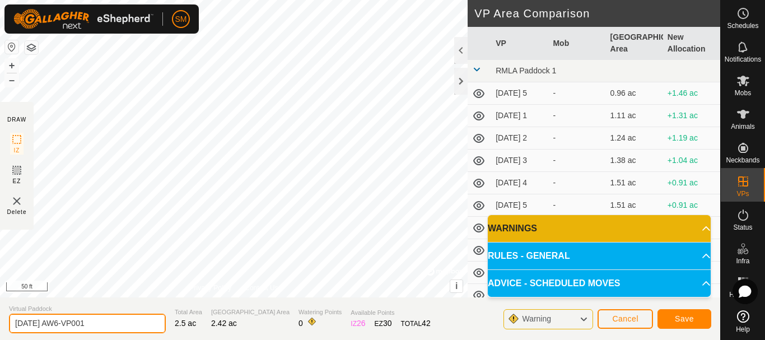
click at [93, 317] on input "[DATE] AW6-VP001" at bounding box center [87, 324] width 157 height 20
paste input "text"
type input "2025-08-24 AW3"
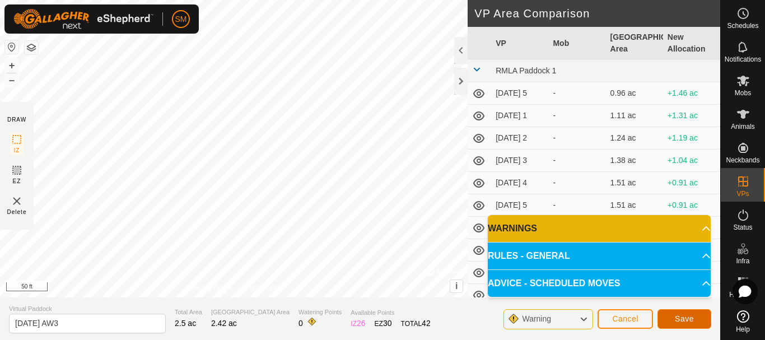
click at [694, 320] on button "Save" at bounding box center [685, 319] width 54 height 20
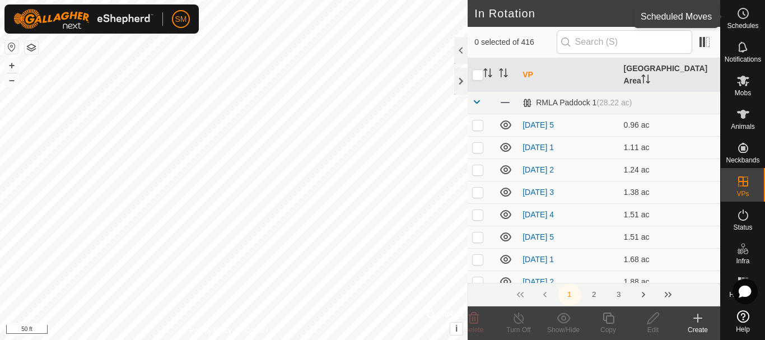
click at [743, 17] on icon at bounding box center [743, 13] width 13 height 13
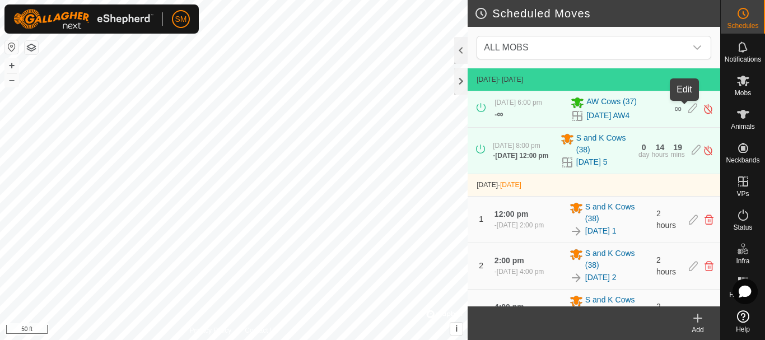
click at [689, 110] on icon at bounding box center [693, 109] width 9 height 12
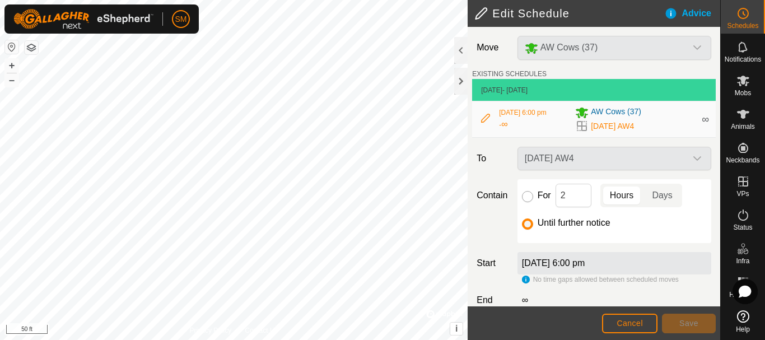
click at [527, 199] on input "For" at bounding box center [527, 196] width 11 height 11
radio input "true"
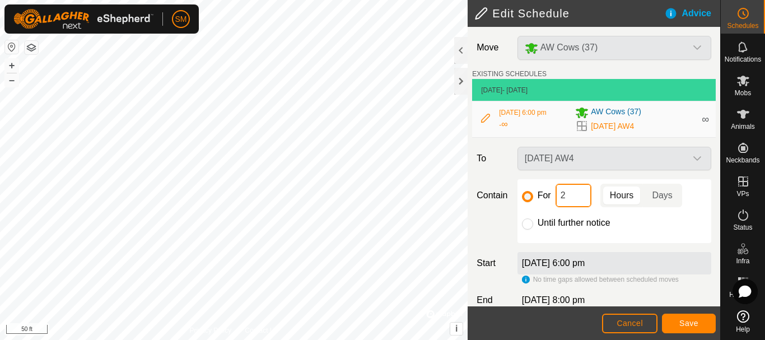
click at [570, 191] on input "2" at bounding box center [574, 196] width 36 height 24
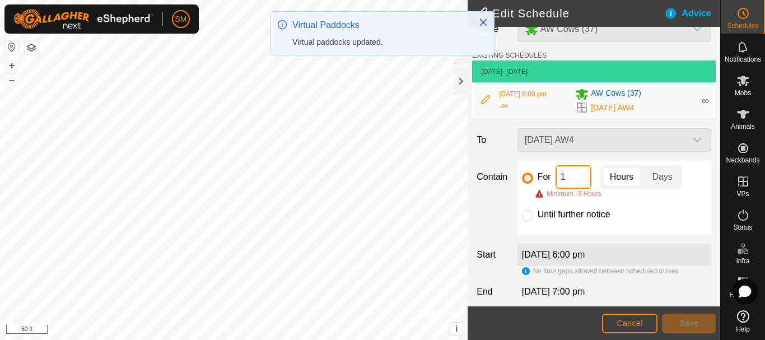
type input "18"
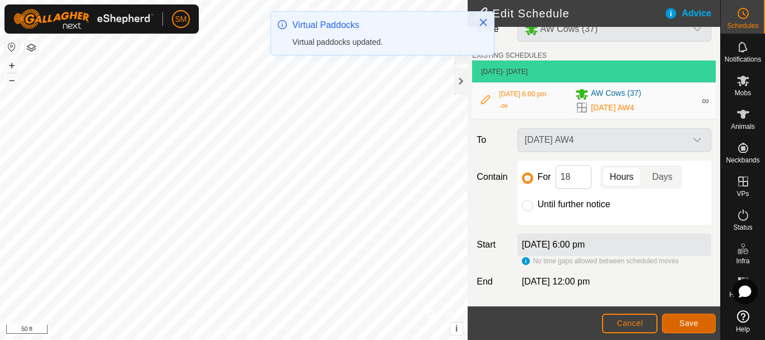
click at [690, 323] on span "Save" at bounding box center [689, 323] width 19 height 9
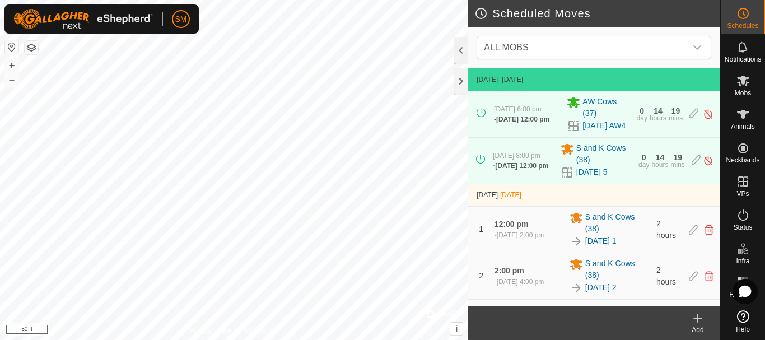
click at [698, 320] on icon at bounding box center [698, 318] width 0 height 8
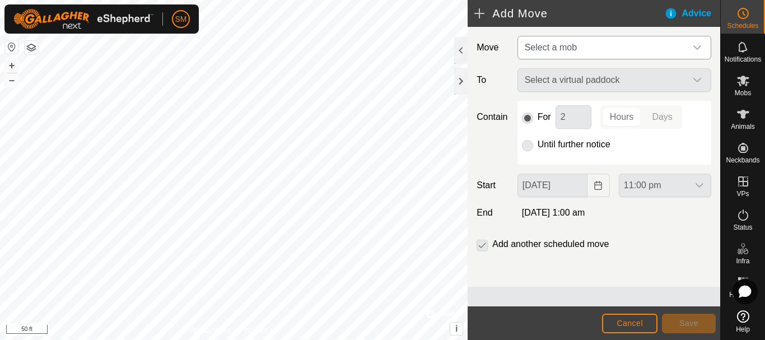
click at [688, 44] on div "dropdown trigger" at bounding box center [697, 47] width 22 height 22
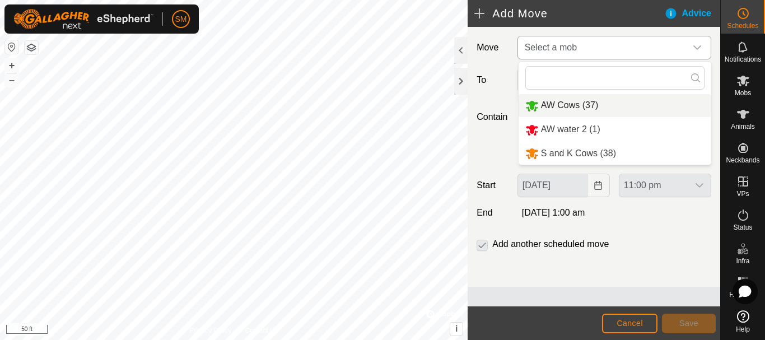
click at [575, 109] on li "AW Cows (37)" at bounding box center [615, 105] width 193 height 23
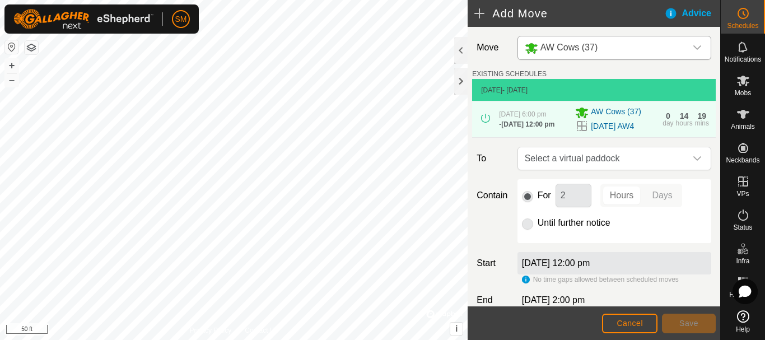
click at [693, 163] on icon "dropdown trigger" at bounding box center [697, 158] width 9 height 9
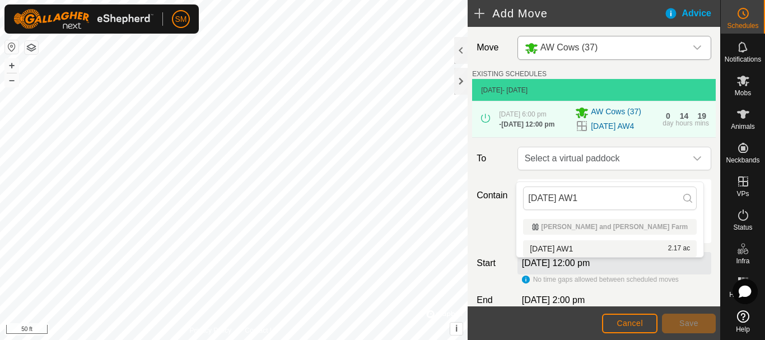
type input "[DATE] AW1"
click at [574, 245] on li "2025-08-24 AW1 2.17 ac" at bounding box center [610, 248] width 174 height 17
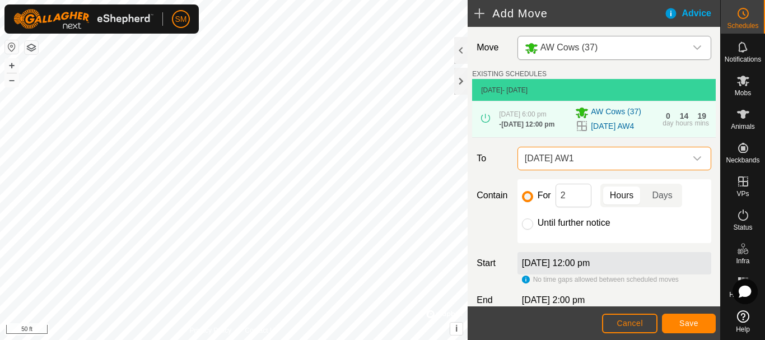
scroll to position [56, 0]
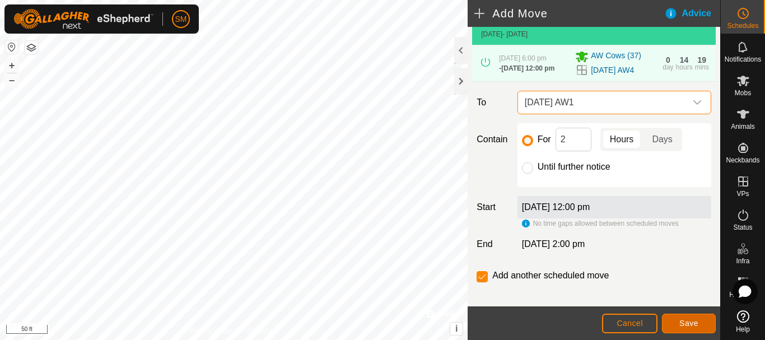
click at [688, 322] on span "Save" at bounding box center [689, 323] width 19 height 9
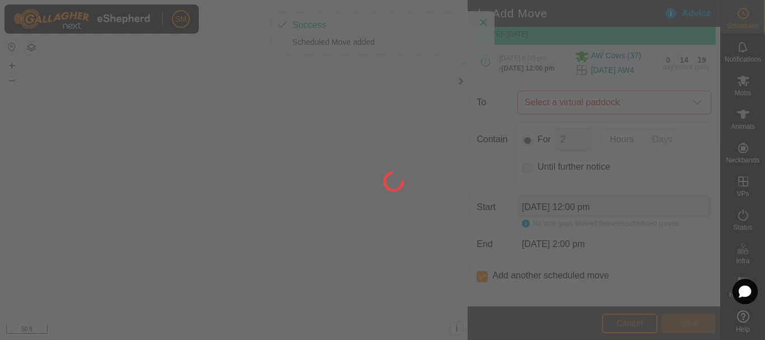
scroll to position [0, 0]
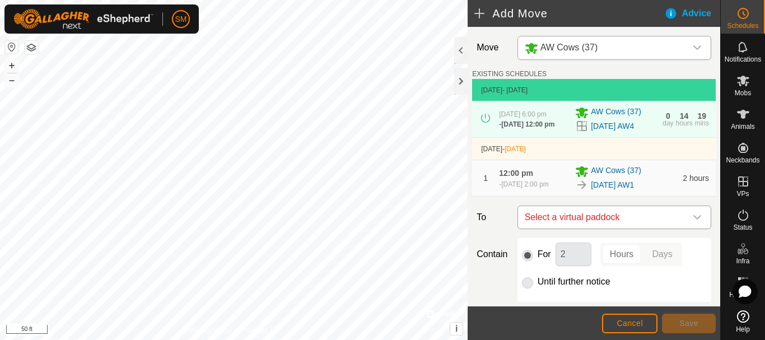
click at [693, 222] on icon "dropdown trigger" at bounding box center [697, 217] width 9 height 9
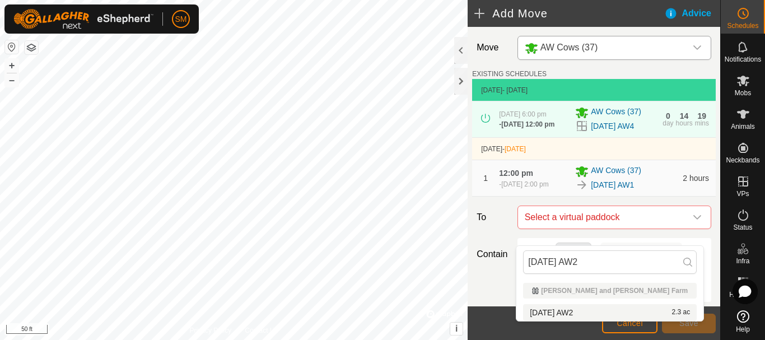
type input "2025-08-24 AW2"
click at [566, 309] on li "2025-08-24 AW2 2.3 ac" at bounding box center [610, 312] width 174 height 17
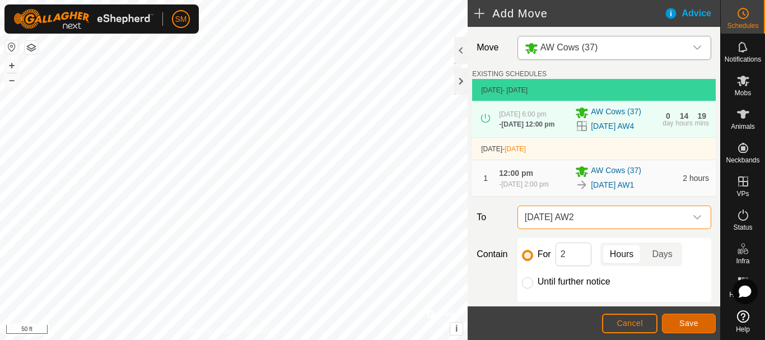
click at [699, 329] on button "Save" at bounding box center [689, 324] width 54 height 20
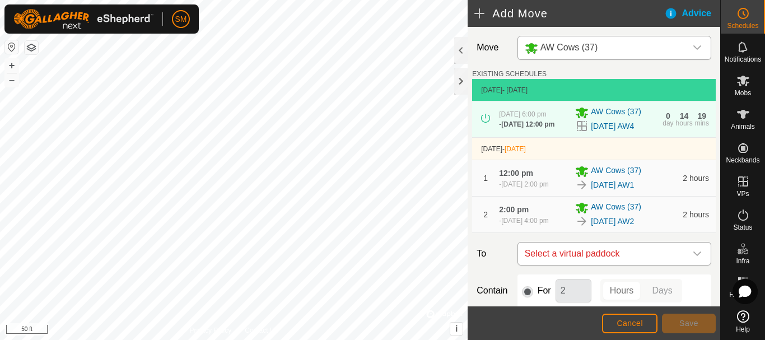
click at [694, 256] on icon "dropdown trigger" at bounding box center [698, 254] width 8 height 4
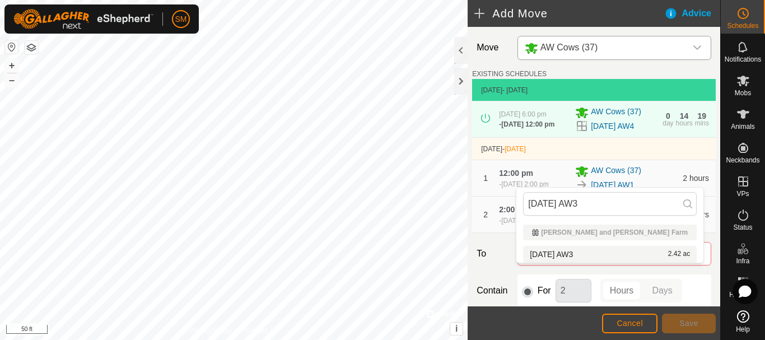
type input "2025-08-24 AW3"
click at [564, 254] on li "2025-08-24 AW3 2.42 ac" at bounding box center [610, 254] width 174 height 17
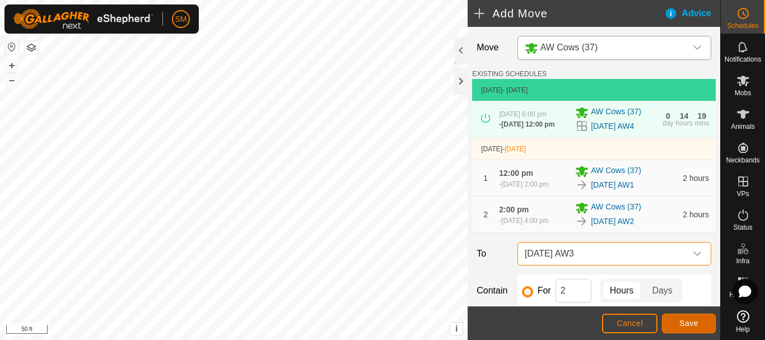
click at [687, 320] on span "Save" at bounding box center [689, 323] width 19 height 9
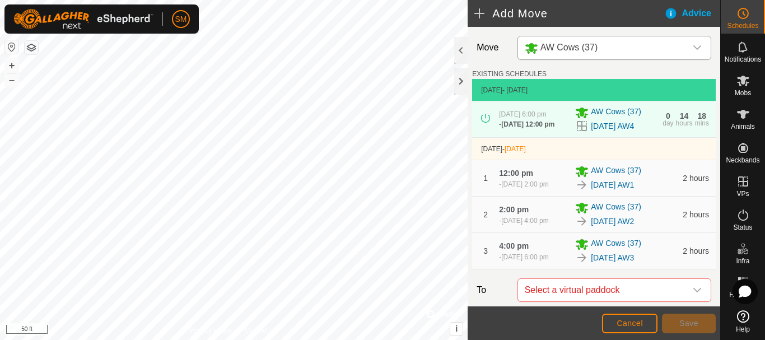
scroll to position [225, 0]
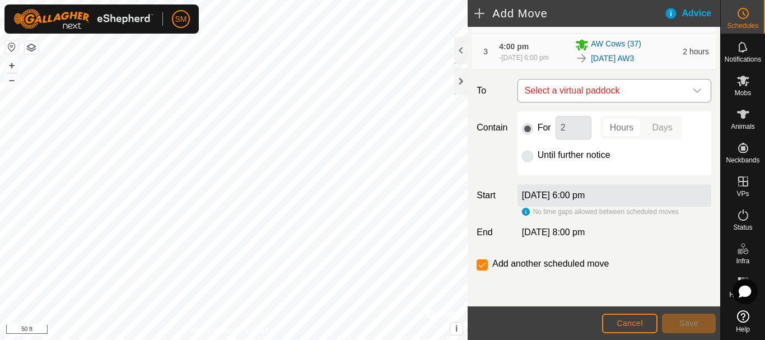
click at [693, 86] on icon "dropdown trigger" at bounding box center [697, 90] width 9 height 9
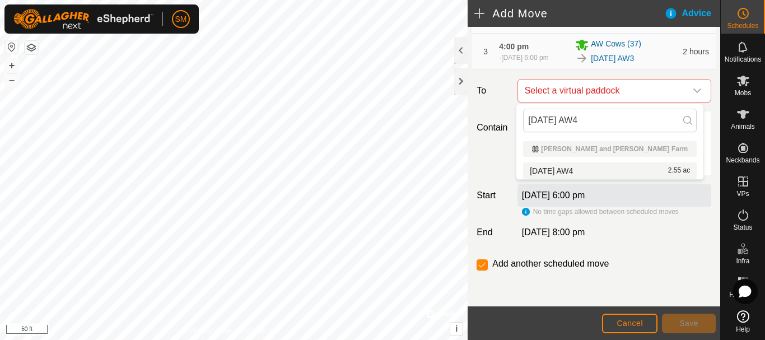
type input "[DATE] AW4"
click at [585, 173] on li "2025-08-24 AW4 2.55 ac" at bounding box center [610, 170] width 174 height 17
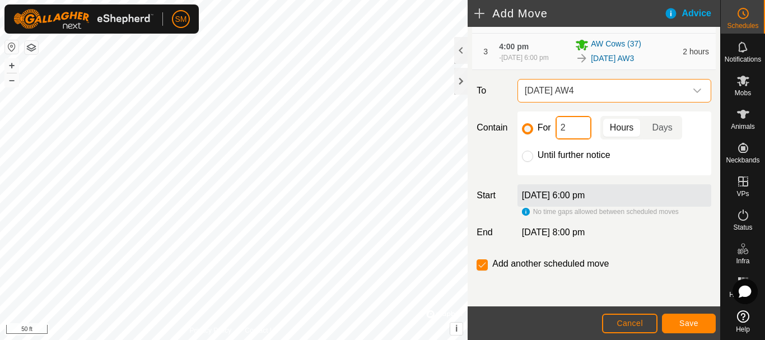
click at [565, 126] on input "2" at bounding box center [574, 128] width 36 height 24
type input "18"
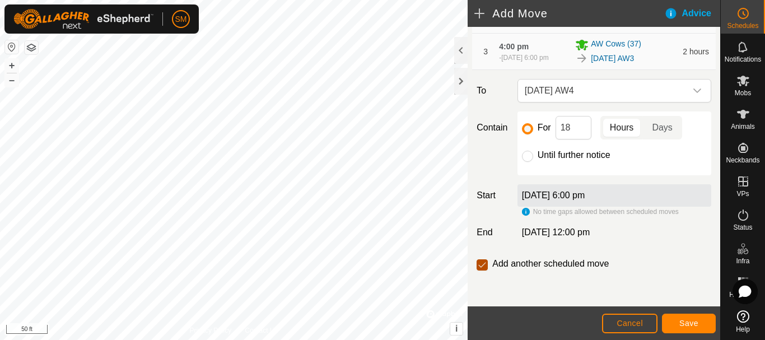
click at [480, 267] on input "checkbox" at bounding box center [482, 264] width 11 height 11
checkbox input "false"
click at [692, 318] on button "Save" at bounding box center [689, 324] width 54 height 20
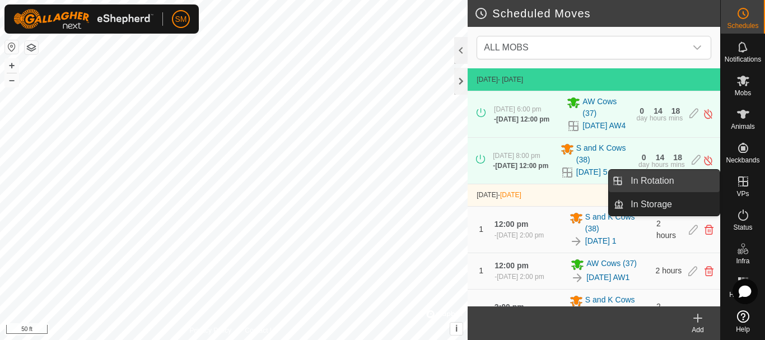
click at [638, 179] on link "In Rotation" at bounding box center [672, 181] width 96 height 22
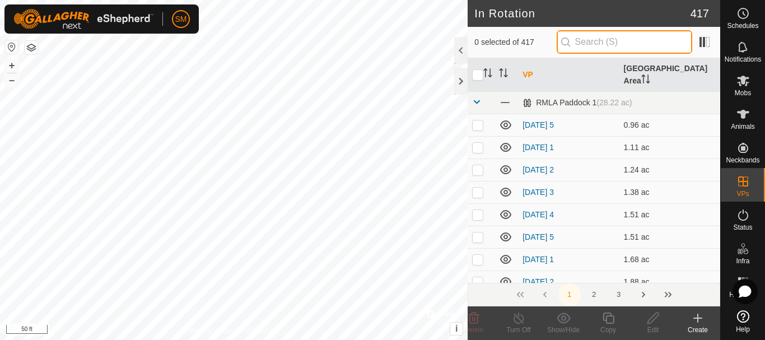
click at [610, 40] on input "text" at bounding box center [625, 42] width 136 height 24
paste input "[DATE] AW"
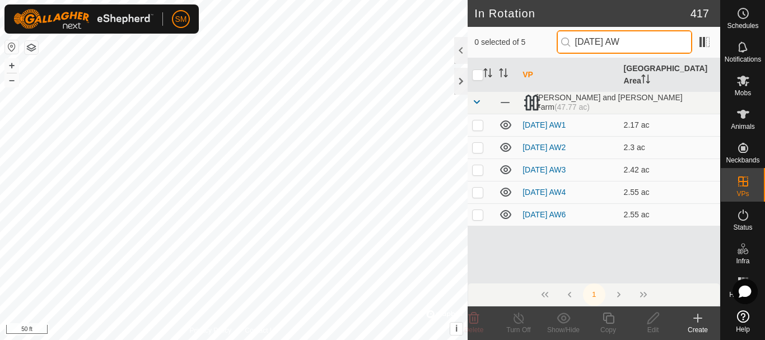
click at [621, 41] on input "[DATE] AW" at bounding box center [625, 42] width 136 height 24
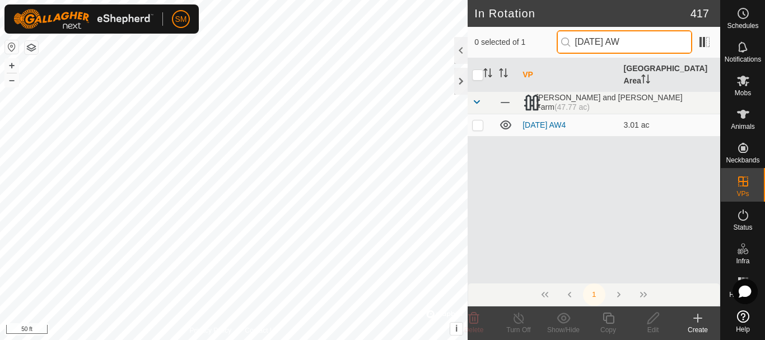
drag, startPoint x: 640, startPoint y: 43, endPoint x: 579, endPoint y: 42, distance: 61.1
click at [579, 42] on input "2025-08-25 AW" at bounding box center [625, 42] width 136 height 24
type input "2025-08-25 AW"
click at [478, 120] on p-checkbox at bounding box center [477, 124] width 11 height 9
checkbox input "true"
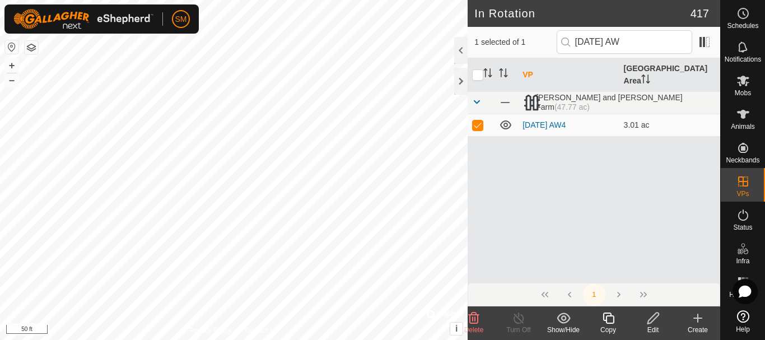
click at [611, 319] on icon at bounding box center [609, 318] width 14 height 13
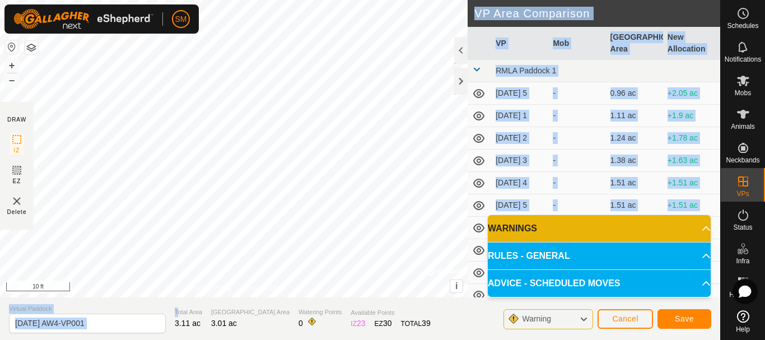
click at [161, 286] on div "DRAW IZ EZ Delete Privacy Policy Contact Us + – ⇧ i © Mapbox , © OpenStreetMap …" at bounding box center [360, 170] width 721 height 340
click at [597, 102] on td "-" at bounding box center [577, 93] width 57 height 22
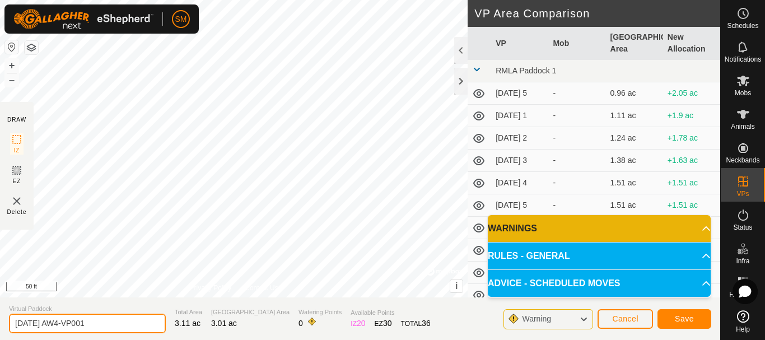
click at [83, 318] on input "[DATE] AW4-VP001" at bounding box center [87, 324] width 157 height 20
paste input "text"
type input "2025-08-25 AW6"
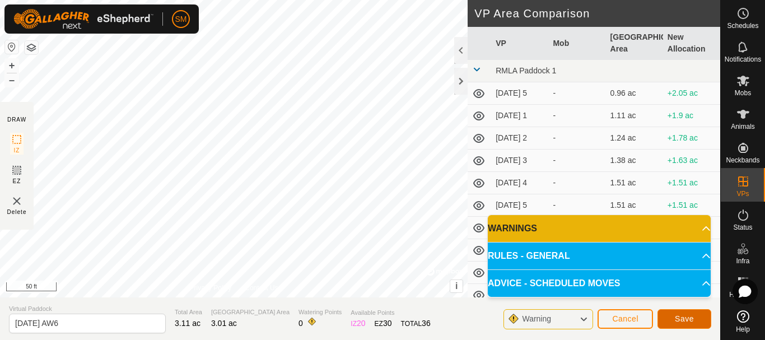
click at [688, 315] on span "Save" at bounding box center [684, 318] width 19 height 9
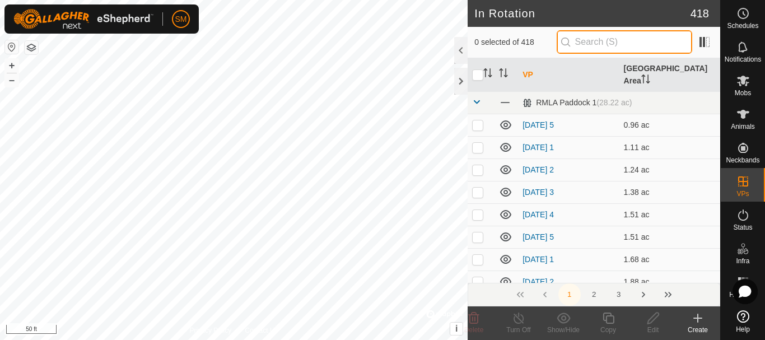
click at [622, 47] on input "text" at bounding box center [625, 42] width 136 height 24
paste input "2025-08-25 AW"
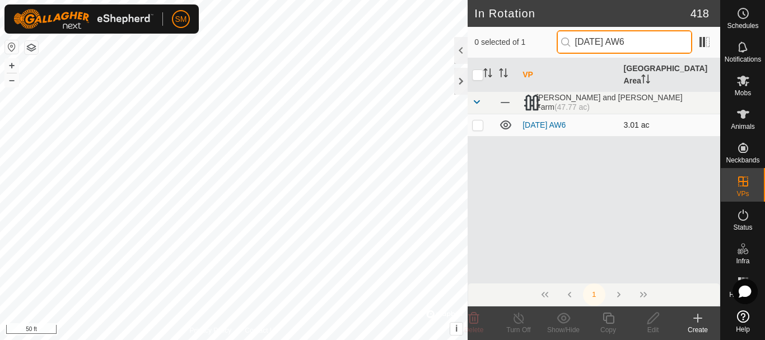
type input "2025-08-25 AW6"
click at [473, 120] on p-checkbox at bounding box center [477, 124] width 11 height 9
checkbox input "true"
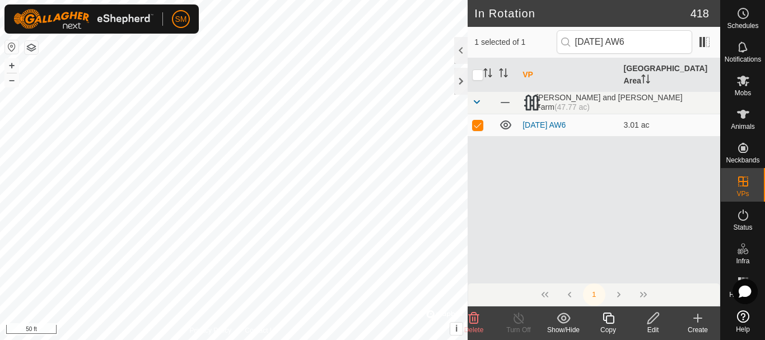
click at [611, 327] on div "Copy" at bounding box center [608, 330] width 45 height 10
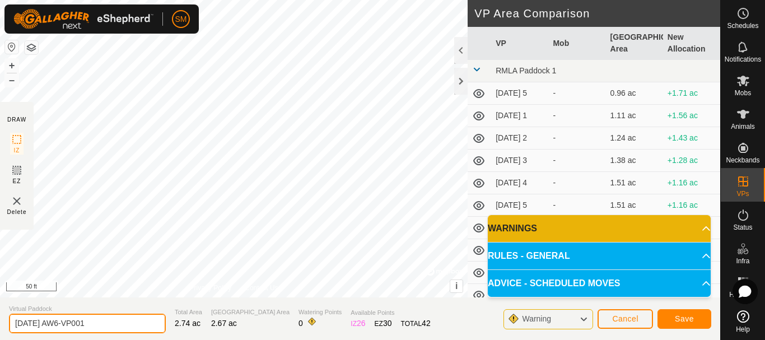
click at [87, 323] on input "2025-08-25 AW6-VP001" at bounding box center [87, 324] width 157 height 20
paste input "text"
type input "2025-08-25 AW1"
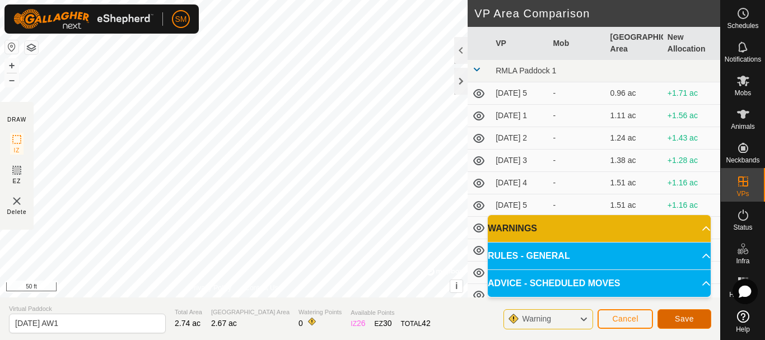
click at [679, 317] on span "Save" at bounding box center [684, 318] width 19 height 9
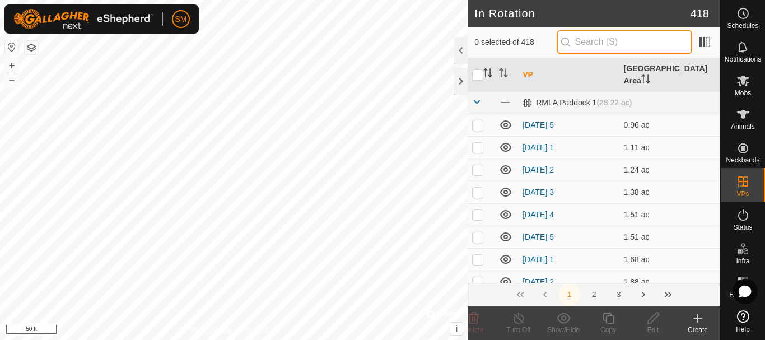
click at [617, 39] on input "text" at bounding box center [625, 42] width 136 height 24
paste input "2025-08-25 AW"
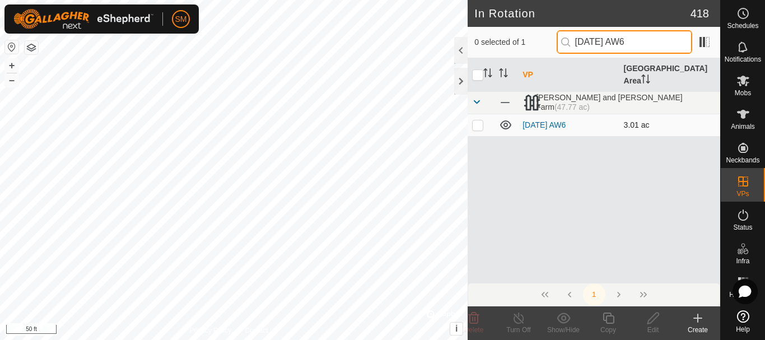
type input "2025-08-25 AW6"
click at [480, 120] on p-checkbox at bounding box center [477, 124] width 11 height 9
checkbox input "true"
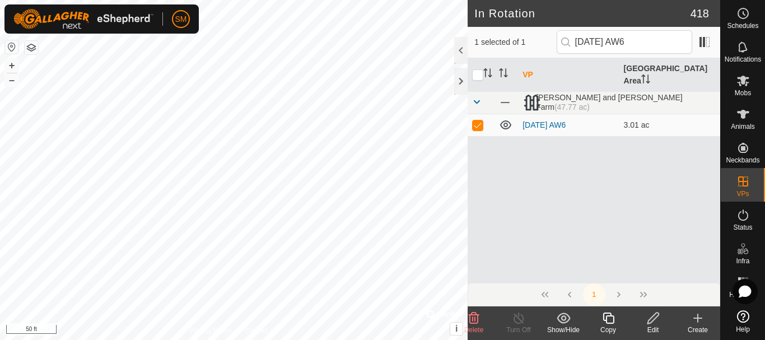
click at [609, 318] on icon at bounding box center [609, 318] width 14 height 13
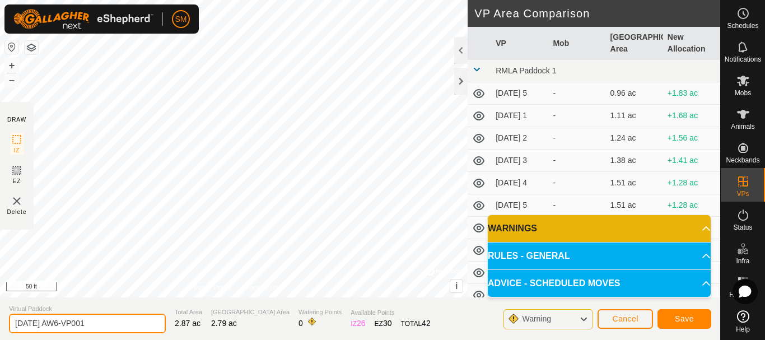
click at [88, 327] on input "2025-08-25 AW6-VP001" at bounding box center [87, 324] width 157 height 20
paste input "text"
type input "2025-08-25 AW2"
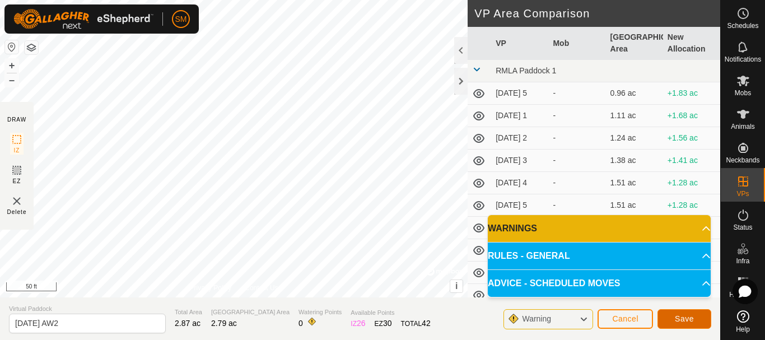
click at [699, 320] on button "Save" at bounding box center [685, 319] width 54 height 20
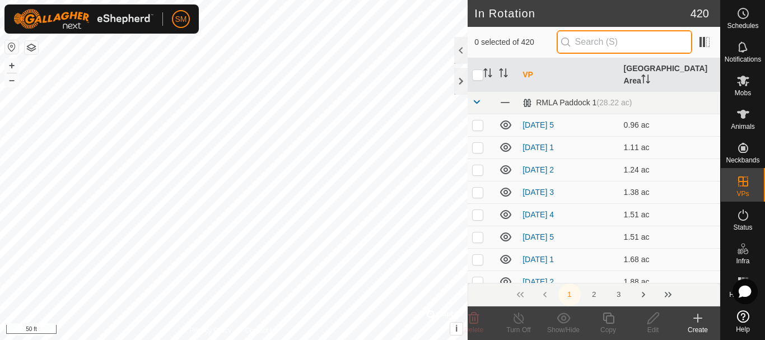
click at [662, 42] on input "text" at bounding box center [625, 42] width 136 height 24
paste input "2025-08-25 AW"
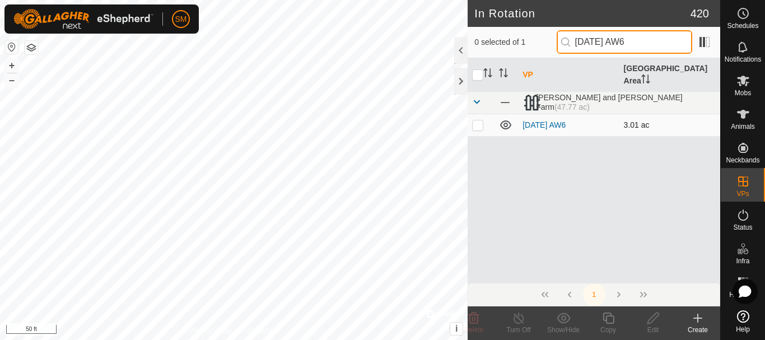
type input "2025-08-25 AW6"
click at [477, 120] on p-checkbox at bounding box center [477, 124] width 11 height 9
checkbox input "true"
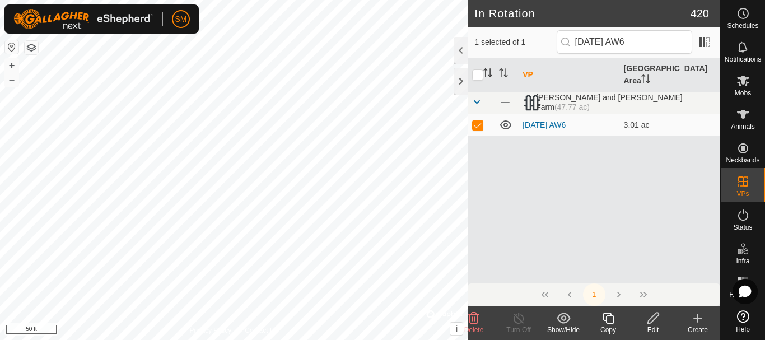
click at [603, 321] on icon at bounding box center [609, 318] width 14 height 13
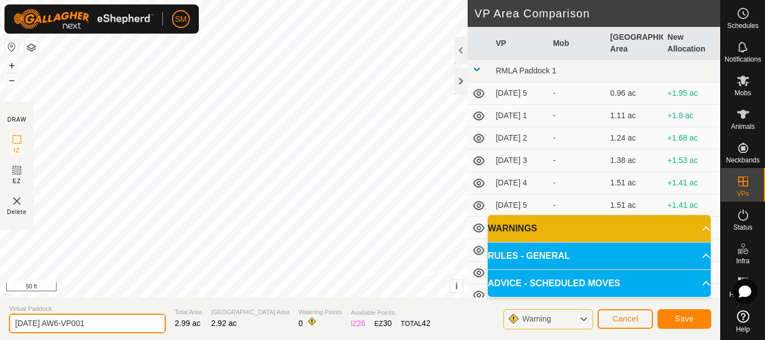
click at [76, 322] on input "2025-08-25 AW6-VP001" at bounding box center [87, 324] width 157 height 20
paste input "text"
type input "2025-08-25 AW3"
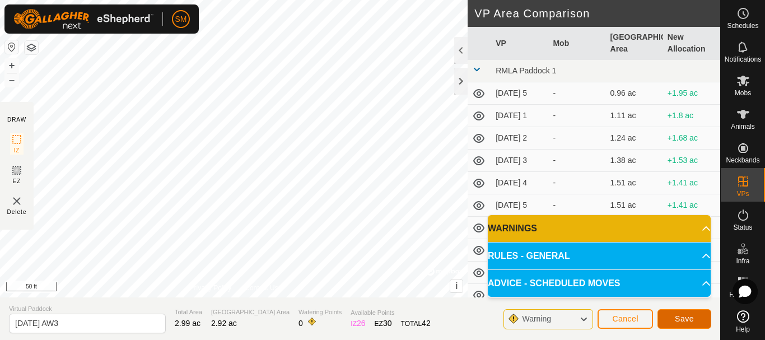
click at [694, 320] on span "Save" at bounding box center [684, 318] width 19 height 9
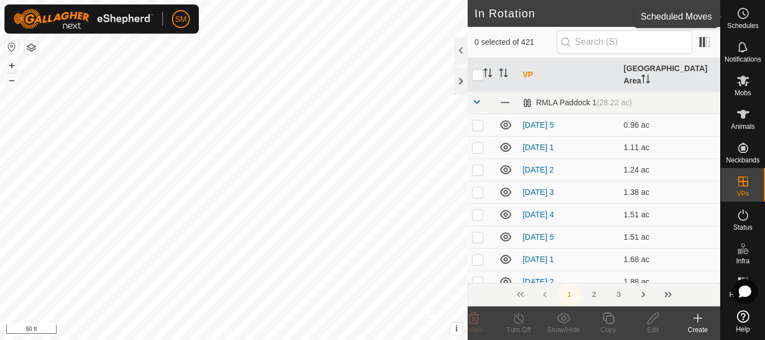
click at [741, 15] on icon at bounding box center [743, 13] width 13 height 13
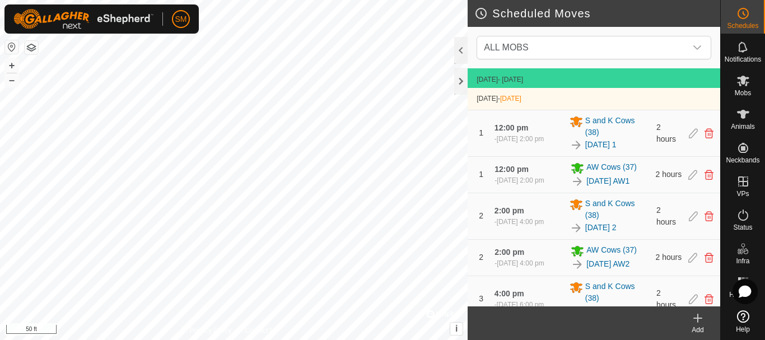
scroll to position [73, 0]
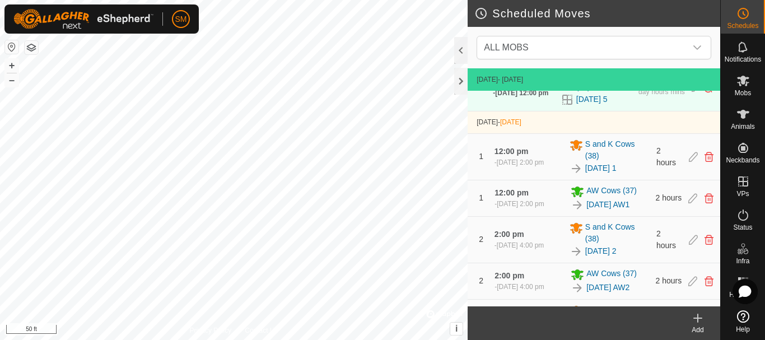
click at [696, 314] on icon at bounding box center [697, 318] width 13 height 13
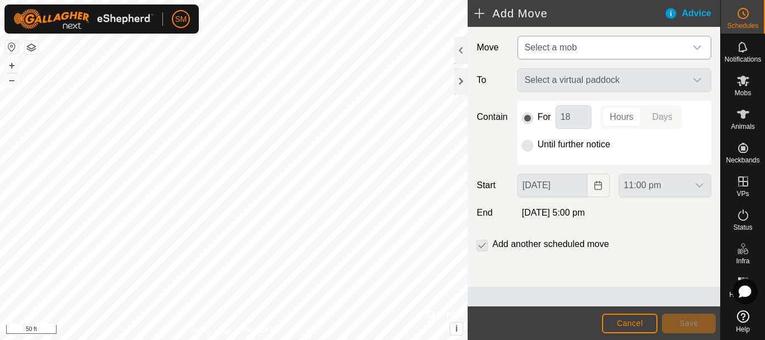
click at [553, 49] on span "Select a mob" at bounding box center [551, 48] width 52 height 10
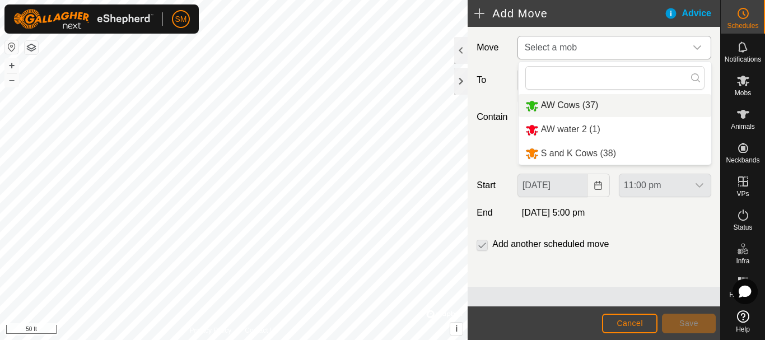
click at [552, 110] on li "AW Cows (37)" at bounding box center [615, 105] width 193 height 23
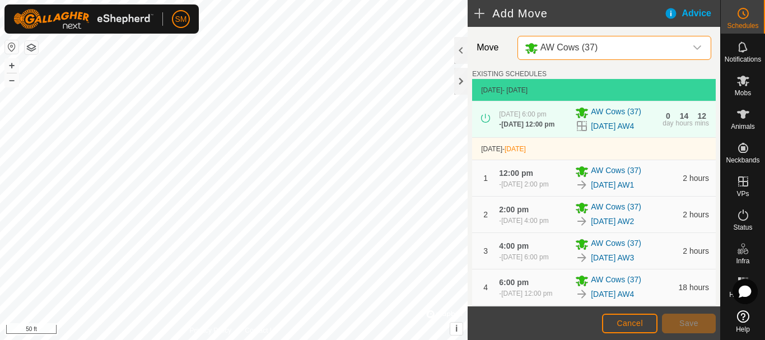
scroll to position [266, 0]
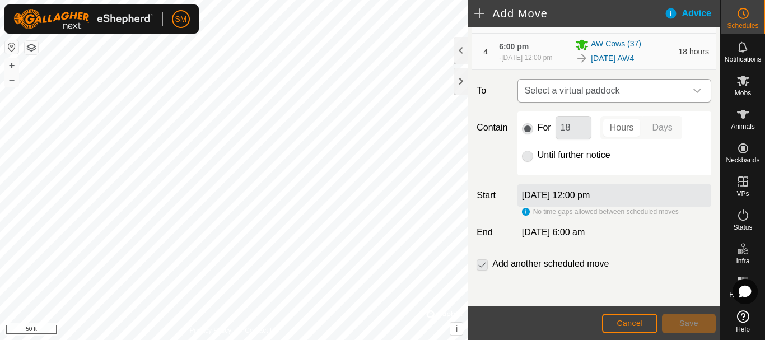
click at [690, 96] on div "dropdown trigger" at bounding box center [697, 91] width 22 height 22
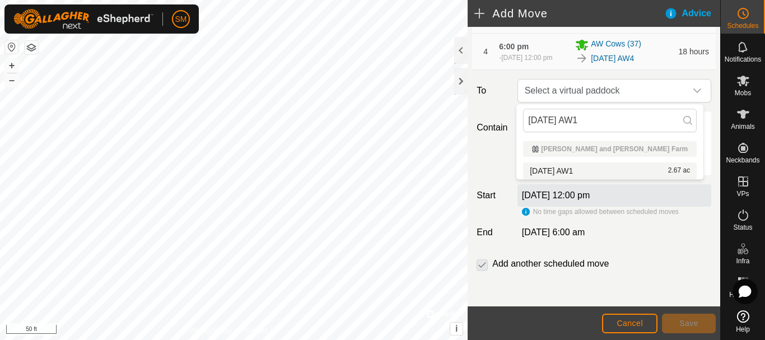
type input "2025-08-25 AW1"
click at [573, 169] on li "2025-08-25 AW1 2.67 ac" at bounding box center [610, 170] width 174 height 17
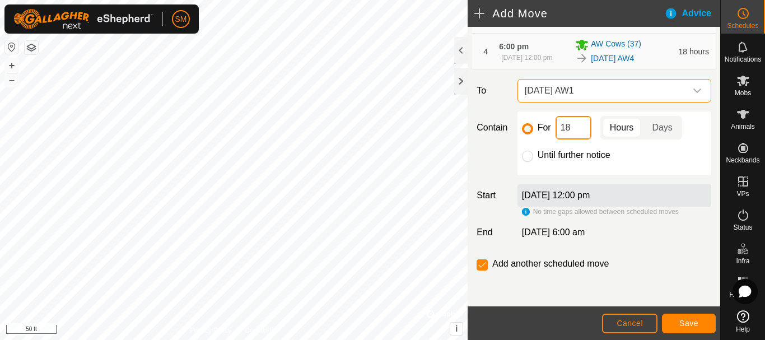
click at [570, 121] on input "18" at bounding box center [574, 128] width 36 height 24
type input "2"
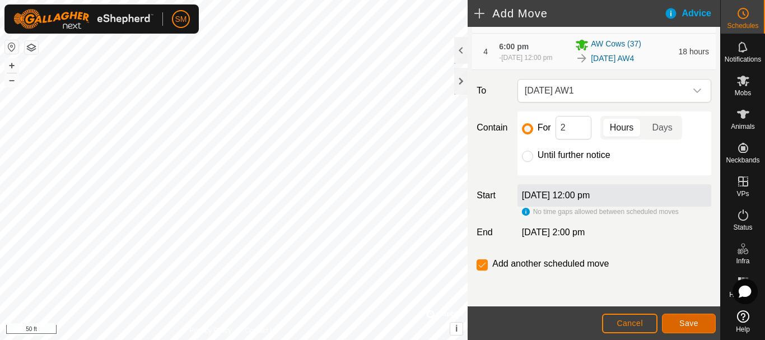
click at [685, 327] on span "Save" at bounding box center [689, 323] width 19 height 9
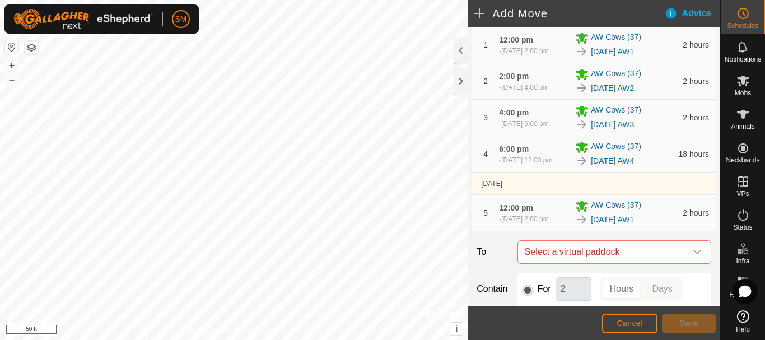
scroll to position [330, 0]
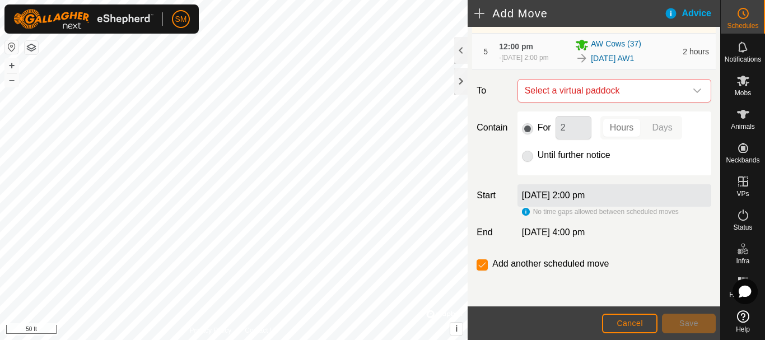
click at [693, 91] on icon "dropdown trigger" at bounding box center [697, 90] width 9 height 9
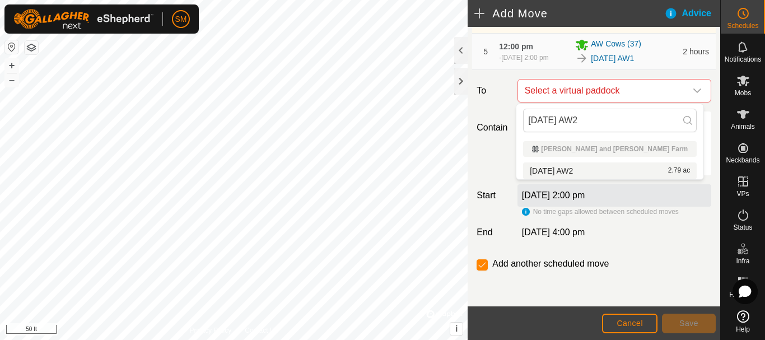
type input "2025-08-25 AW2"
click at [586, 169] on li "2025-08-25 AW2 2.79 ac" at bounding box center [610, 170] width 174 height 17
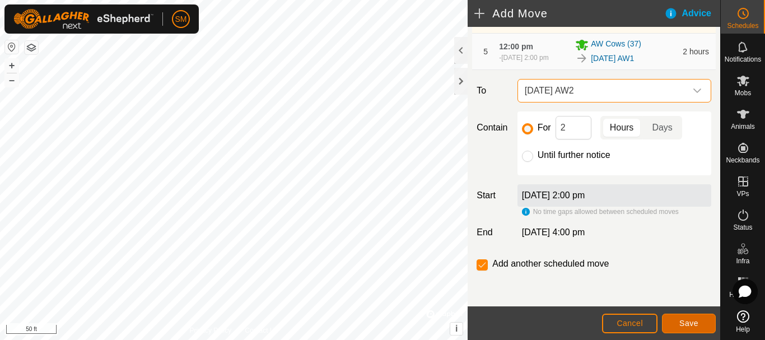
click at [687, 324] on span "Save" at bounding box center [689, 323] width 19 height 9
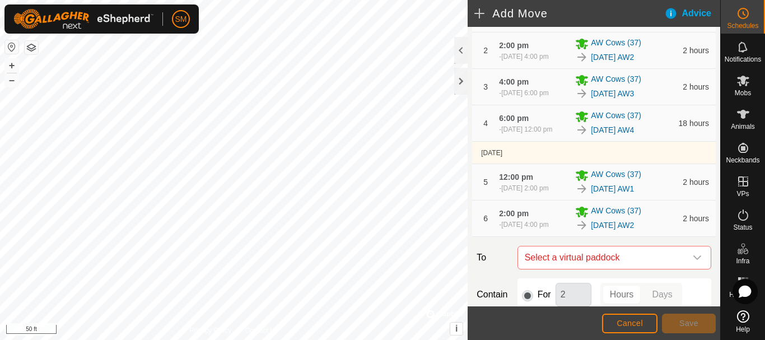
scroll to position [371, 0]
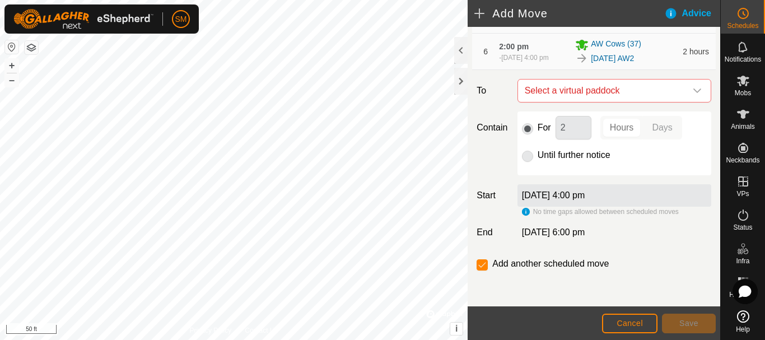
click at [691, 96] on div "dropdown trigger" at bounding box center [697, 91] width 22 height 22
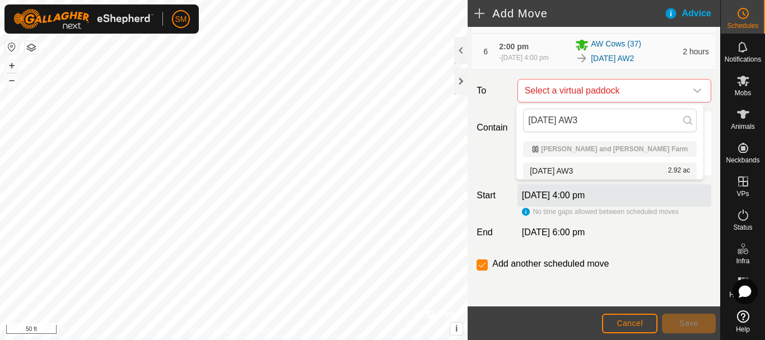
type input "2025-08-25 AW3"
click at [583, 169] on li "2025-08-25 AW3 2.92 ac" at bounding box center [610, 170] width 174 height 17
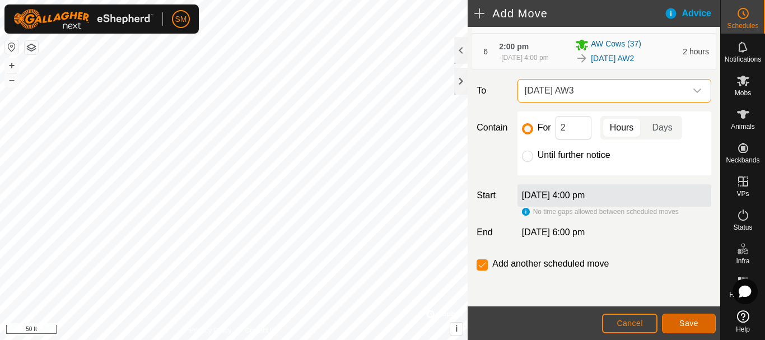
click at [691, 331] on button "Save" at bounding box center [689, 324] width 54 height 20
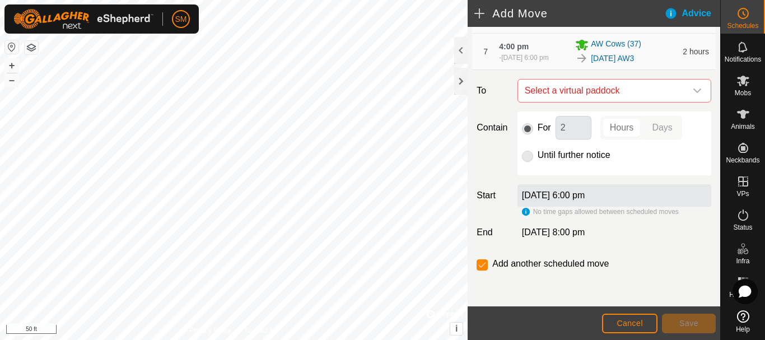
scroll to position [413, 0]
click at [688, 81] on div "dropdown trigger" at bounding box center [697, 91] width 22 height 22
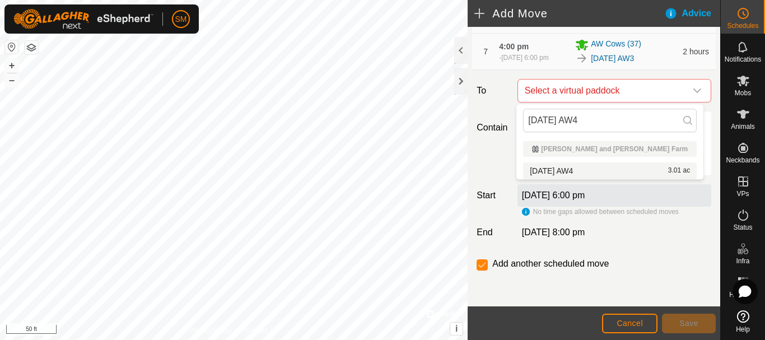
type input "[DATE] AW4"
click at [580, 168] on li "2025-08-25 AW4 3.01 ac" at bounding box center [610, 170] width 174 height 17
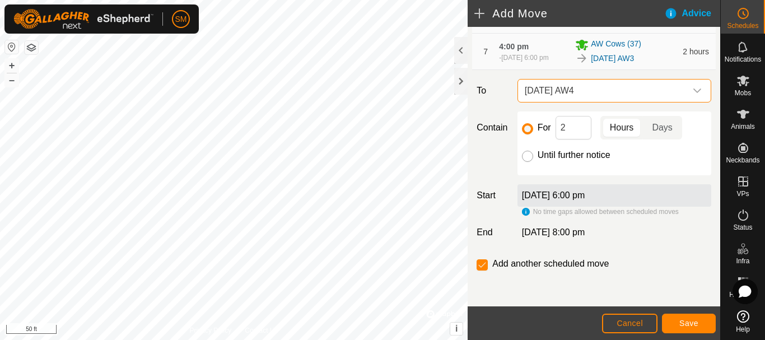
click at [524, 156] on input "Until further notice" at bounding box center [527, 156] width 11 height 11
radio input "true"
checkbox input "false"
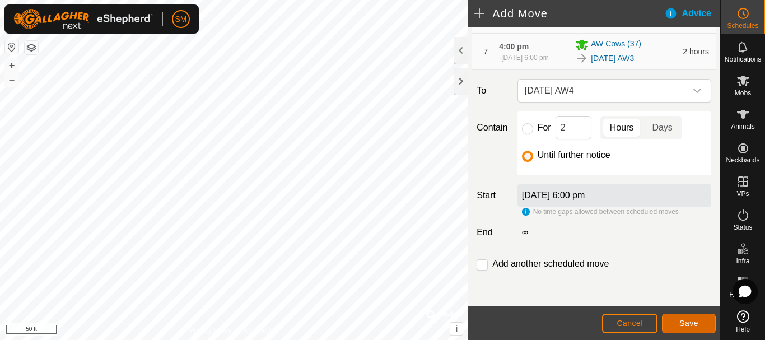
click at [701, 322] on button "Save" at bounding box center [689, 324] width 54 height 20
